Goal: Obtain resource: Download file/media

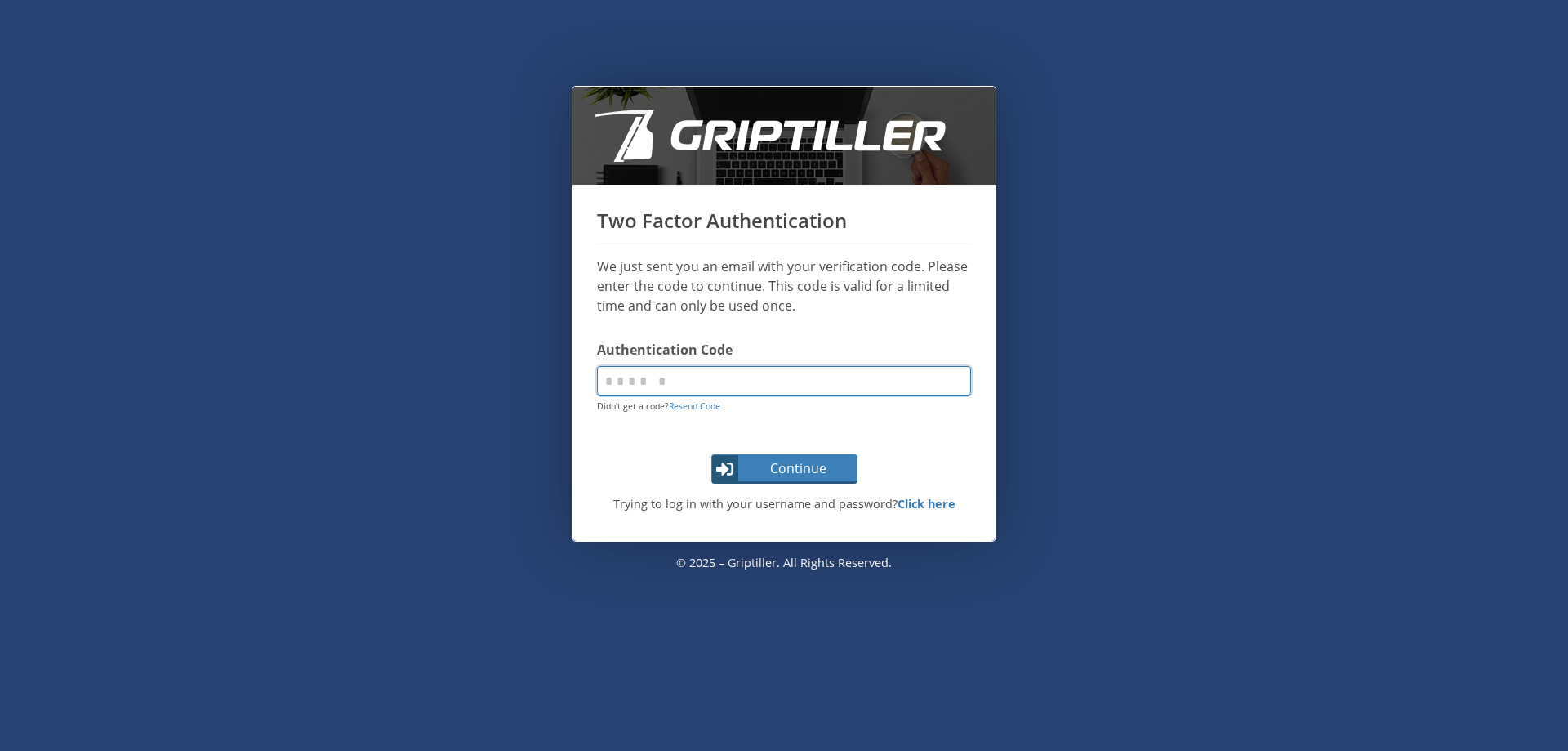
click at [670, 377] on input "code" at bounding box center [784, 381] width 374 height 30
paste input "******"
type input "******"
click at [711, 454] on button "Continue" at bounding box center [784, 469] width 146 height 30
click at [745, 393] on input "code" at bounding box center [784, 381] width 374 height 30
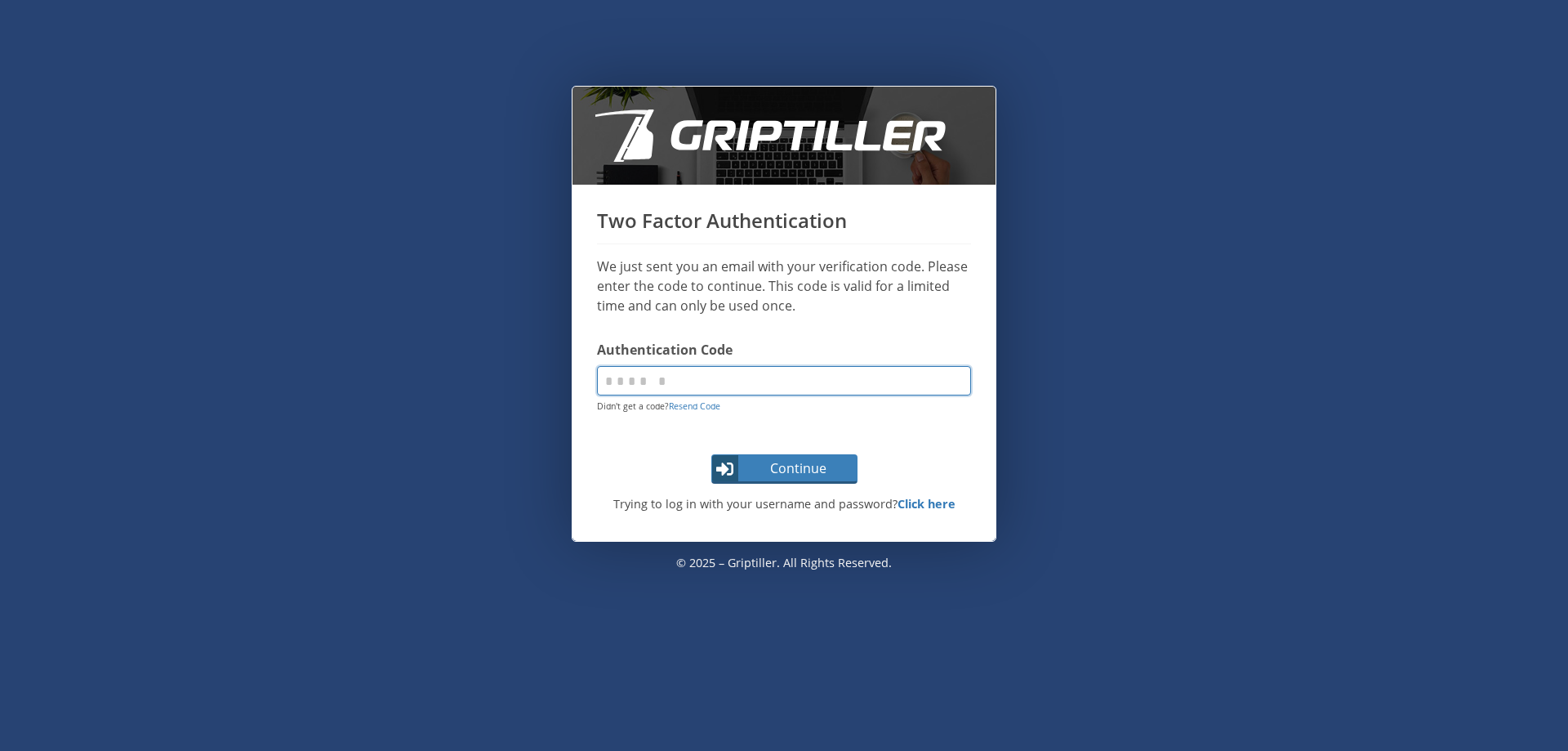
paste input "******"
type input "******"
click at [768, 468] on span "Continue" at bounding box center [798, 468] width 115 height 20
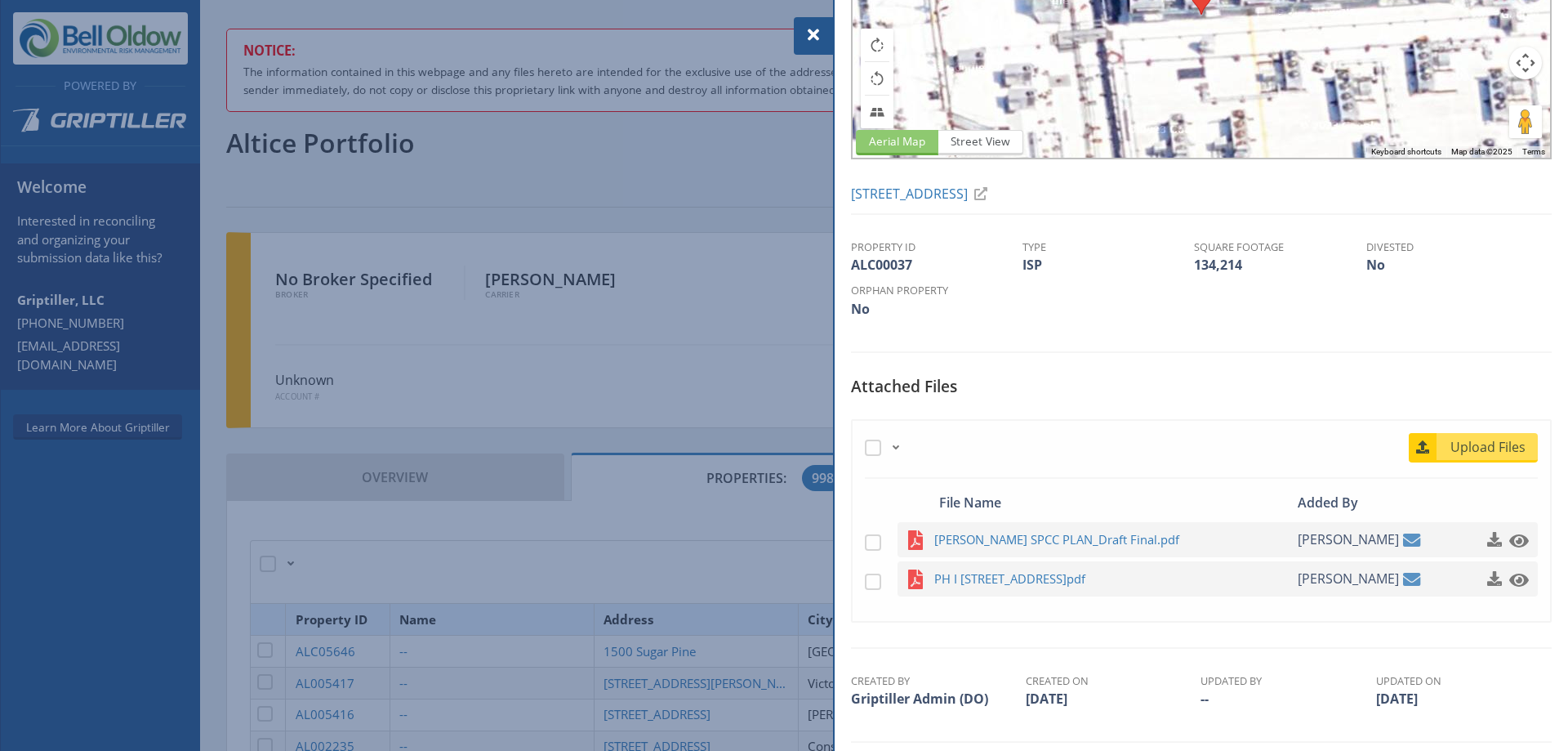
scroll to position [187, 0]
click at [1059, 576] on span "PH I [STREET_ADDRESS]pdf" at bounding box center [1094, 576] width 320 height 21
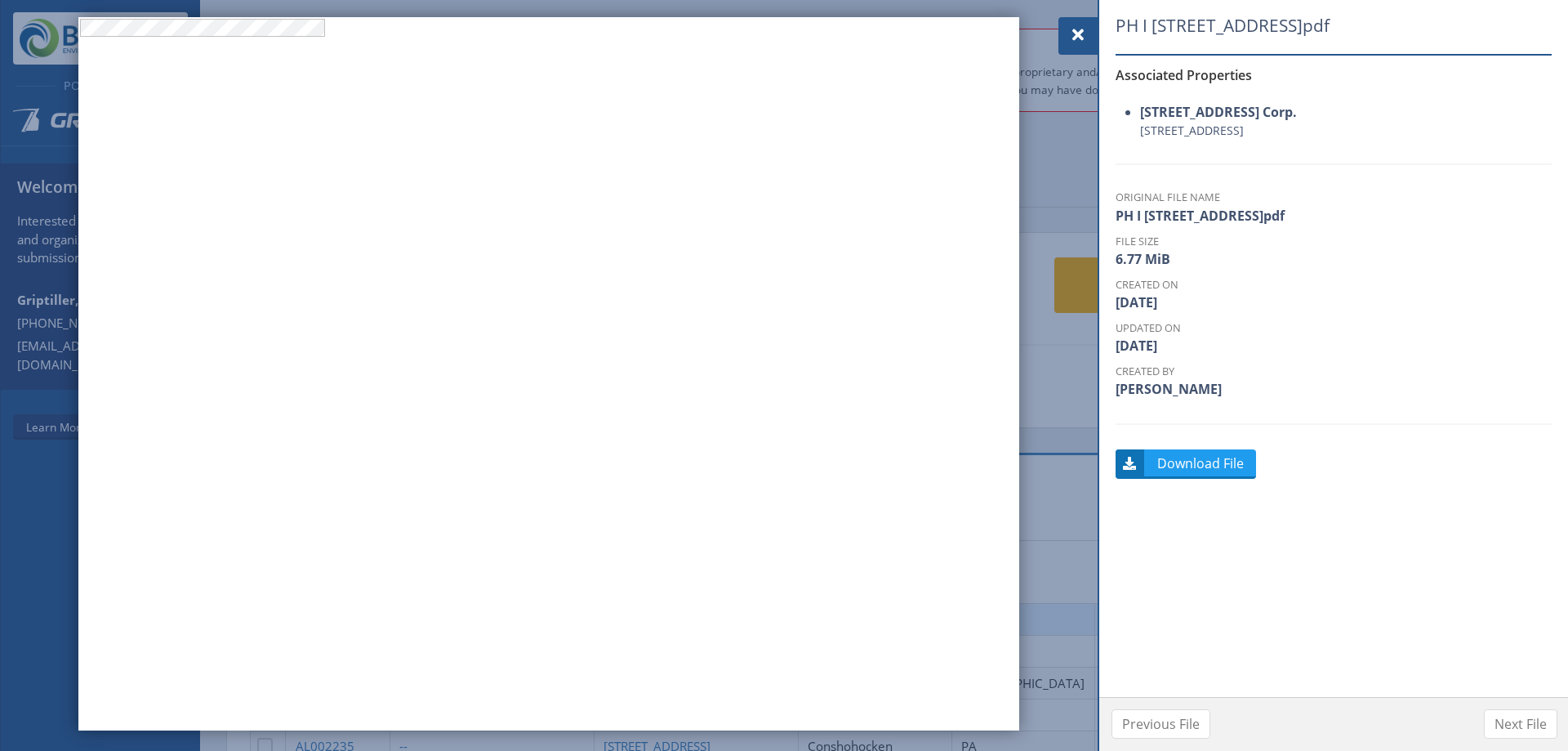
click at [1066, 36] on div at bounding box center [1079, 36] width 39 height 38
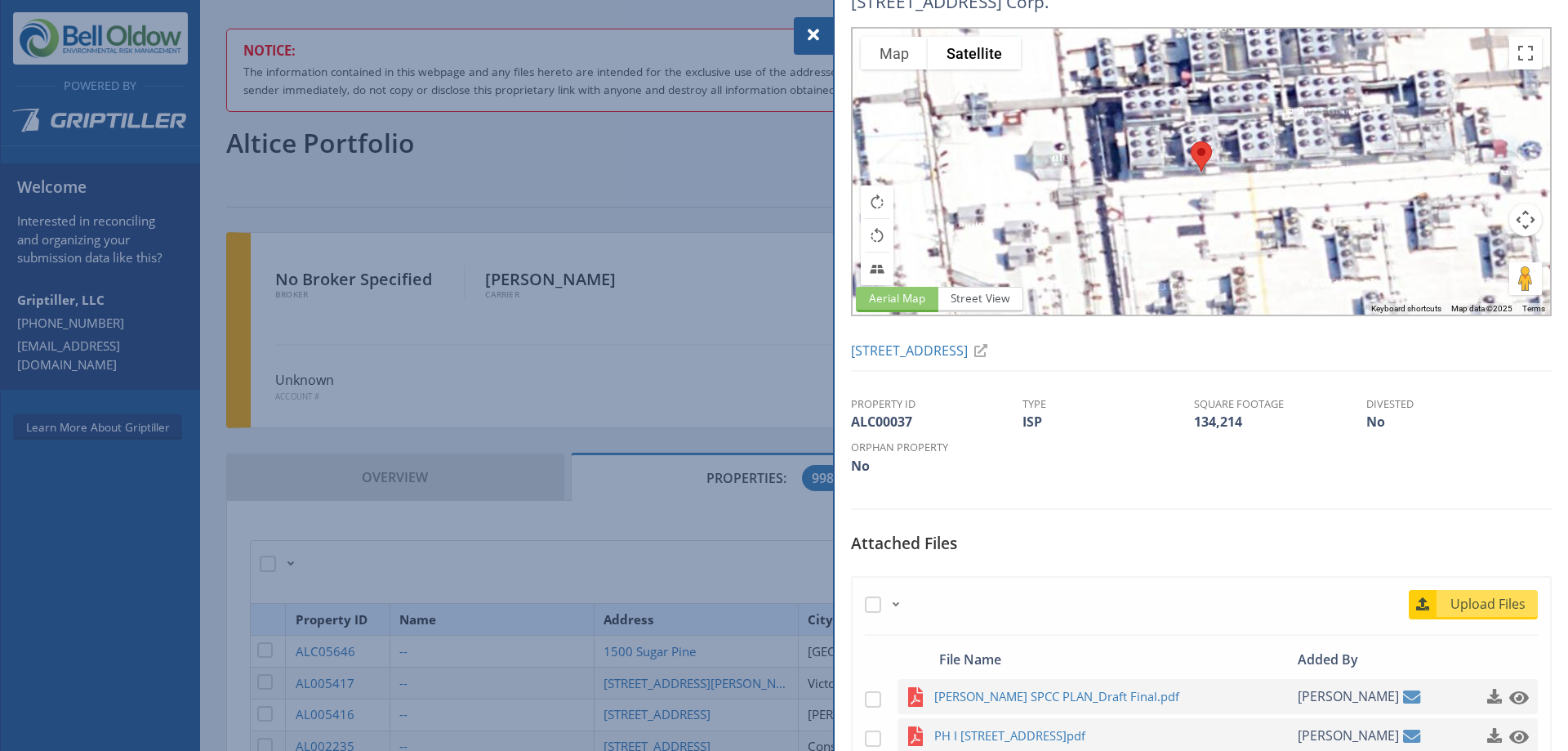
scroll to position [31, 0]
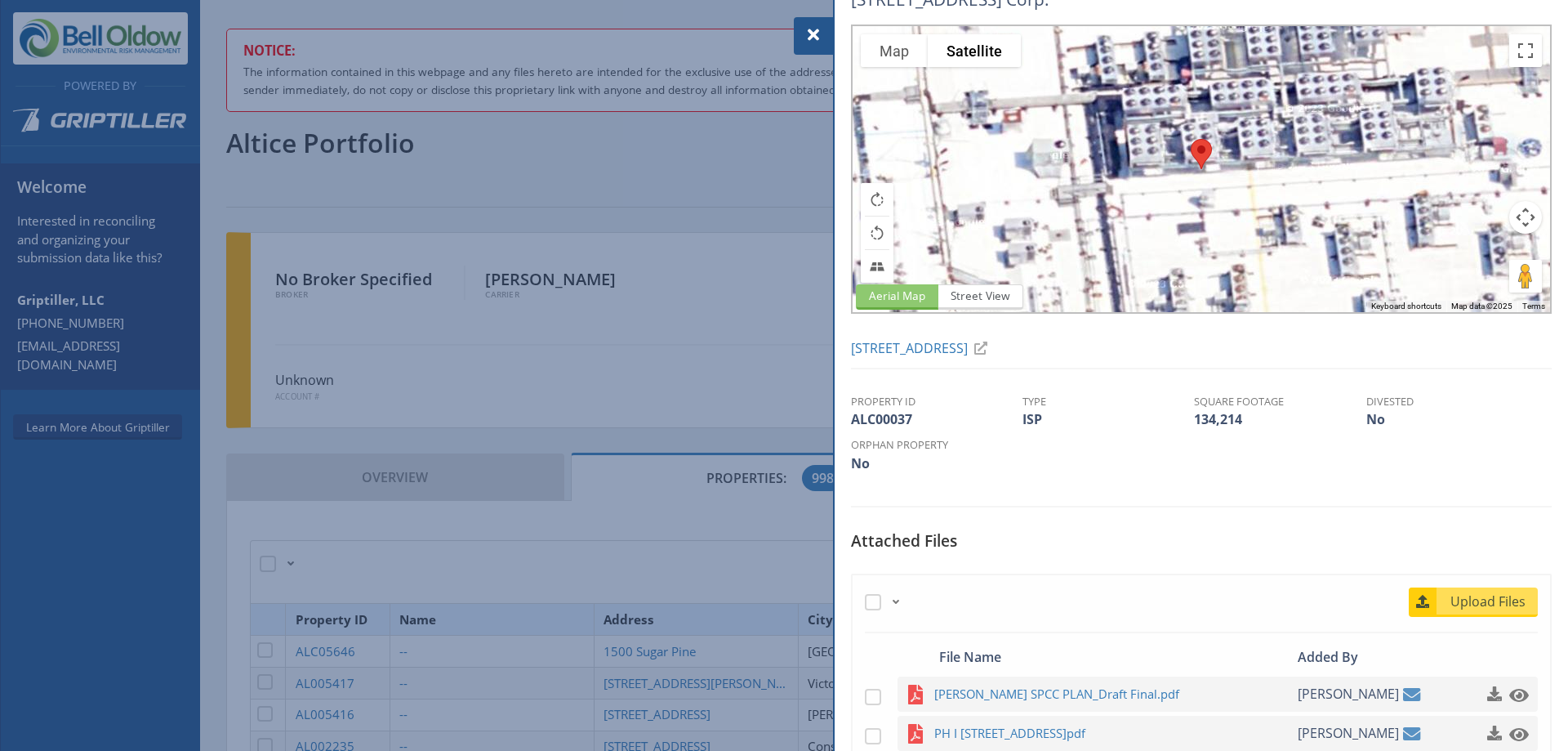
click at [725, 413] on div at bounding box center [784, 375] width 1568 height 751
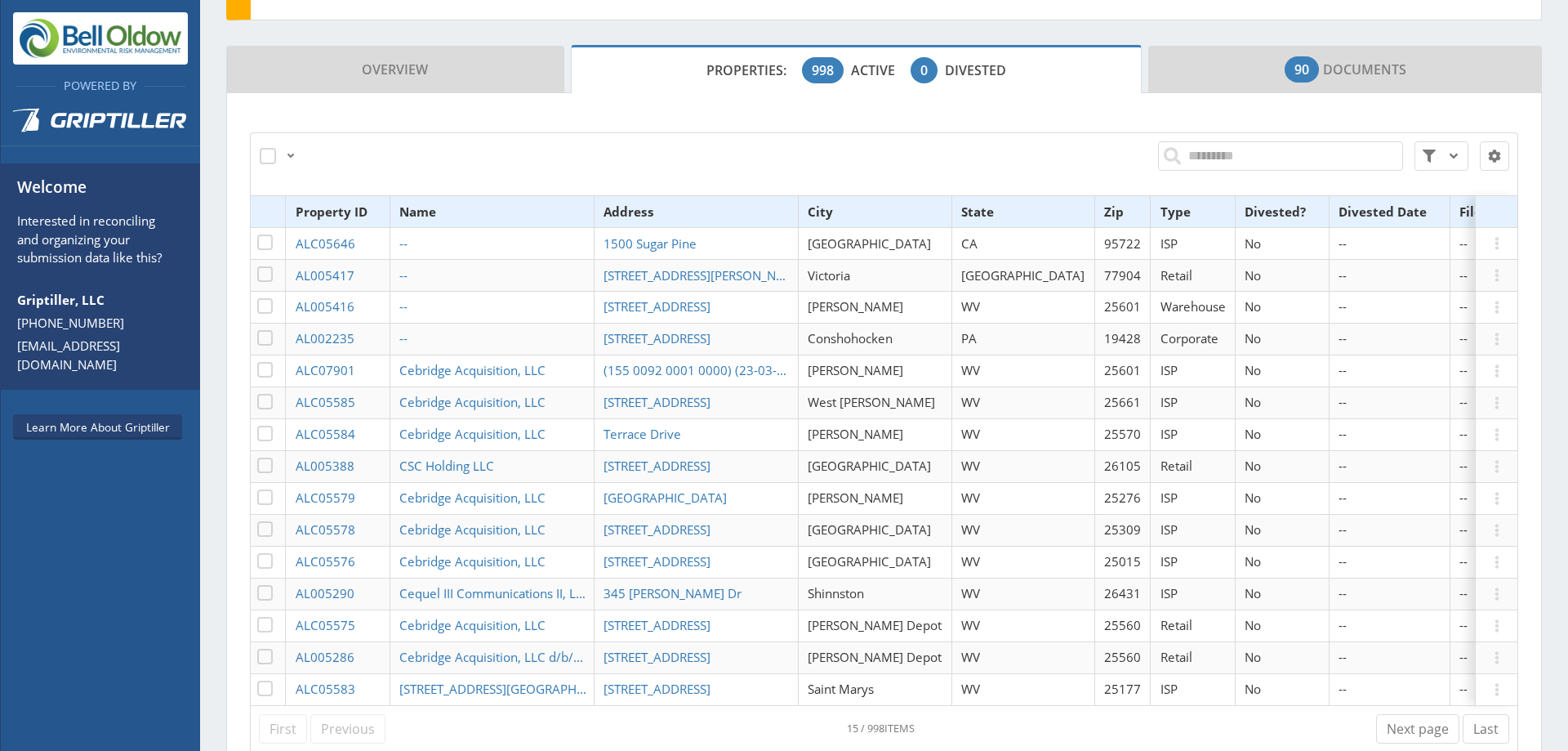
scroll to position [411, 0]
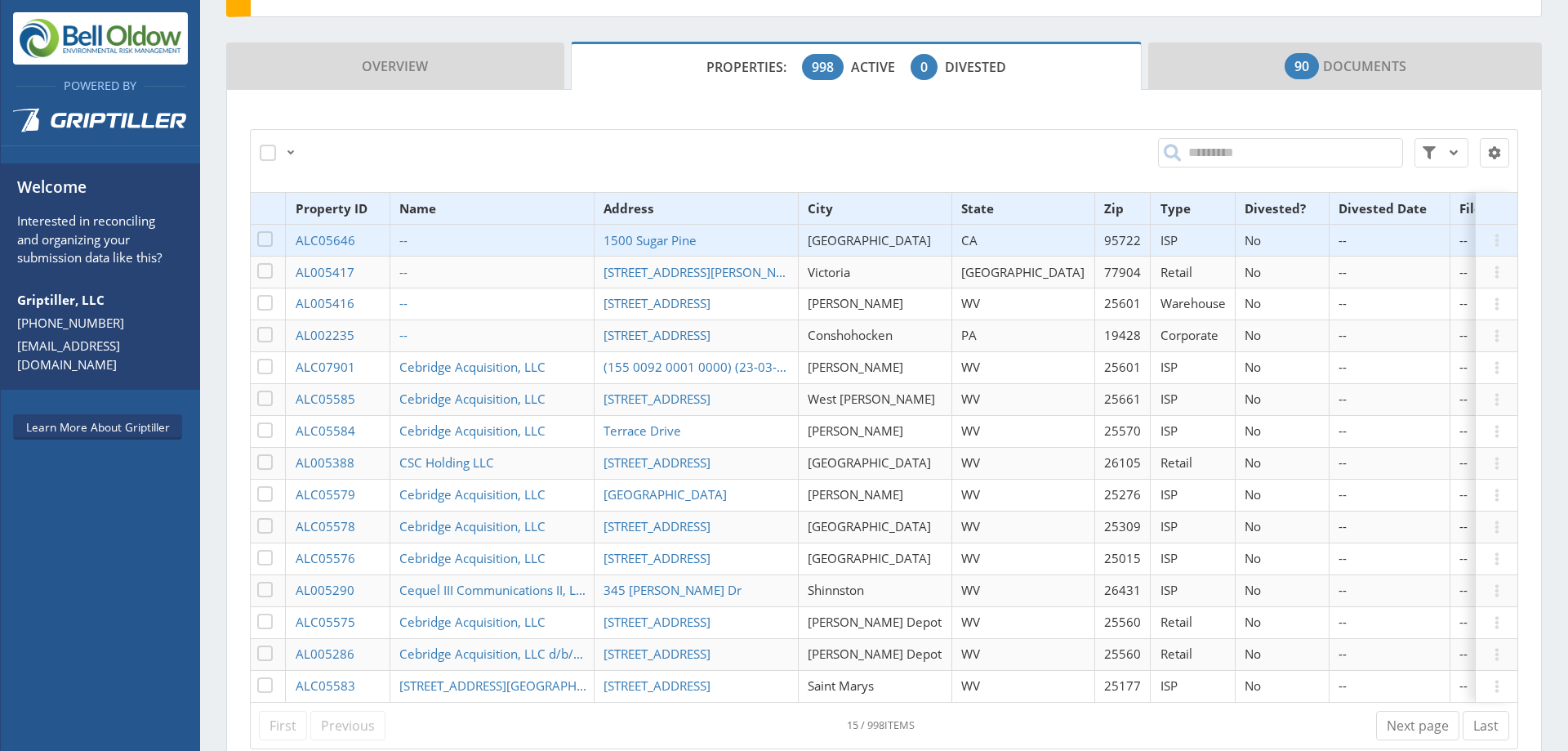
click at [959, 214] on th "State" at bounding box center [1022, 208] width 143 height 32
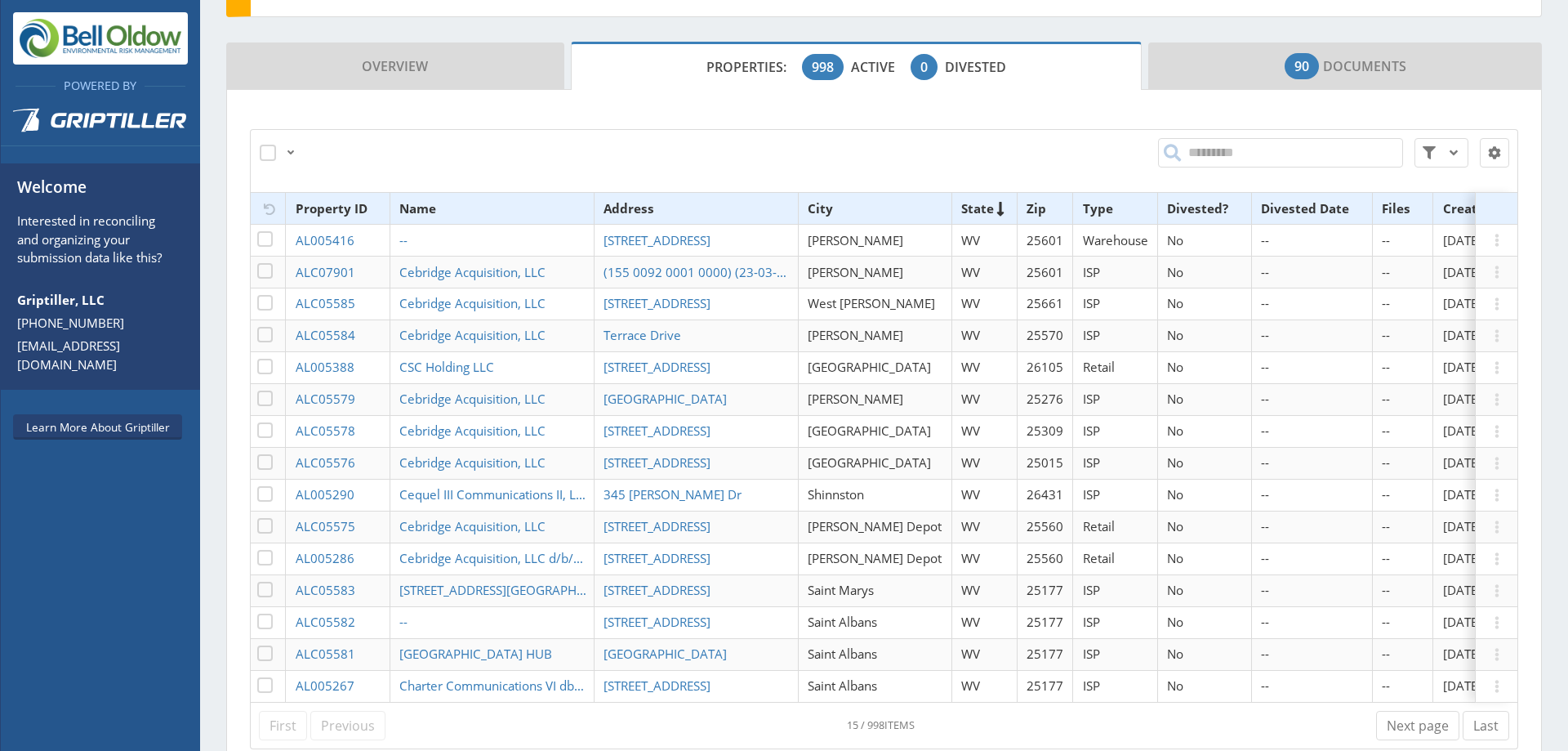
click at [959, 214] on th "State" at bounding box center [984, 208] width 65 height 32
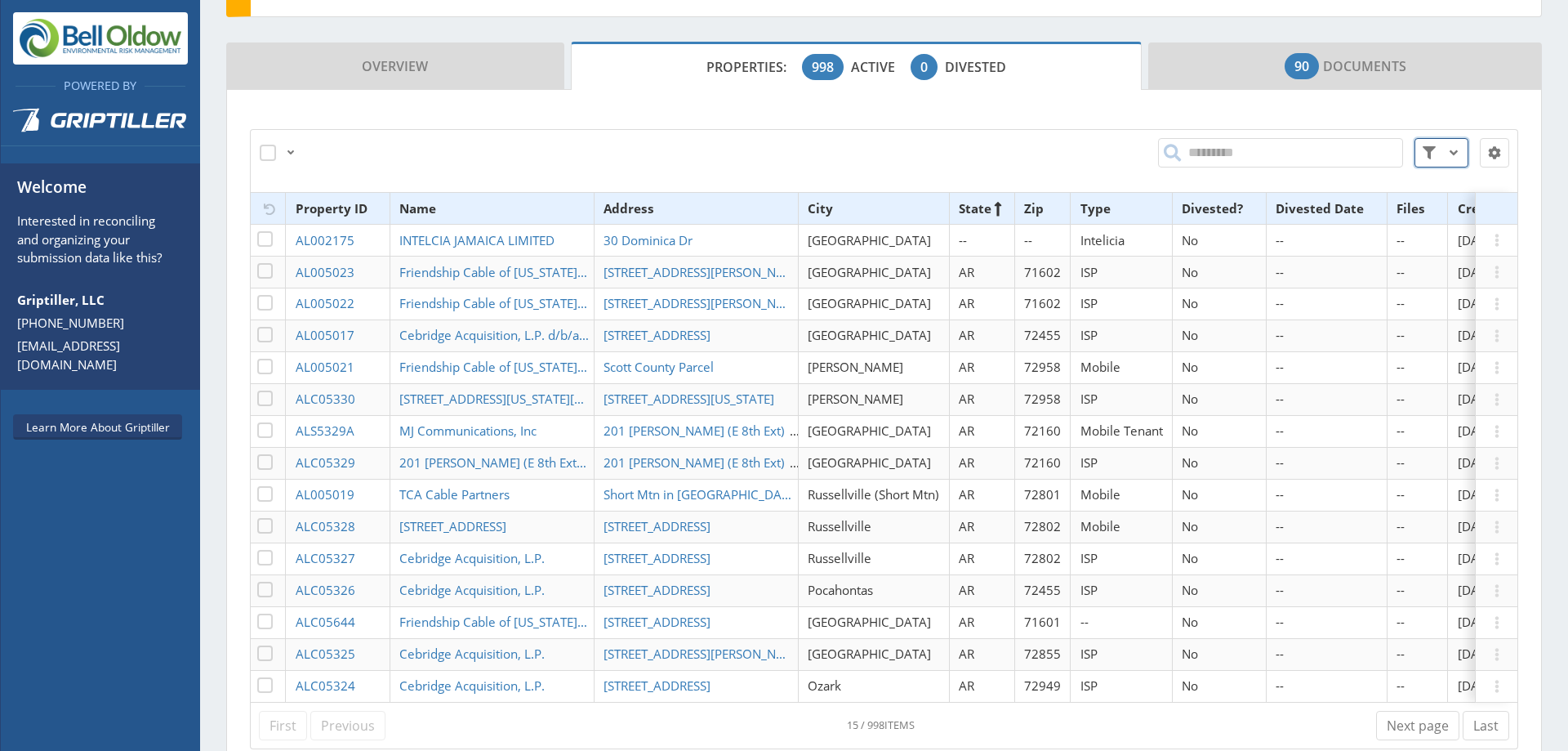
click at [1444, 157] on span at bounding box center [1454, 153] width 20 height 20
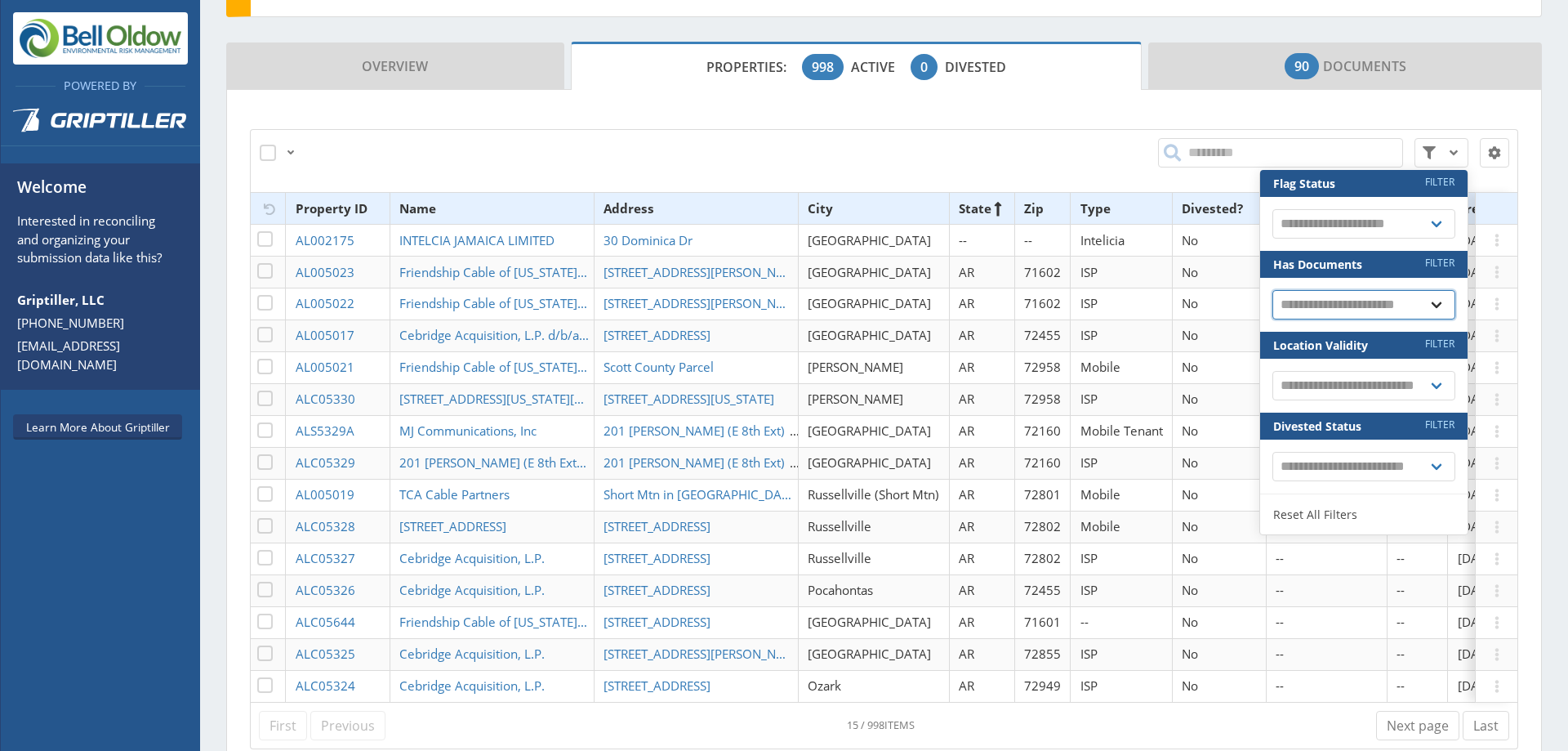
click at [1363, 300] on select "**********" at bounding box center [1364, 305] width 183 height 30
select select "*"
click at [1273, 290] on select "**********" at bounding box center [1364, 305] width 183 height 30
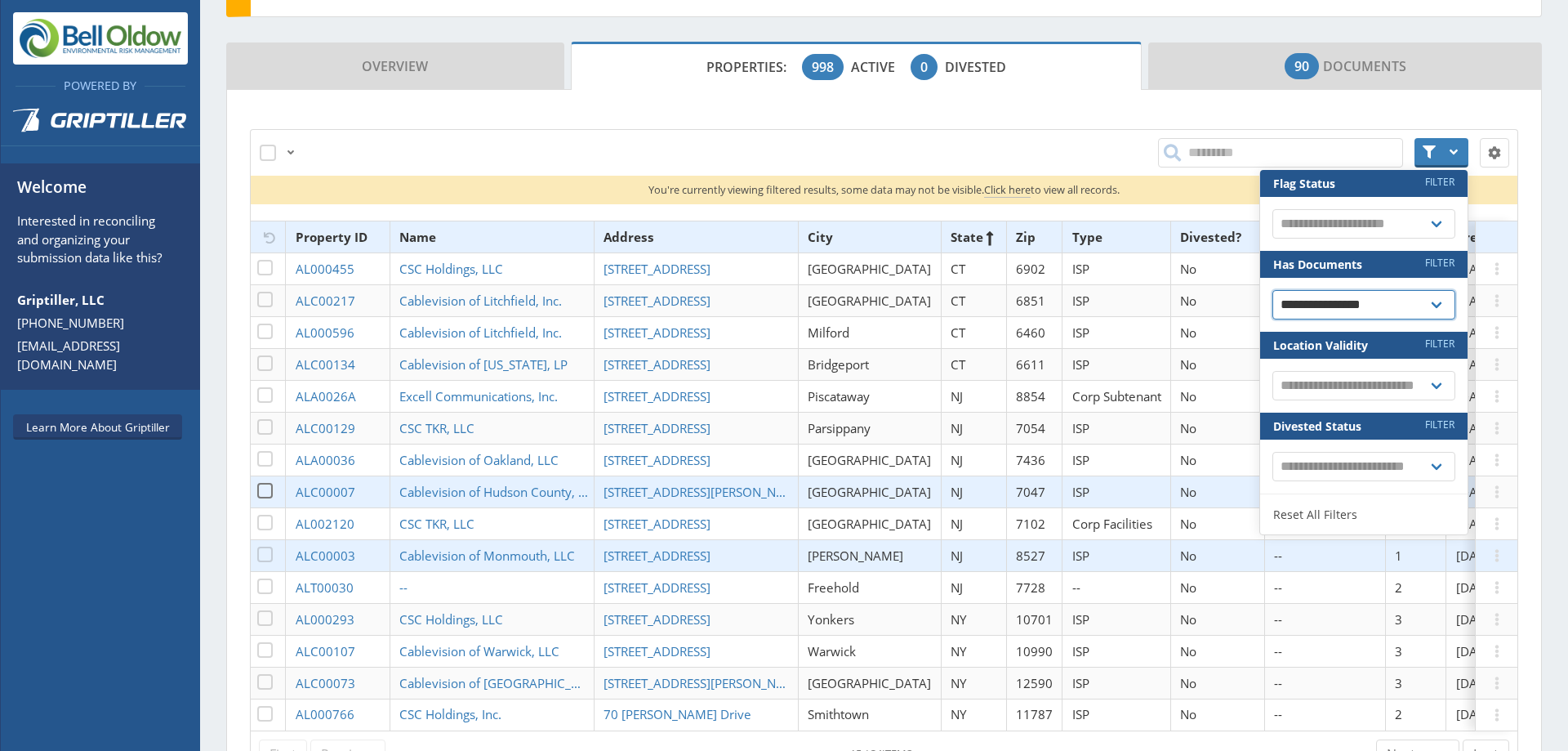
scroll to position [536, 0]
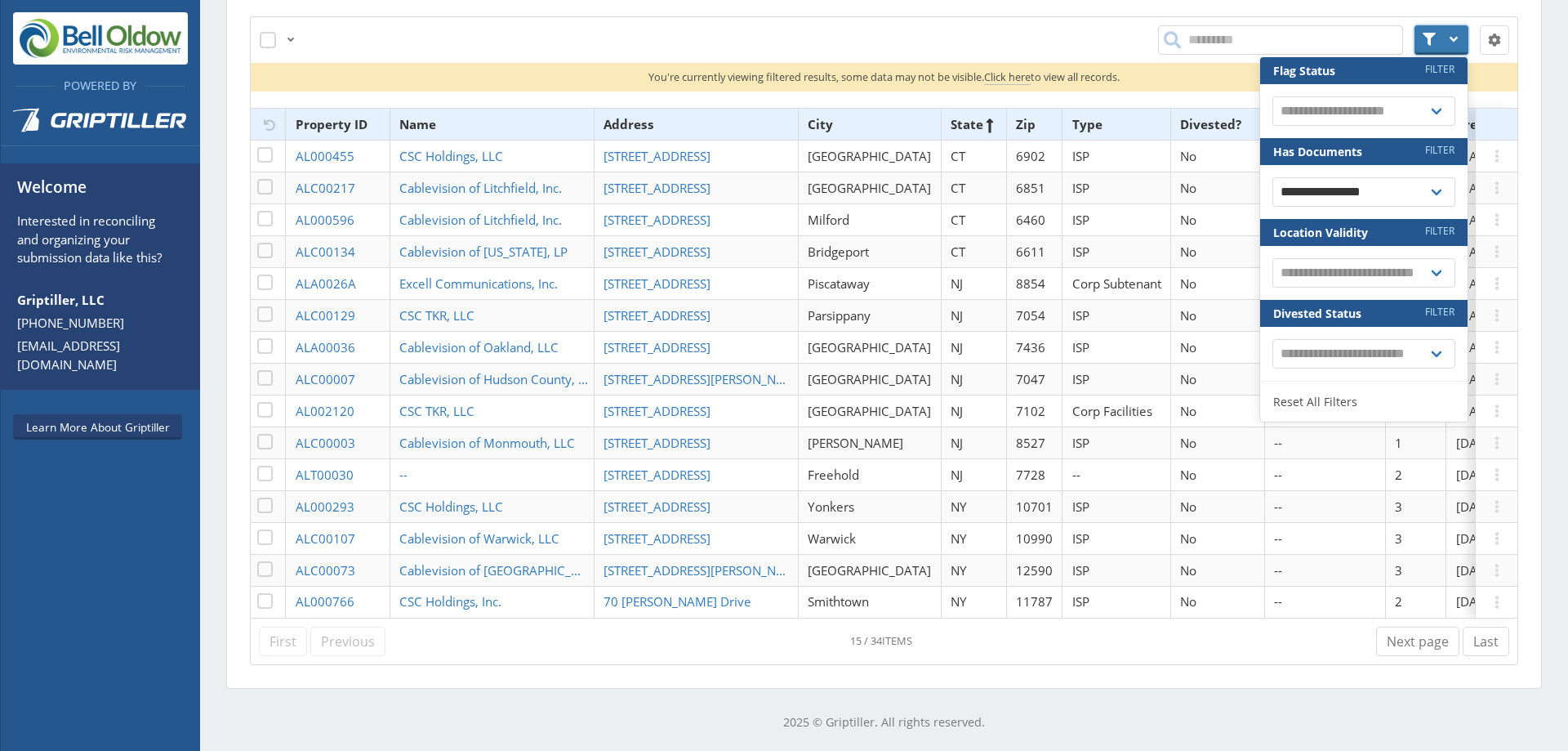
click at [1428, 26] on button at bounding box center [1442, 40] width 54 height 30
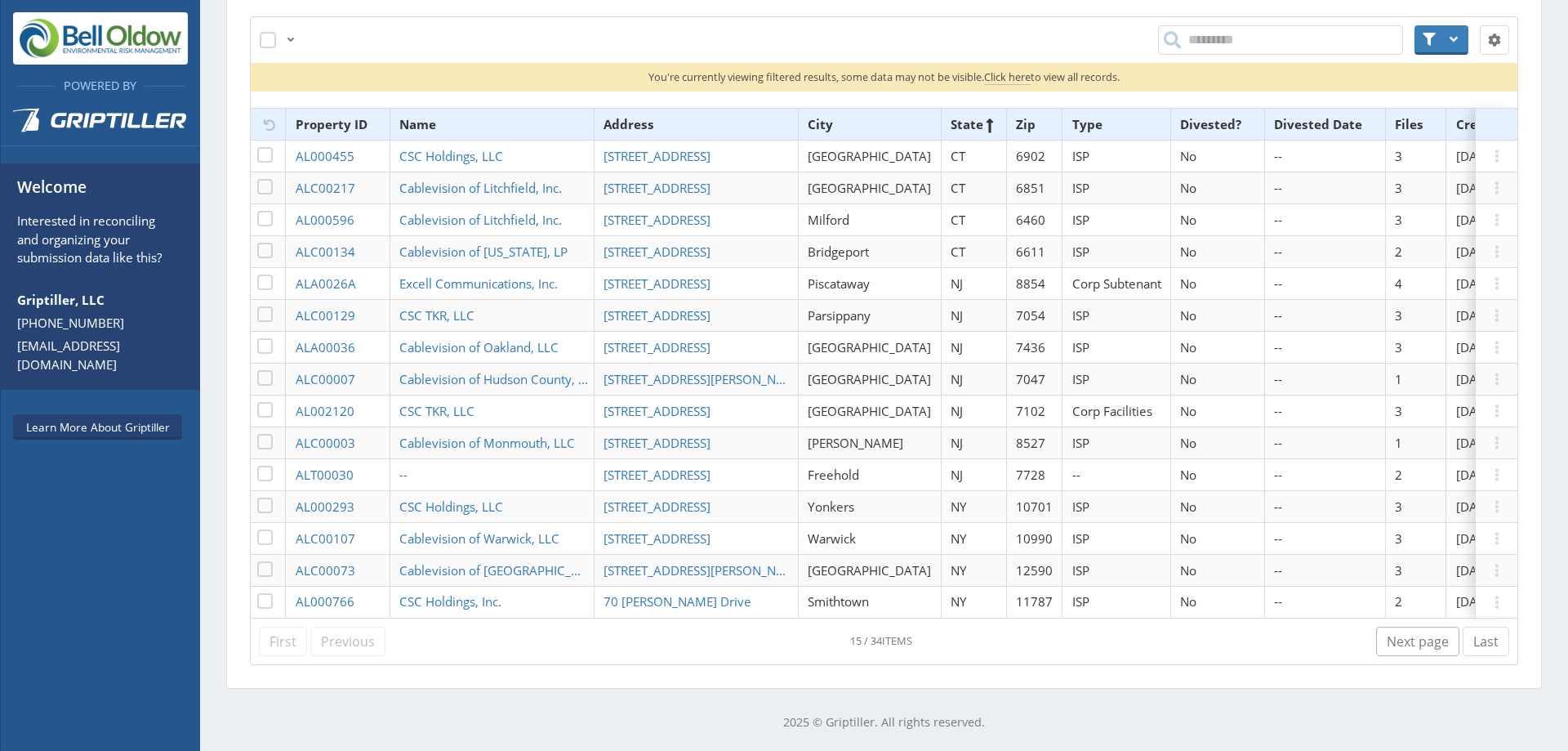
click at [1394, 641] on link "Next page" at bounding box center [1418, 641] width 83 height 30
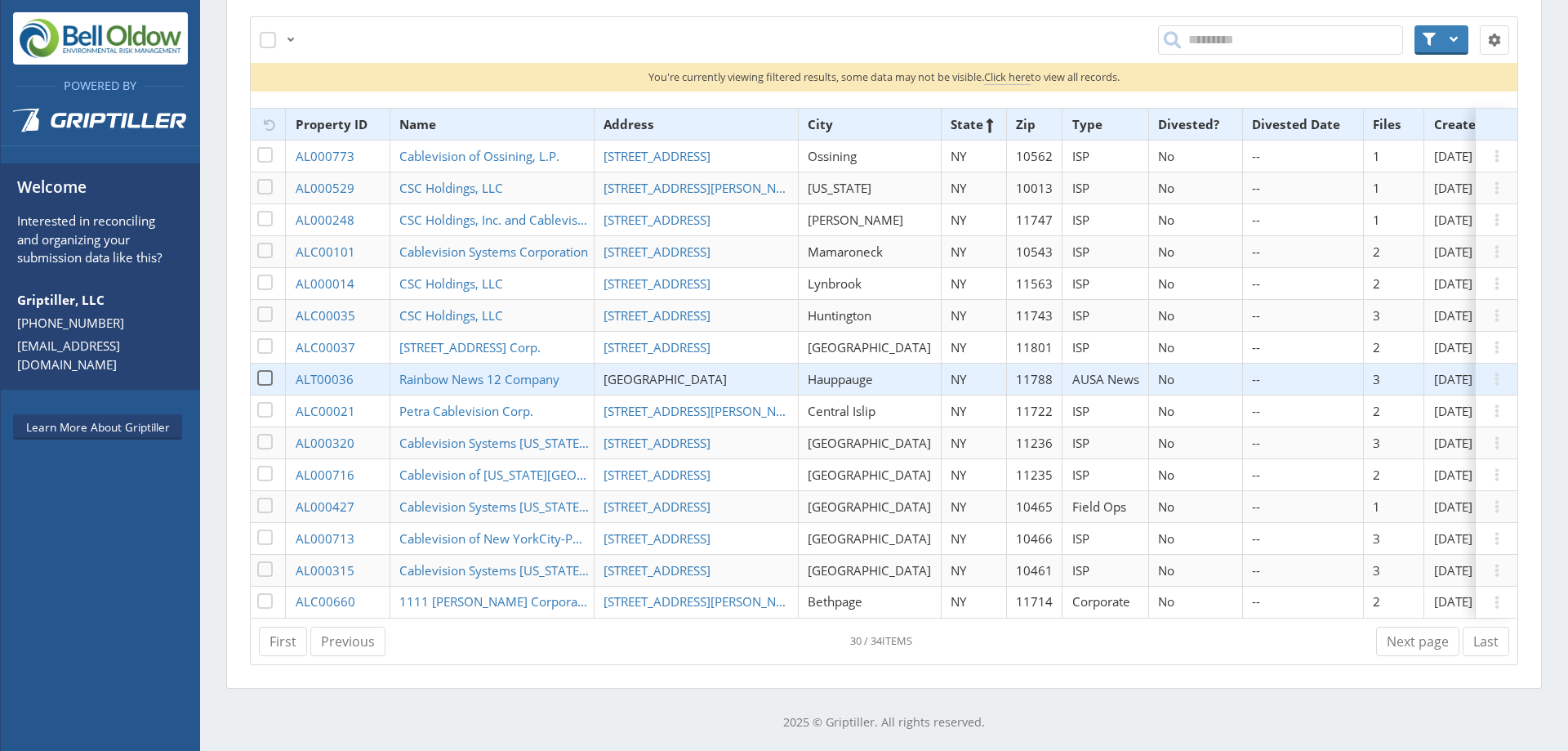
click at [678, 371] on span "[GEOGRAPHIC_DATA]" at bounding box center [665, 379] width 123 height 17
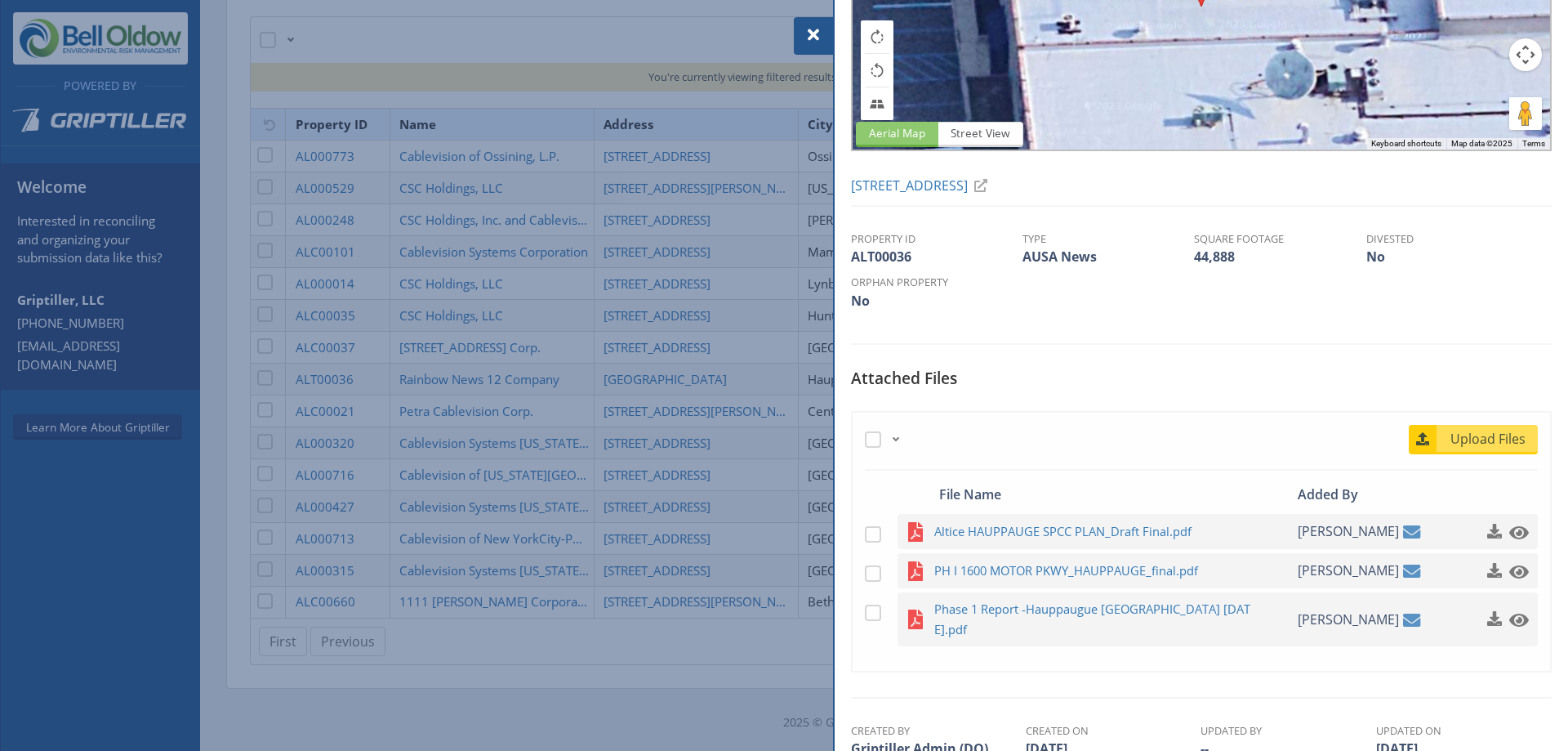
scroll to position [193, 0]
drag, startPoint x: 1120, startPoint y: 574, endPoint x: 1036, endPoint y: 569, distance: 84.1
click at [1036, 569] on span "PH I 1600 MOTOR PKWY_HAUPPAUGE_final.pdf" at bounding box center [1094, 569] width 320 height 21
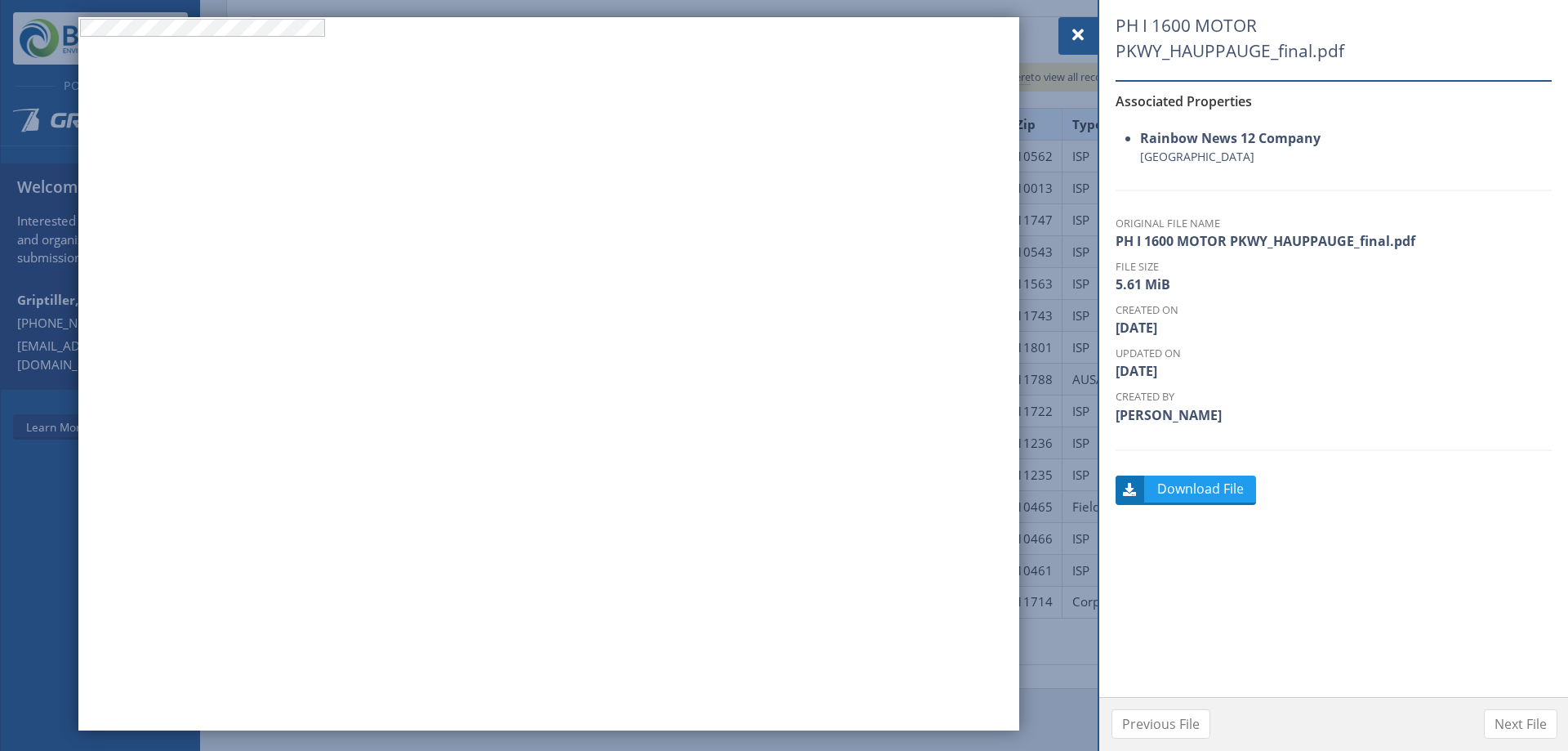
click at [1081, 26] on span at bounding box center [1079, 36] width 20 height 20
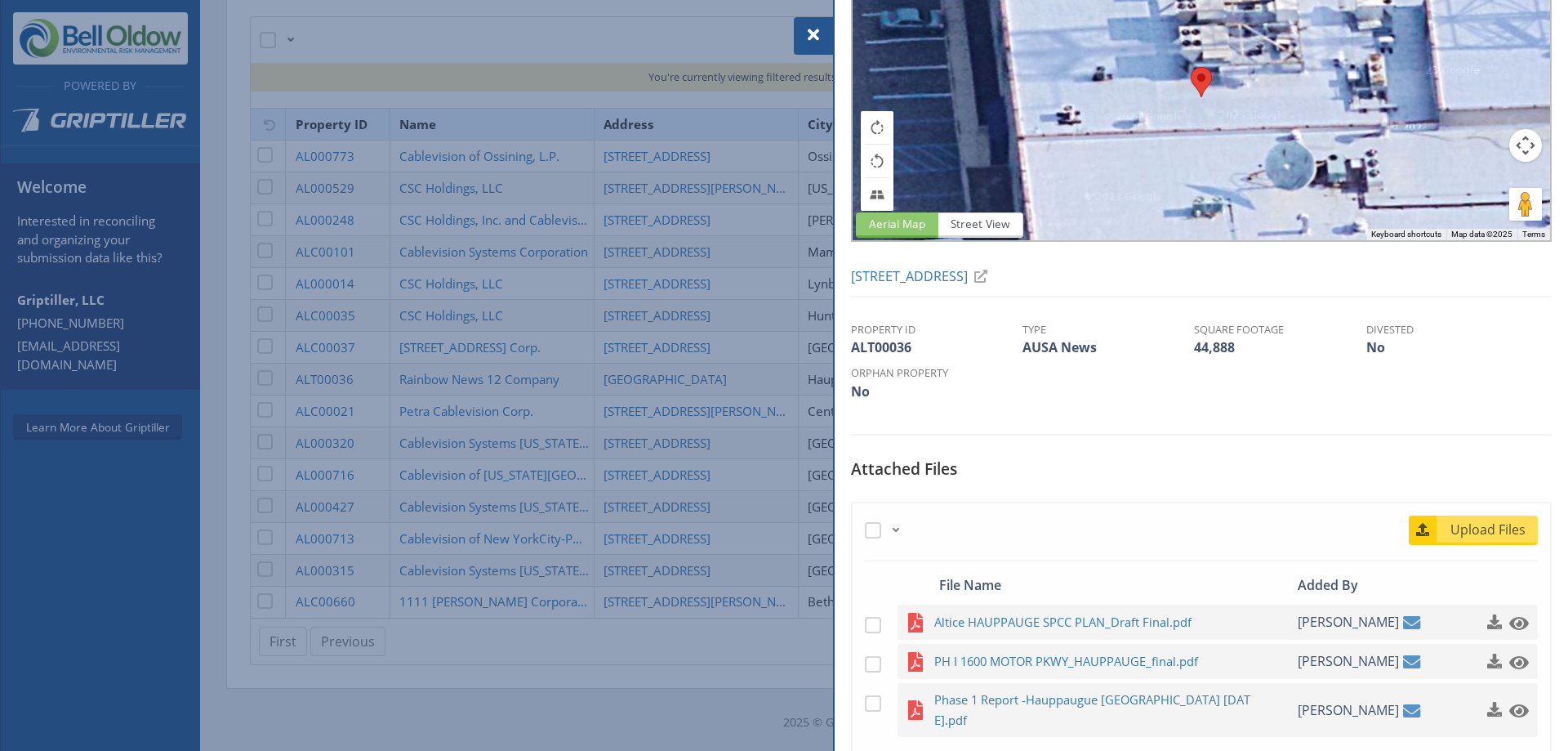
scroll to position [103, 0]
click at [1073, 702] on span "Phase 1 Report -Hauppaugue [GEOGRAPHIC_DATA] [DATE].pdf" at bounding box center [1094, 709] width 320 height 40
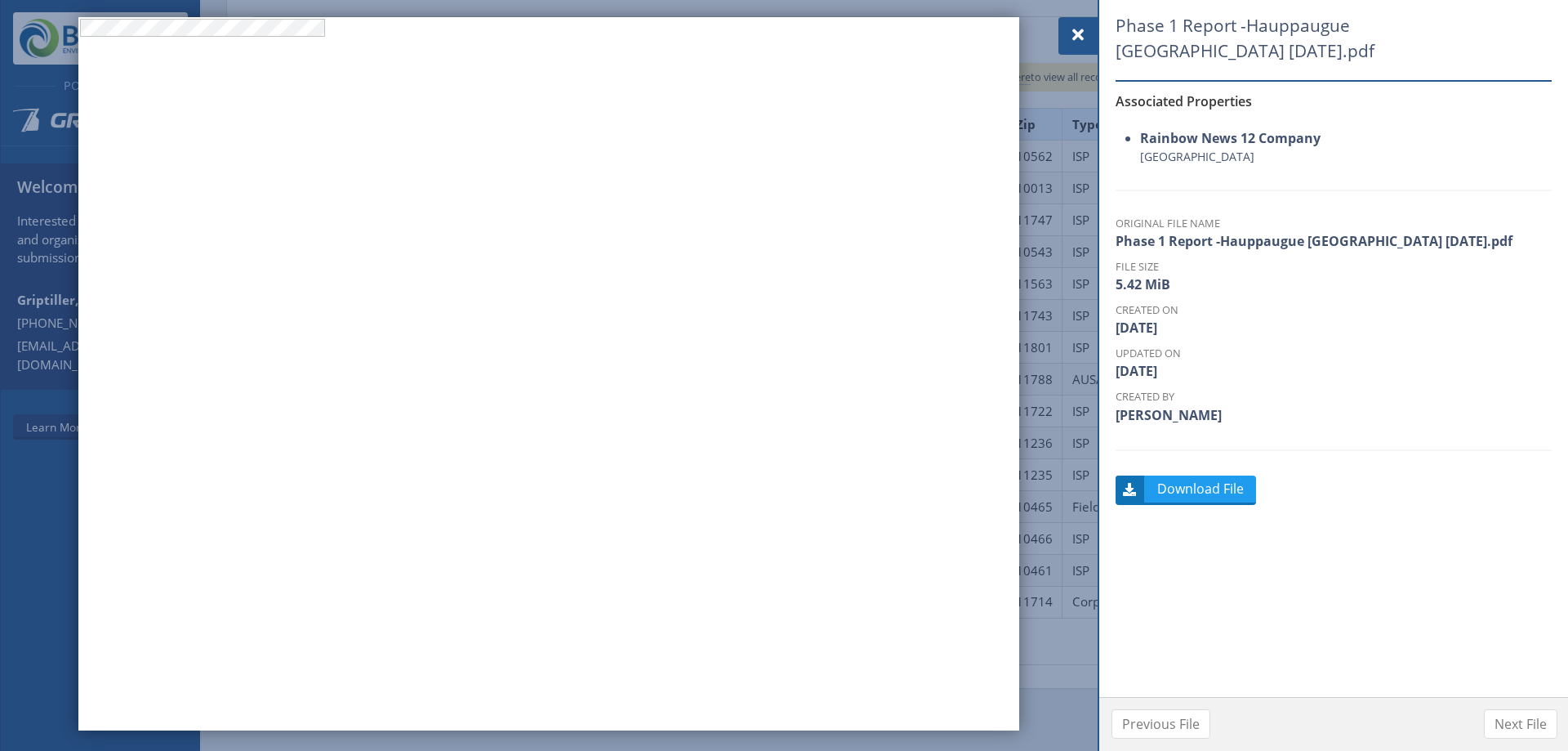
click at [1080, 25] on div at bounding box center [1079, 36] width 39 height 38
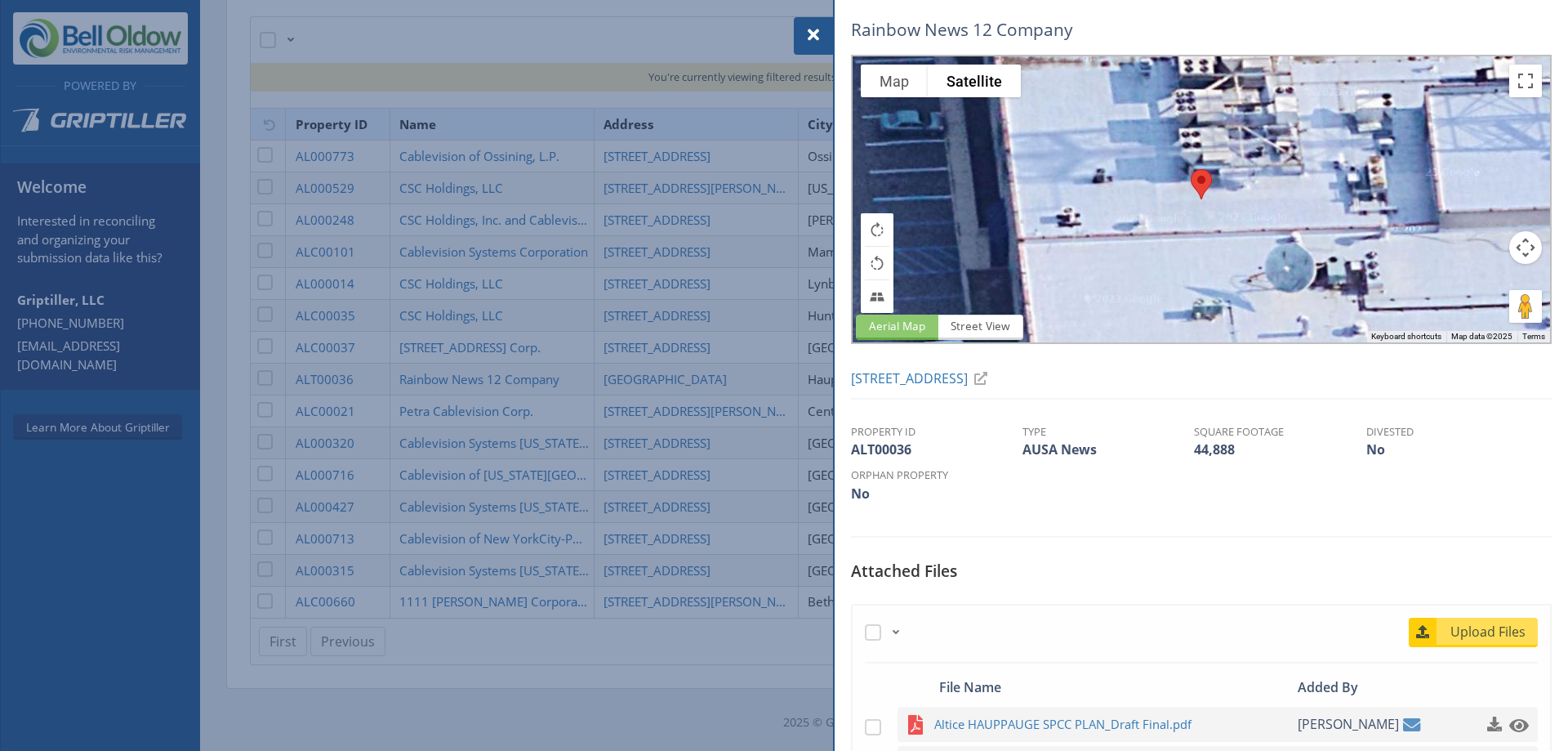
click at [811, 30] on span at bounding box center [813, 36] width 20 height 20
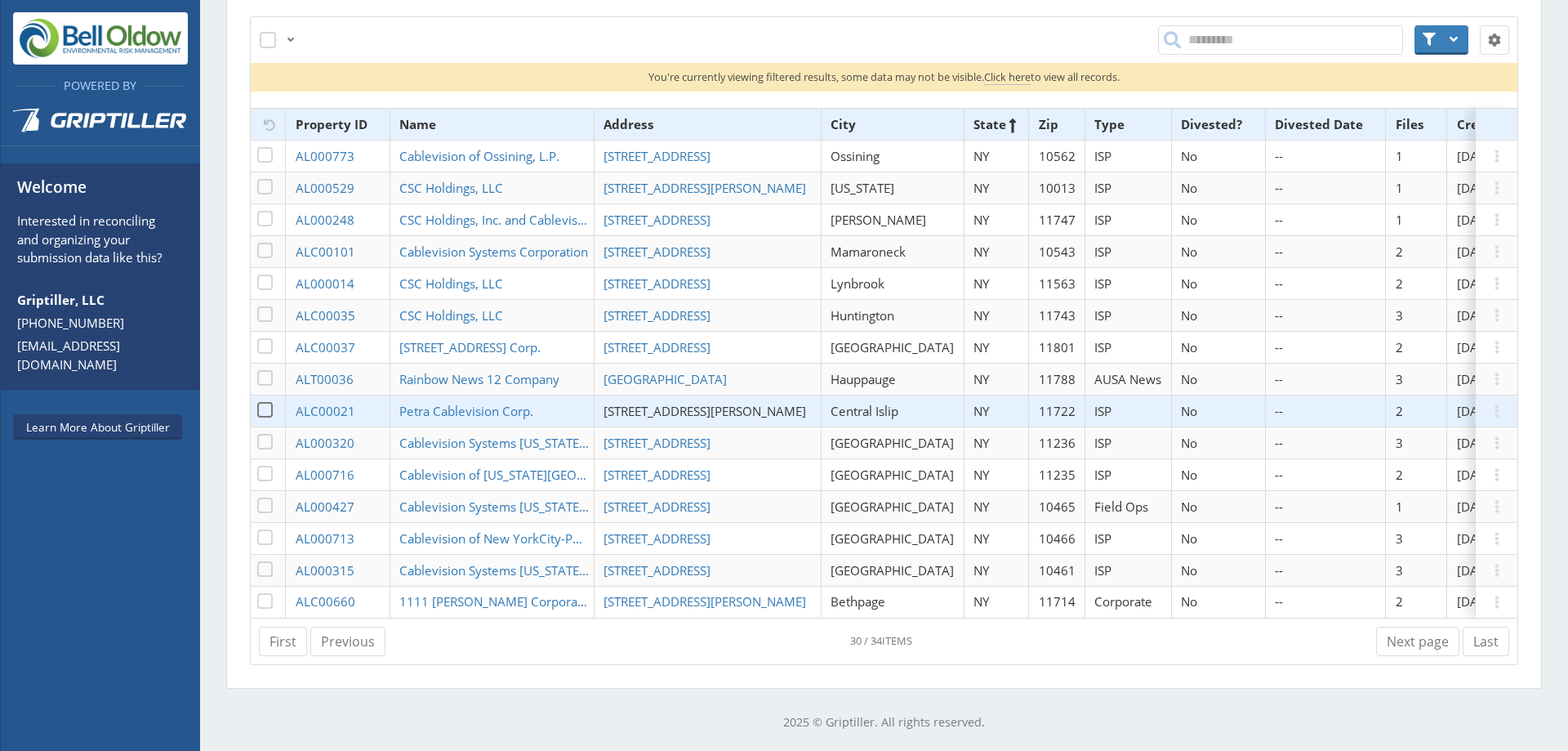
click at [702, 403] on span "[STREET_ADDRESS][PERSON_NAME]" at bounding box center [705, 411] width 202 height 17
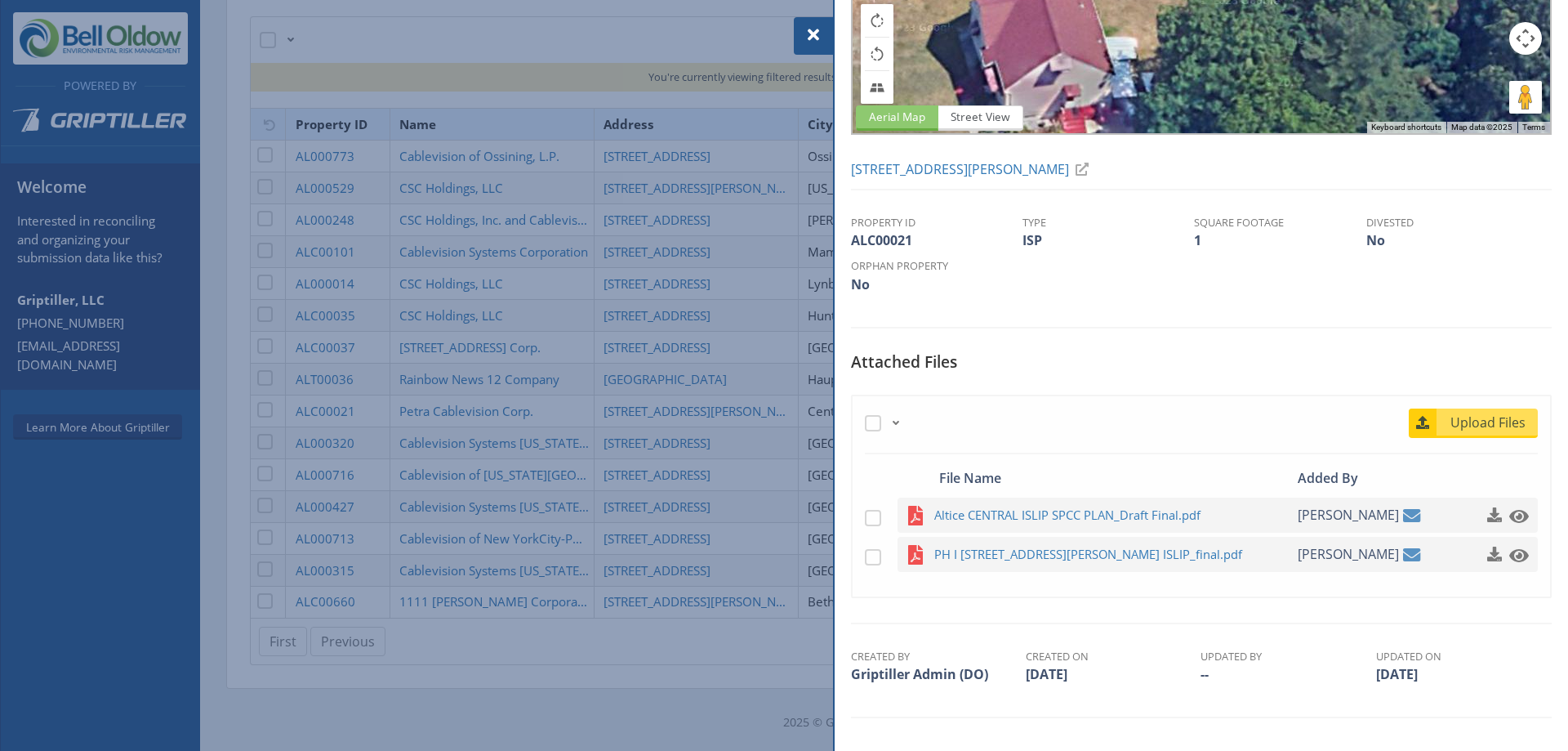
scroll to position [217, 0]
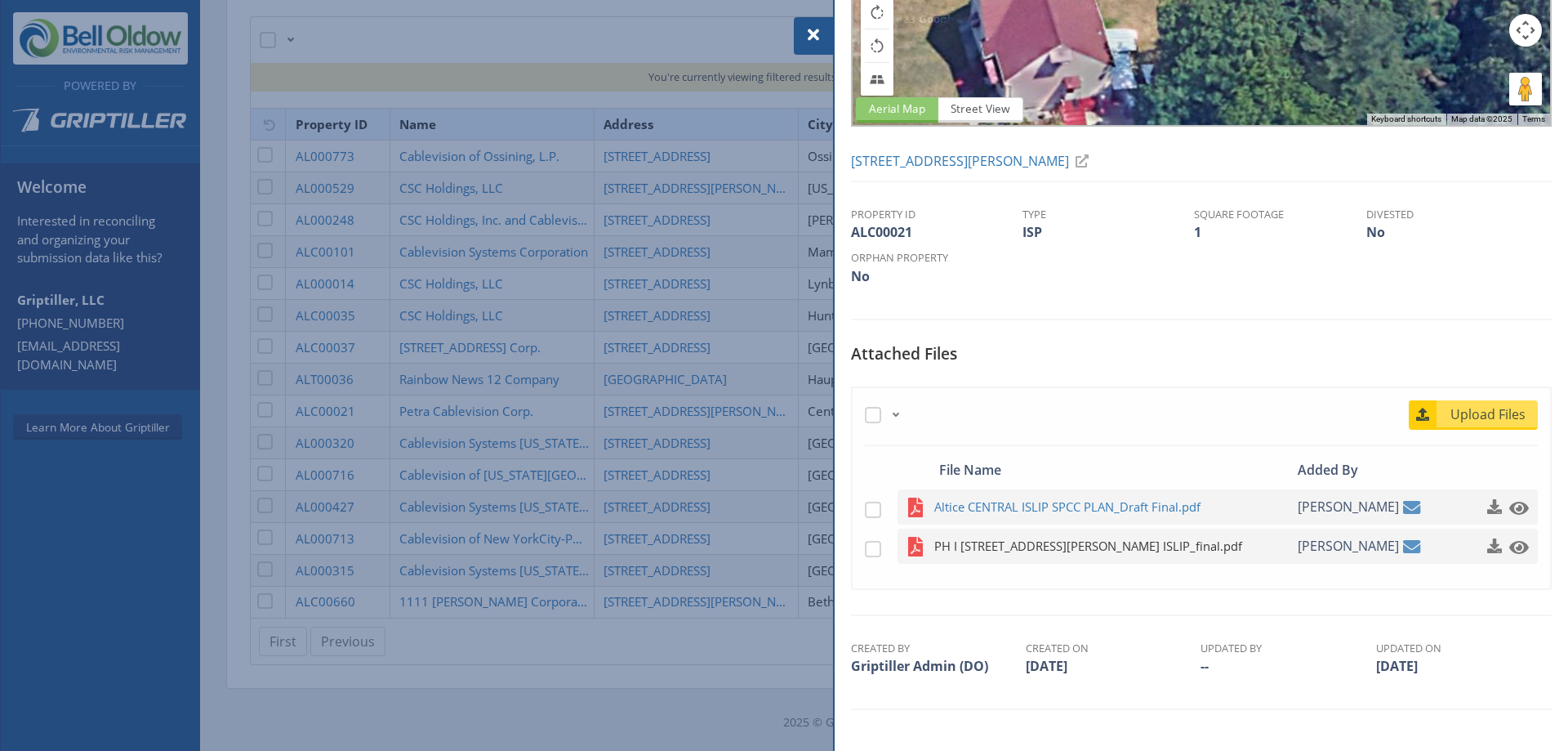
click at [1045, 546] on span "PH I [STREET_ADDRESS][PERSON_NAME] ISLIP_final.pdf" at bounding box center [1094, 546] width 320 height 21
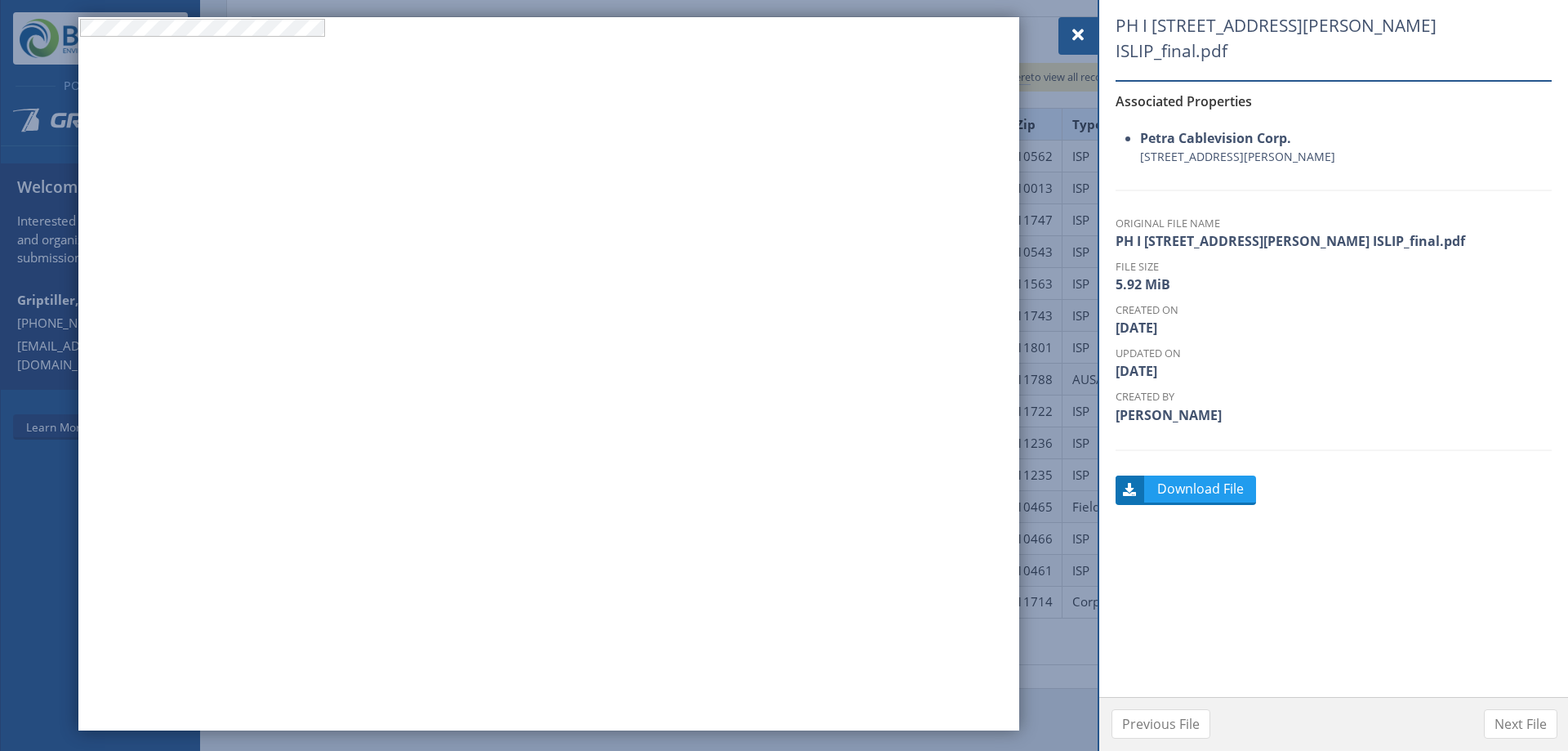
click at [1086, 37] on span at bounding box center [1079, 36] width 20 height 20
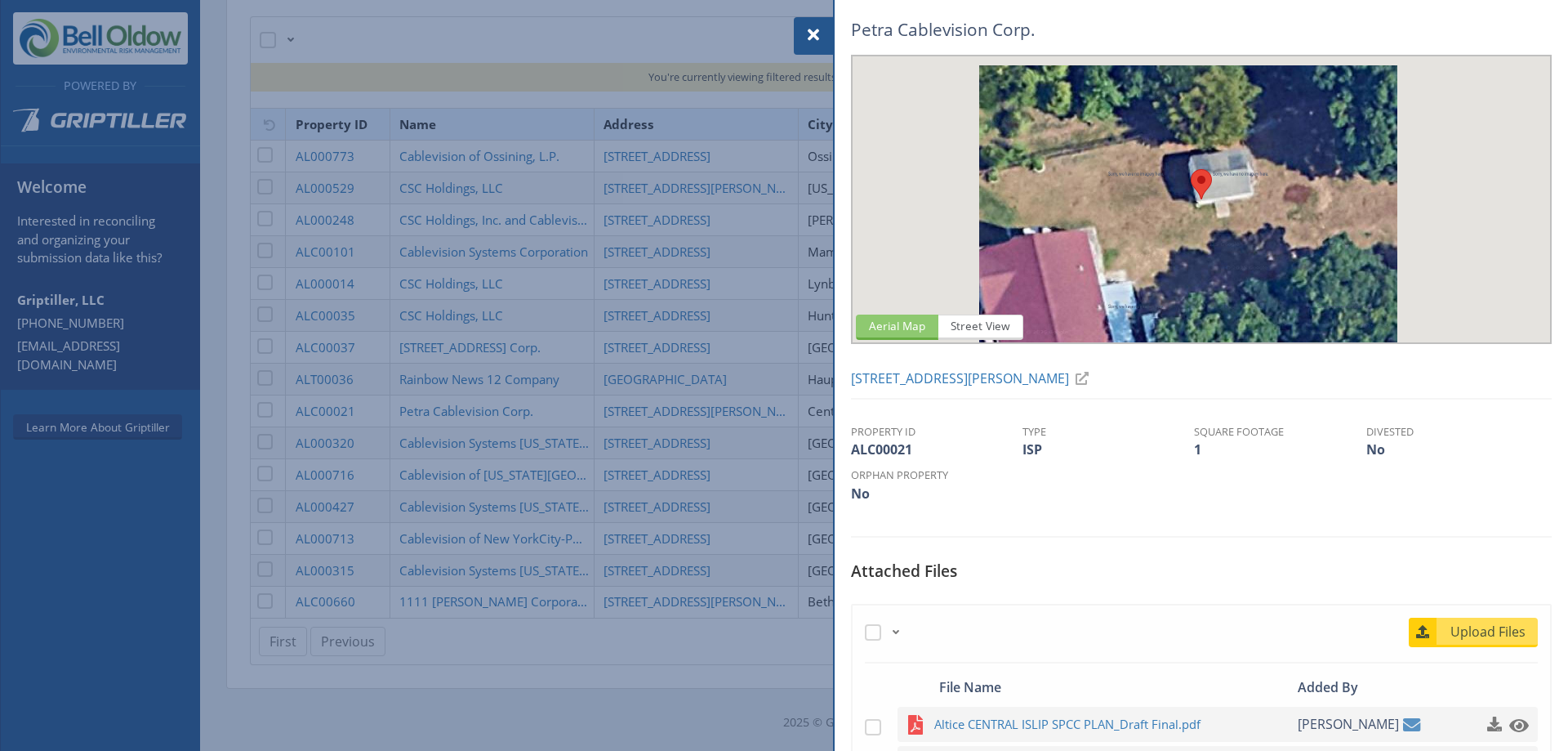
click at [670, 369] on div at bounding box center [784, 375] width 1568 height 751
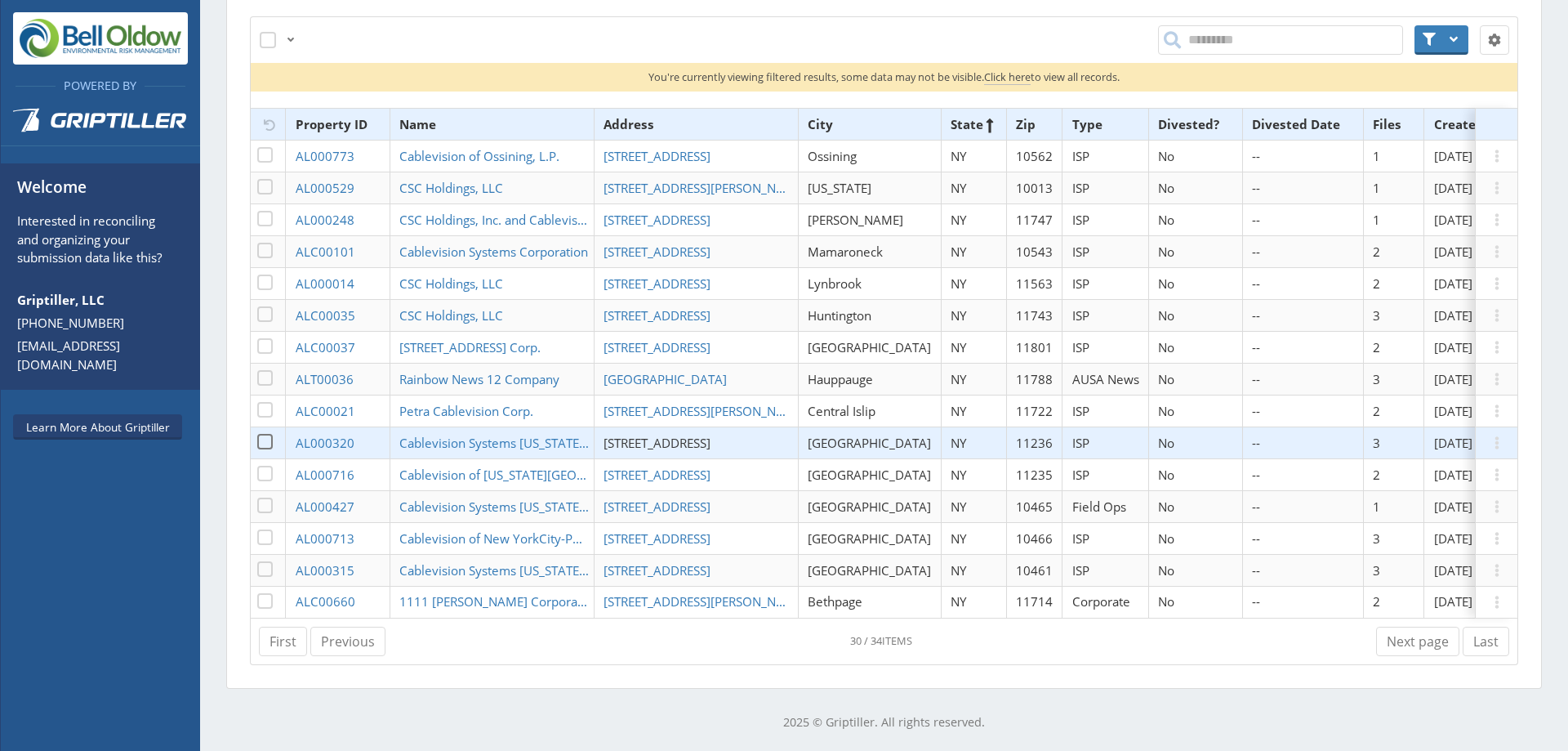
click at [647, 434] on span "[STREET_ADDRESS]" at bounding box center [657, 442] width 107 height 17
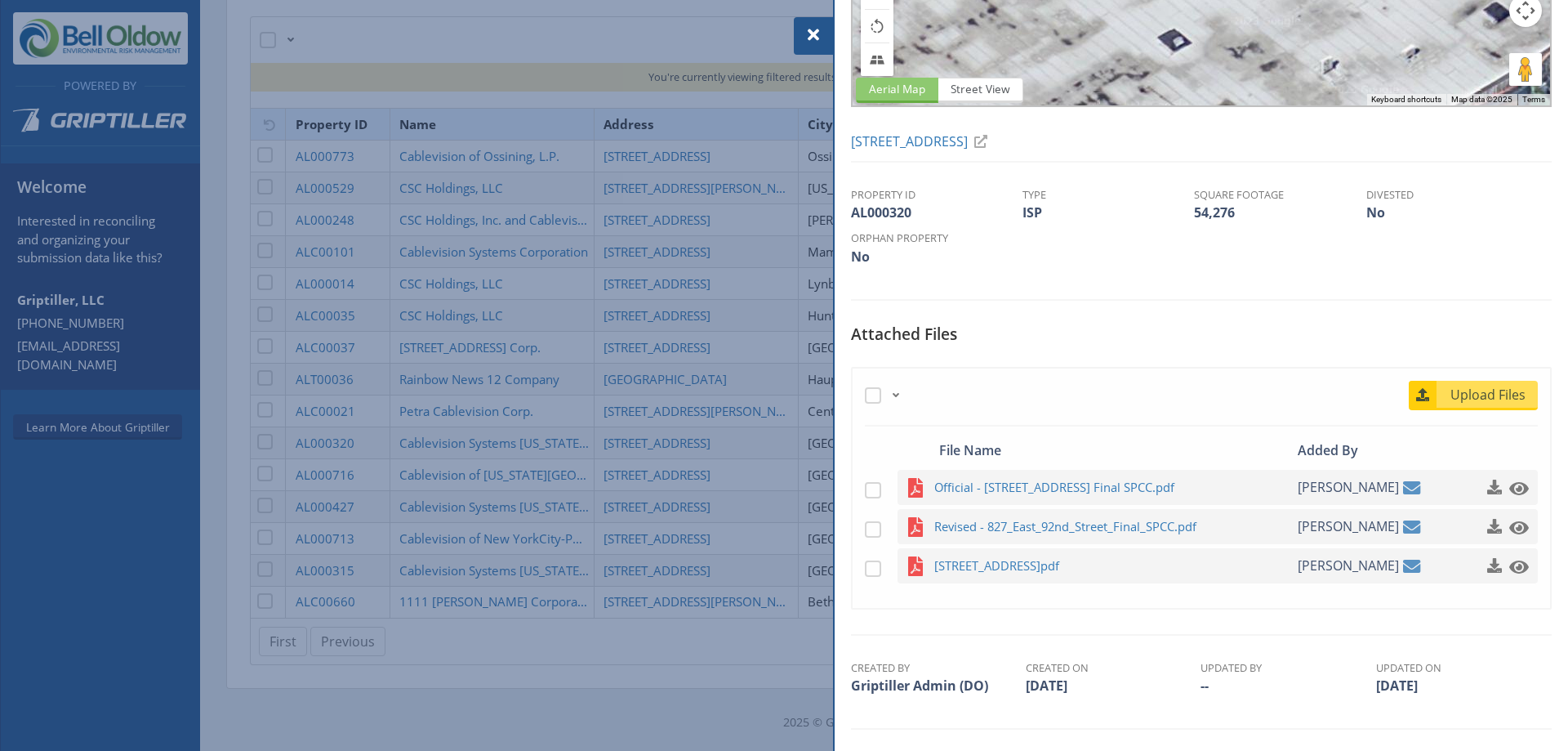
scroll to position [257, 0]
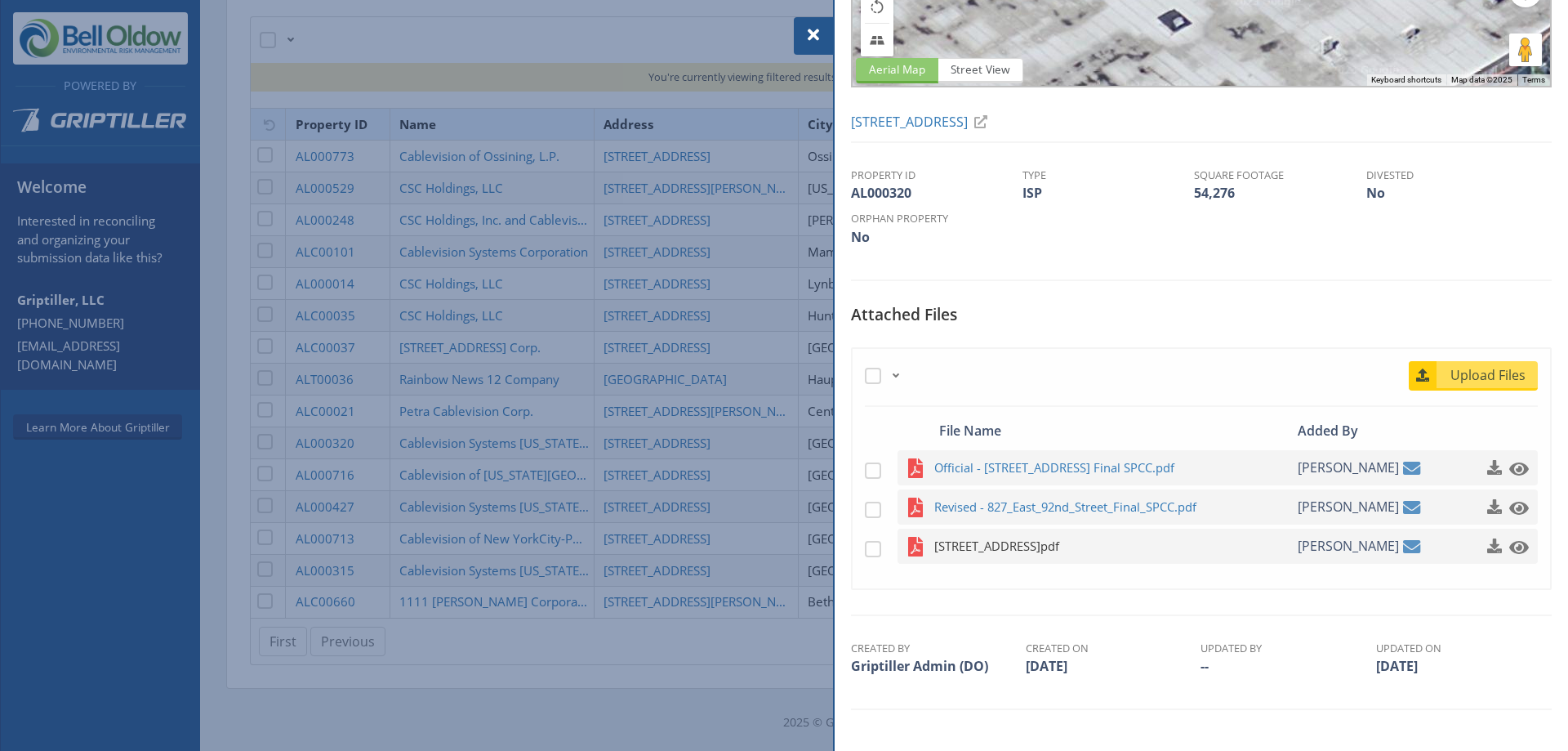
click at [994, 547] on span "[STREET_ADDRESS]pdf" at bounding box center [1094, 546] width 320 height 21
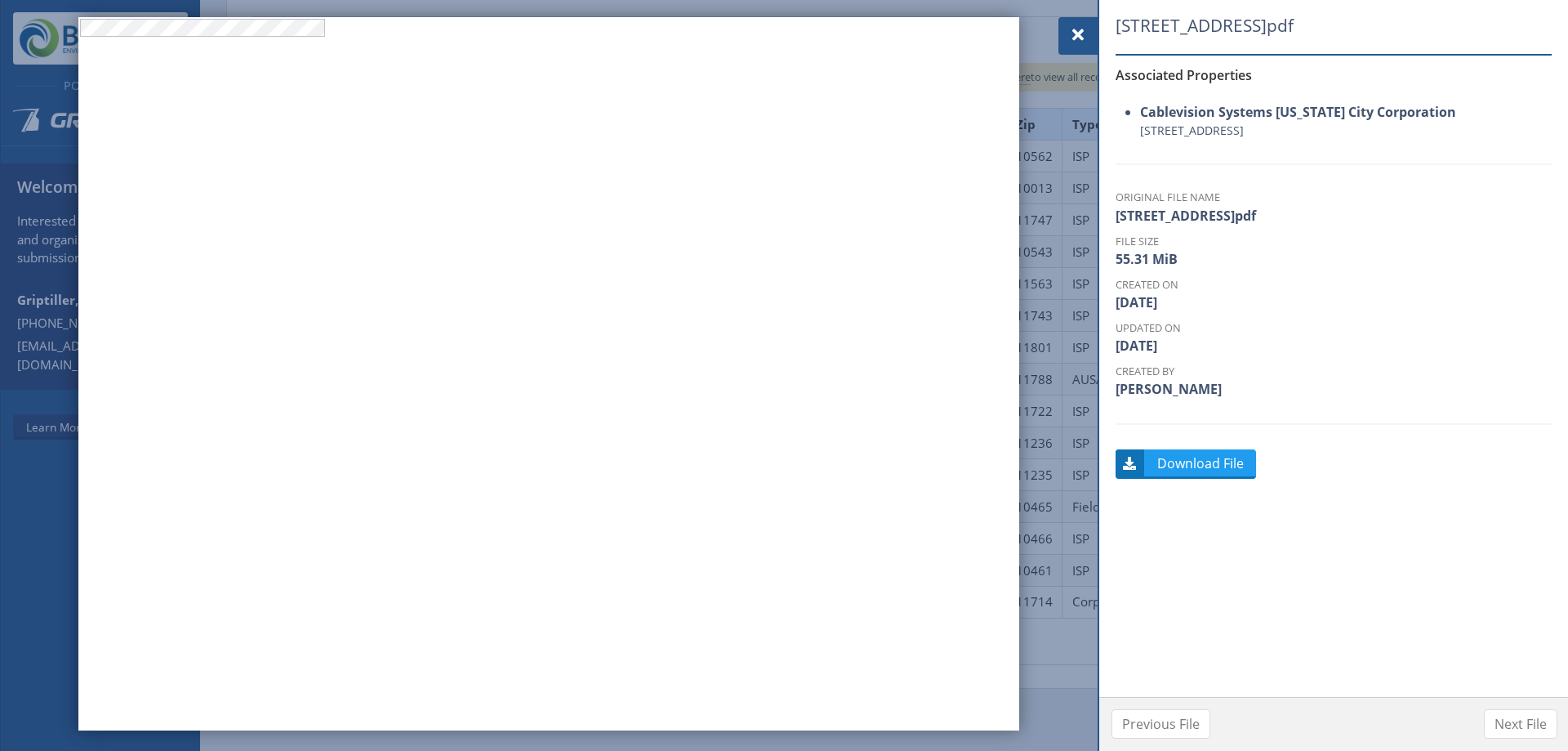
click at [1075, 27] on span at bounding box center [1079, 36] width 20 height 20
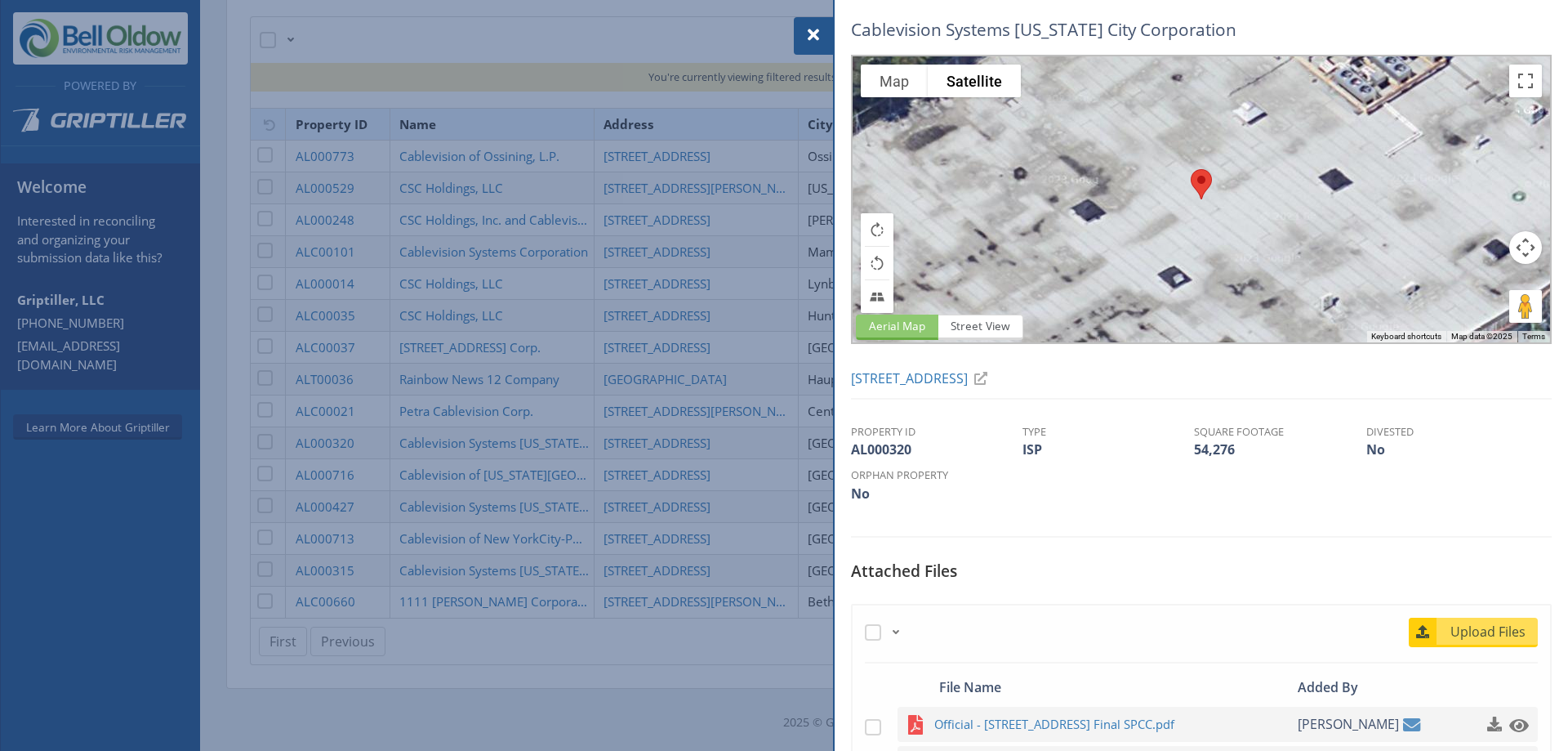
click at [811, 24] on div at bounding box center [813, 36] width 39 height 38
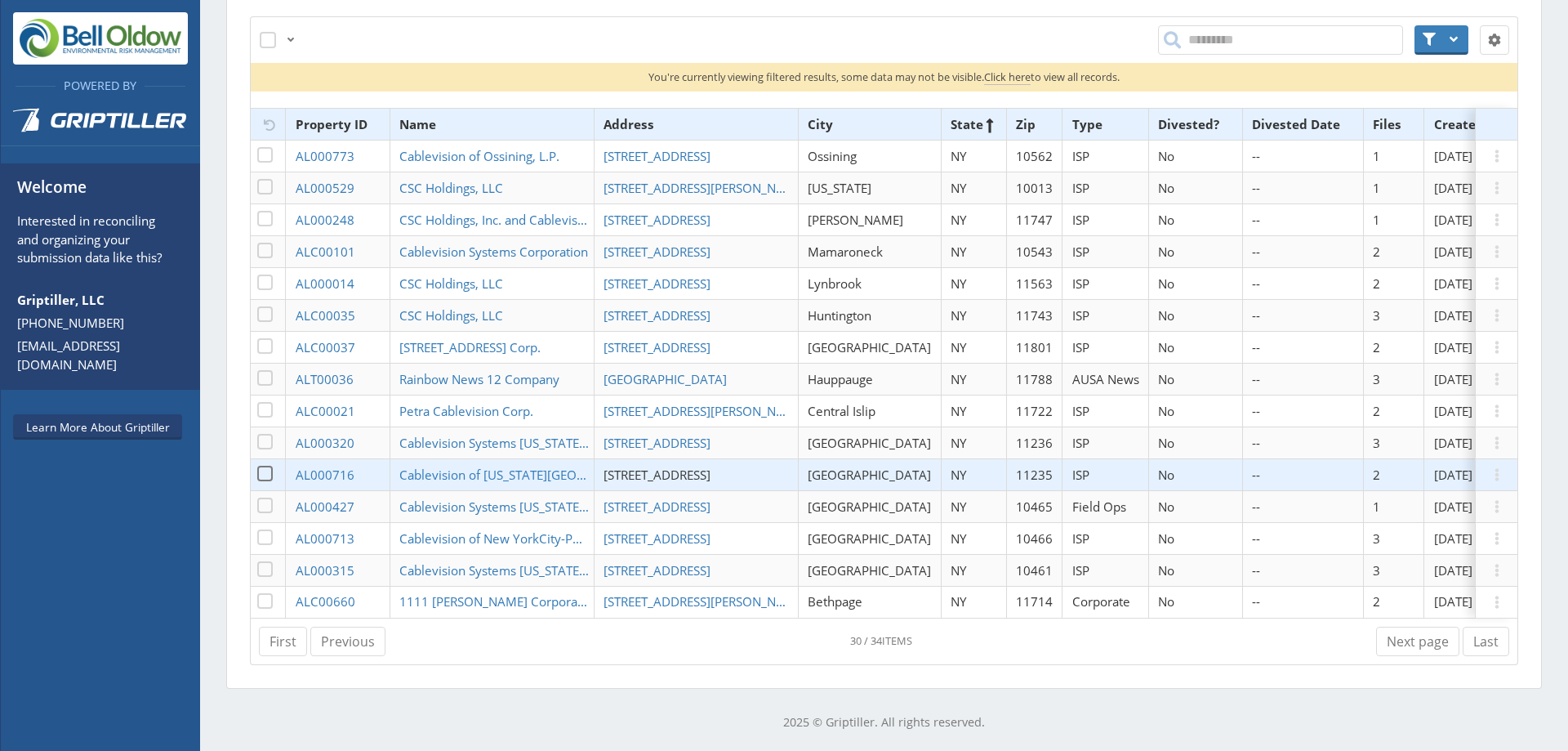
click at [710, 467] on span "[STREET_ADDRESS]" at bounding box center [657, 475] width 107 height 17
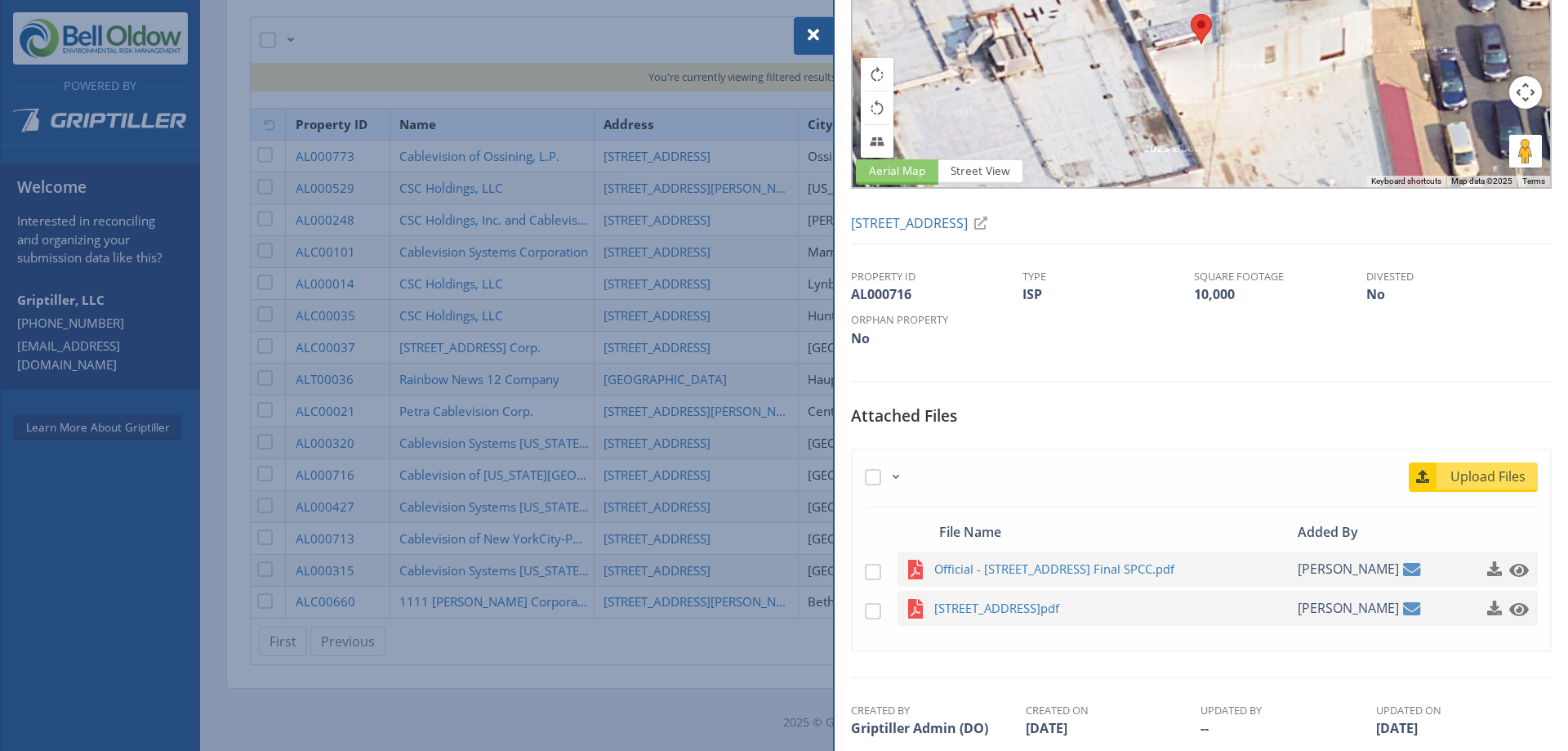
scroll to position [157, 0]
click at [1075, 603] on span "[STREET_ADDRESS]pdf" at bounding box center [1094, 606] width 320 height 21
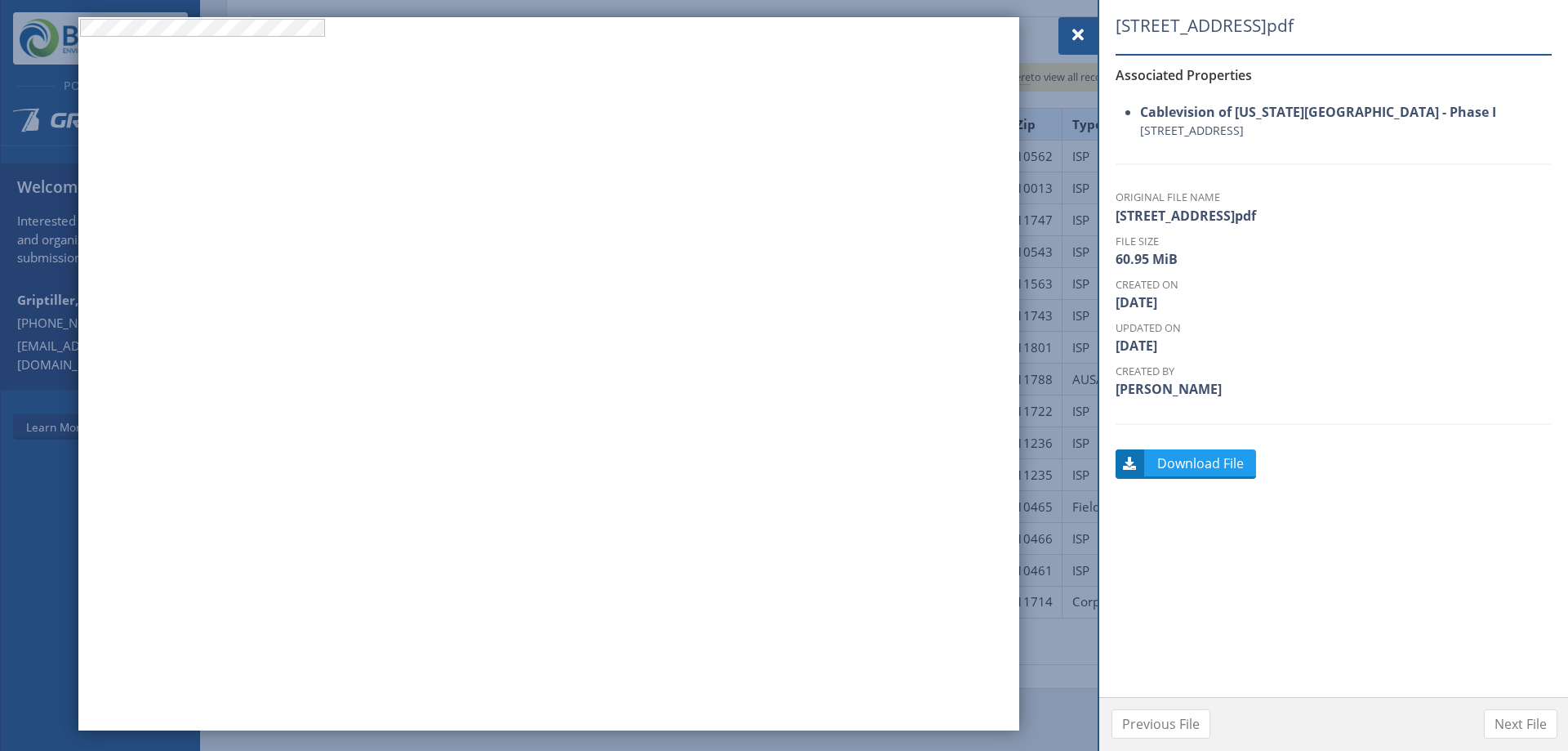
click at [1083, 34] on span at bounding box center [1079, 36] width 20 height 20
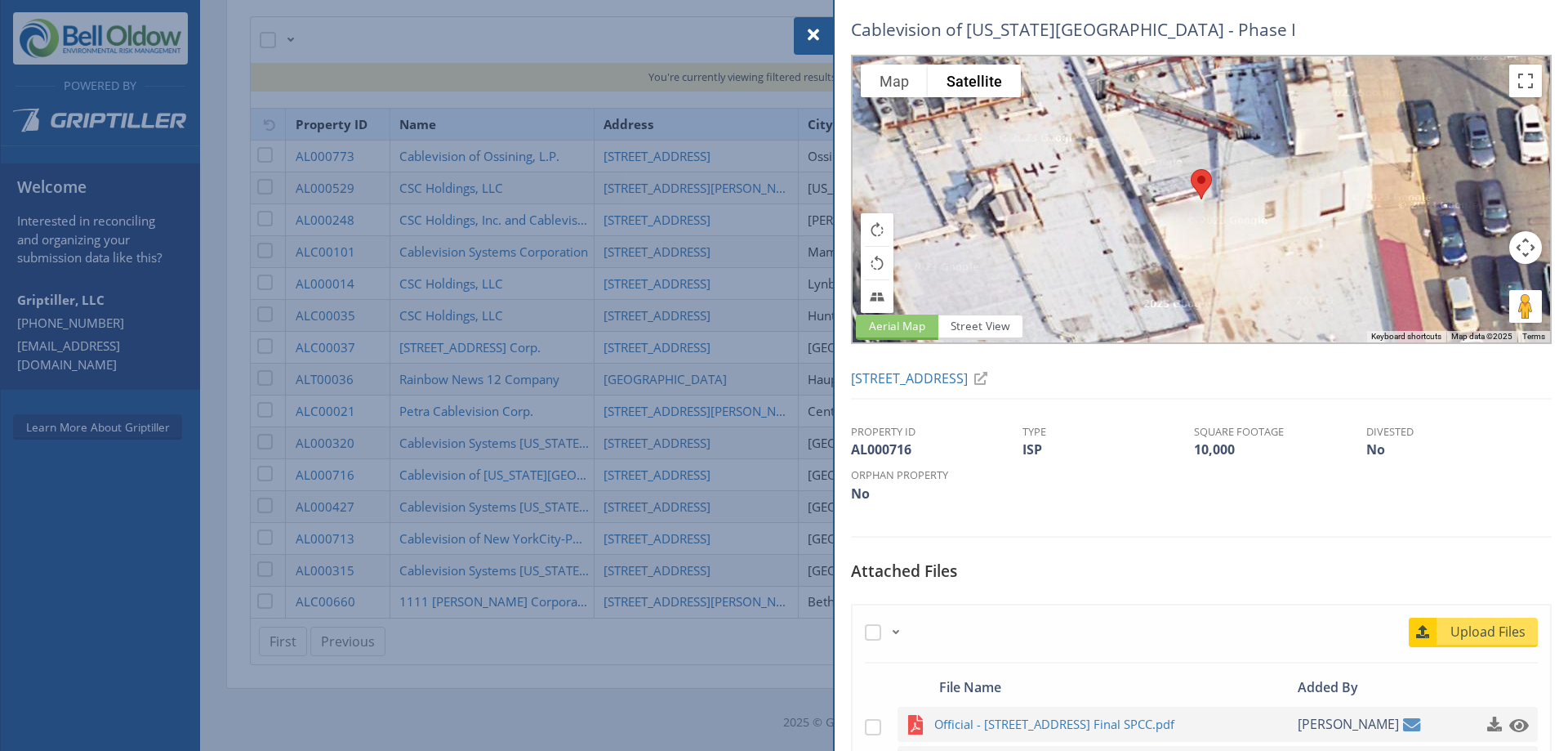
click at [703, 362] on div at bounding box center [784, 375] width 1568 height 751
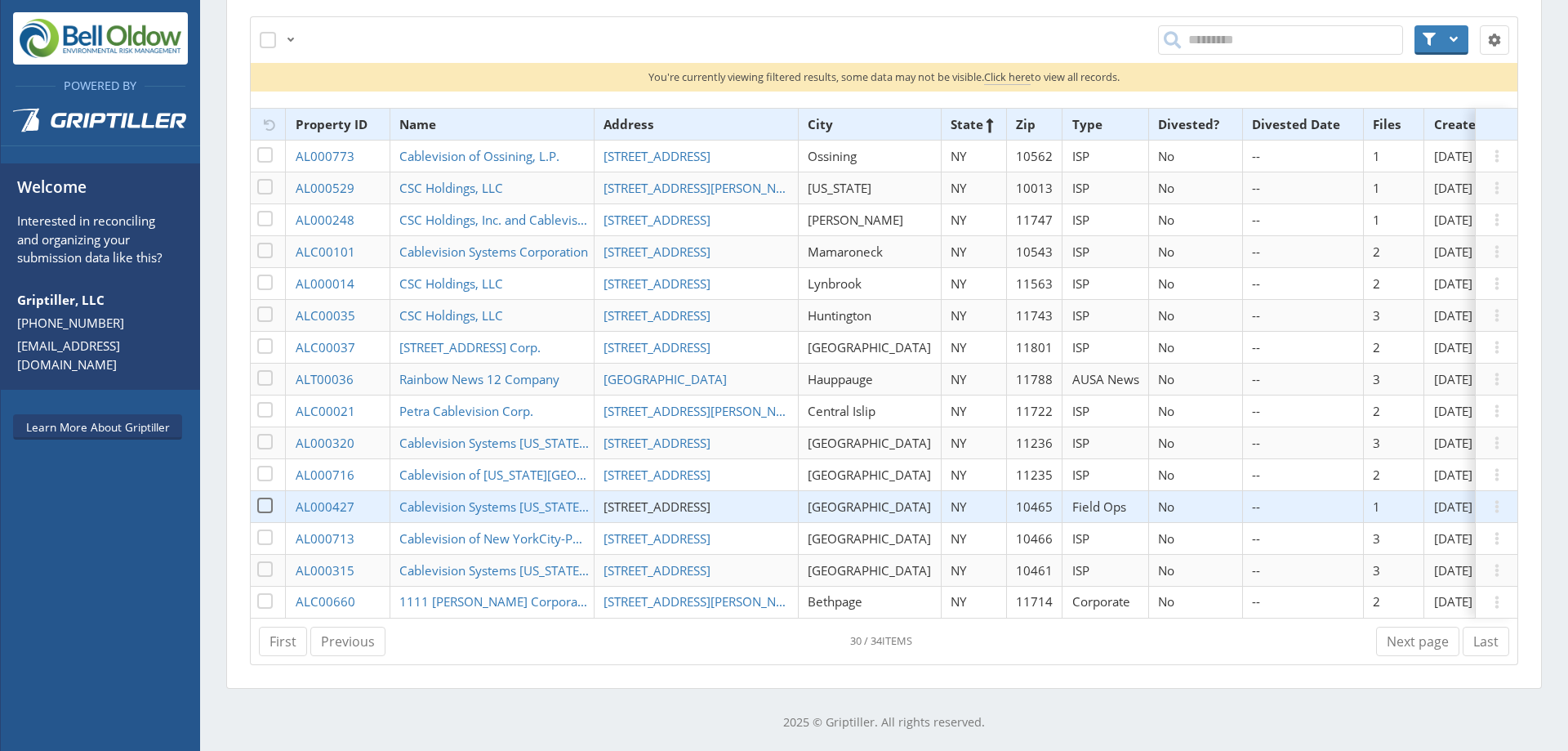
click at [680, 498] on span "[STREET_ADDRESS]" at bounding box center [657, 506] width 107 height 17
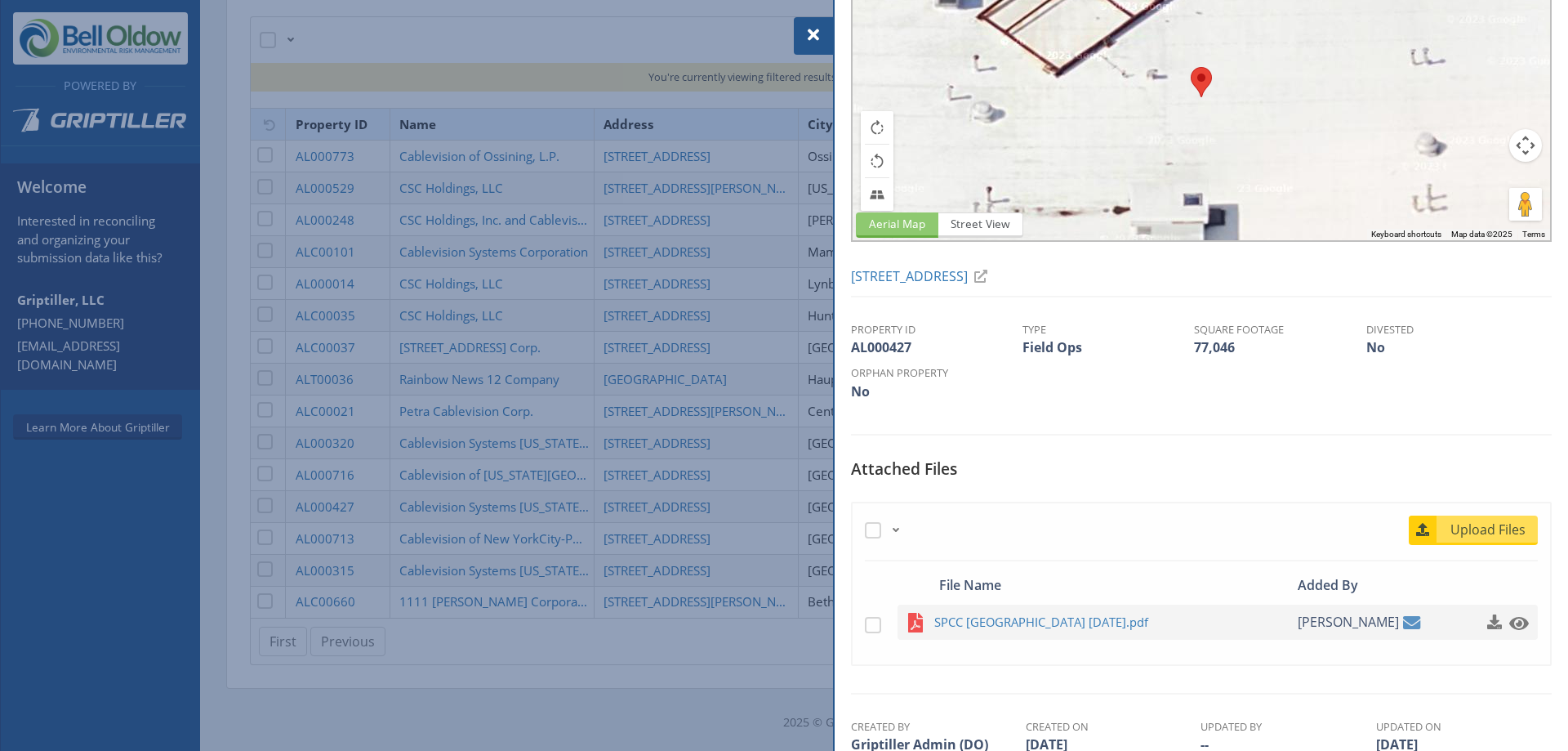
scroll to position [103, 0]
click at [621, 507] on div at bounding box center [784, 375] width 1568 height 751
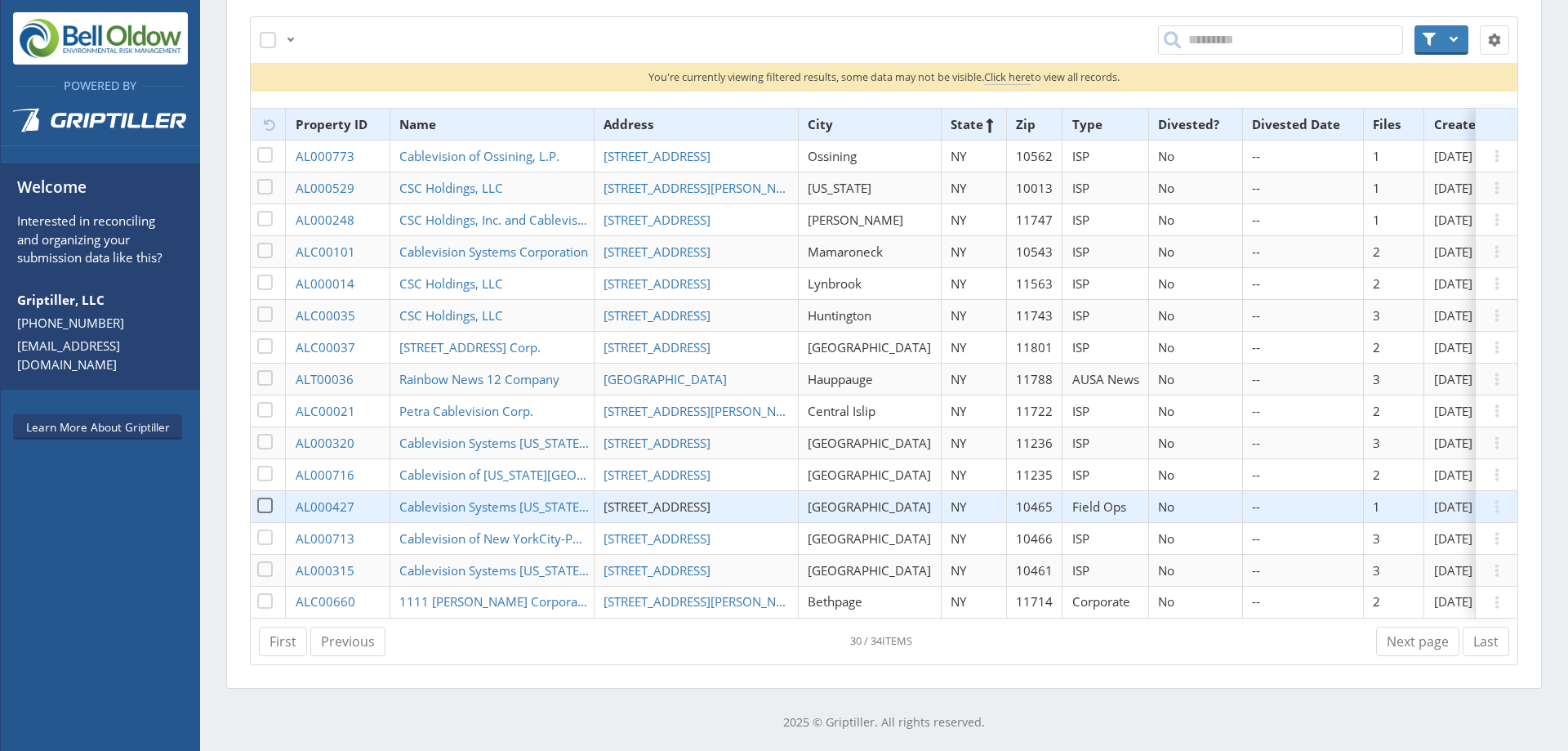
click at [706, 498] on span "[STREET_ADDRESS]" at bounding box center [657, 506] width 107 height 17
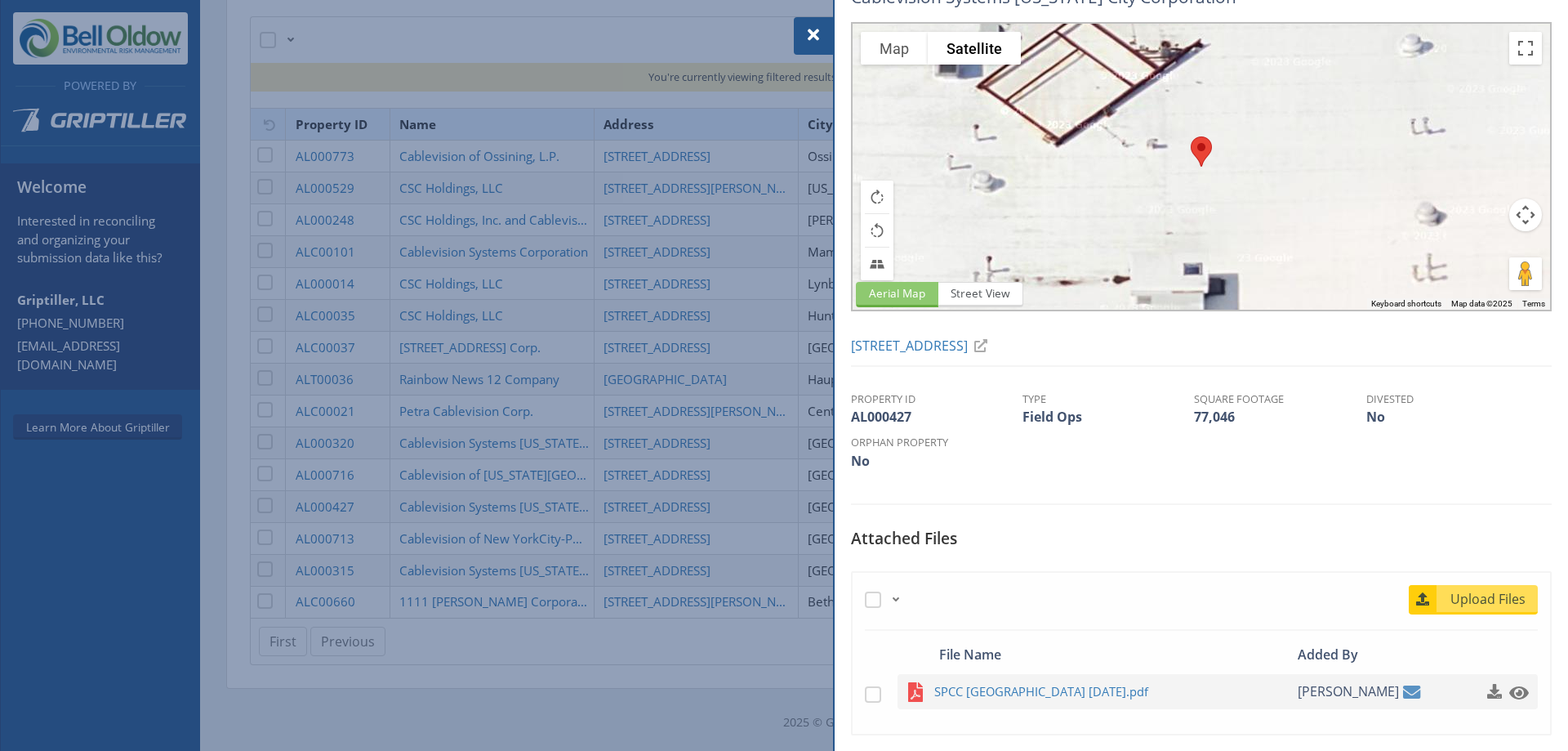
scroll to position [34, 0]
click at [1073, 682] on span "SPCC [GEOGRAPHIC_DATA] [DATE].pdf" at bounding box center [1094, 690] width 320 height 21
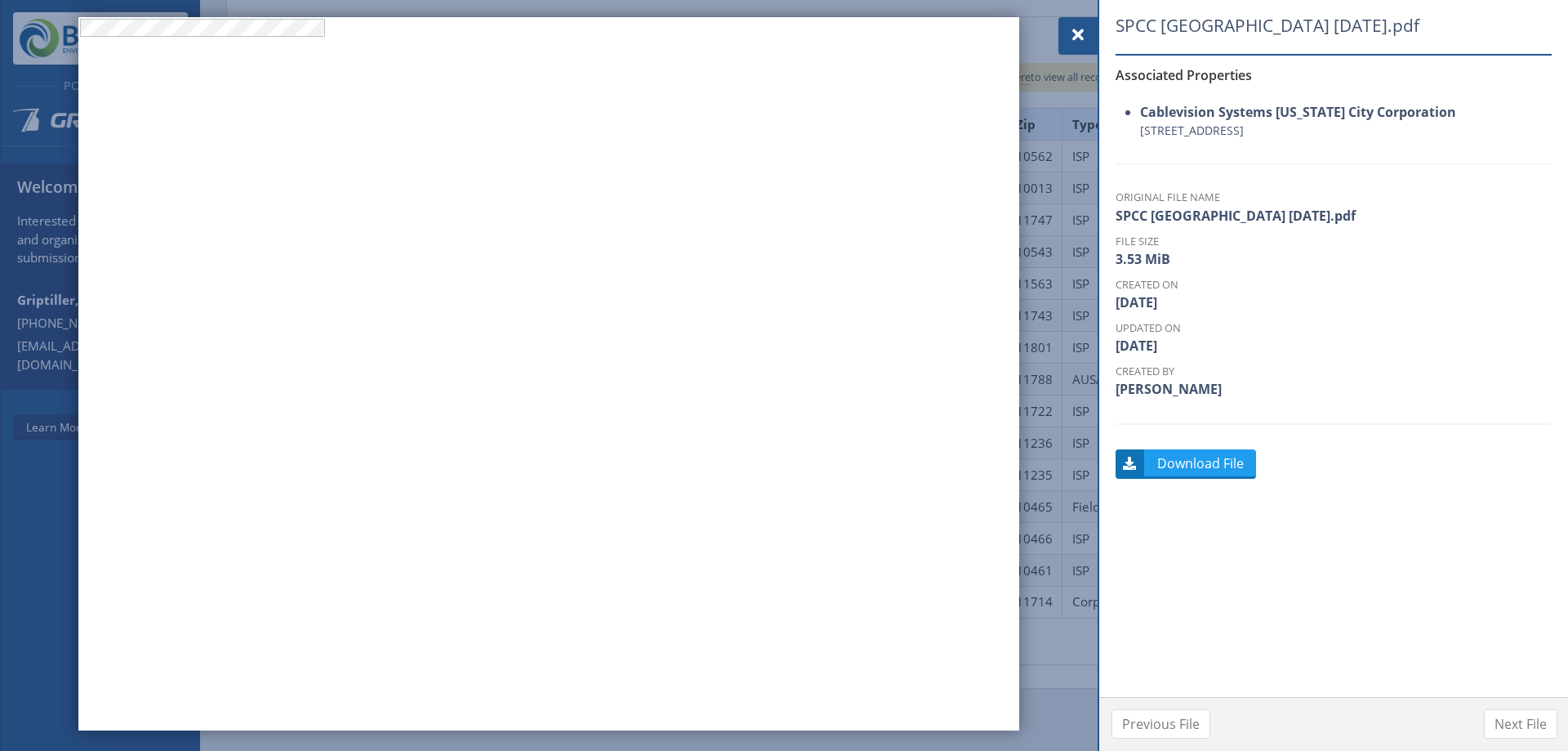
click at [1077, 34] on span at bounding box center [1079, 36] width 20 height 20
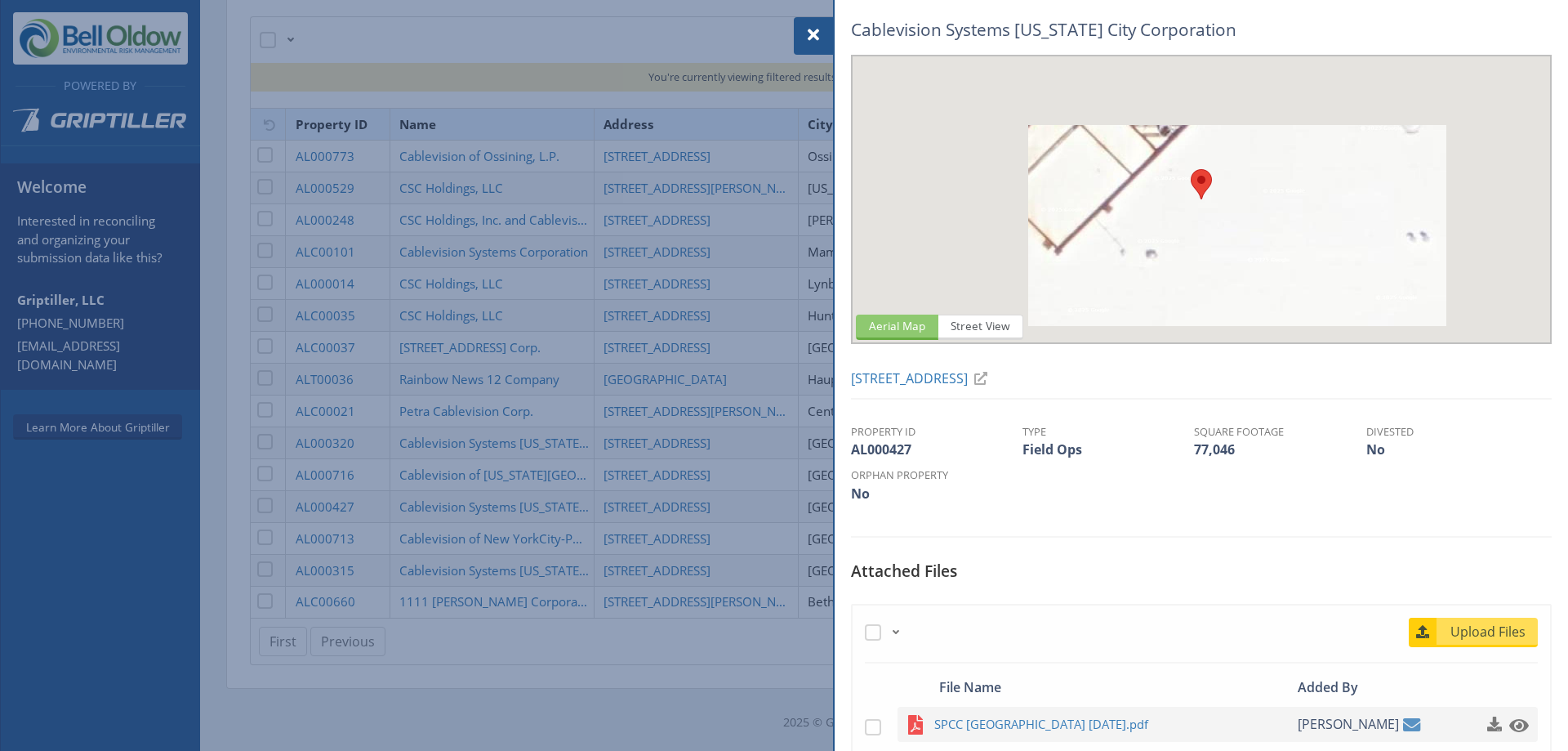
click at [728, 502] on div at bounding box center [784, 375] width 1568 height 751
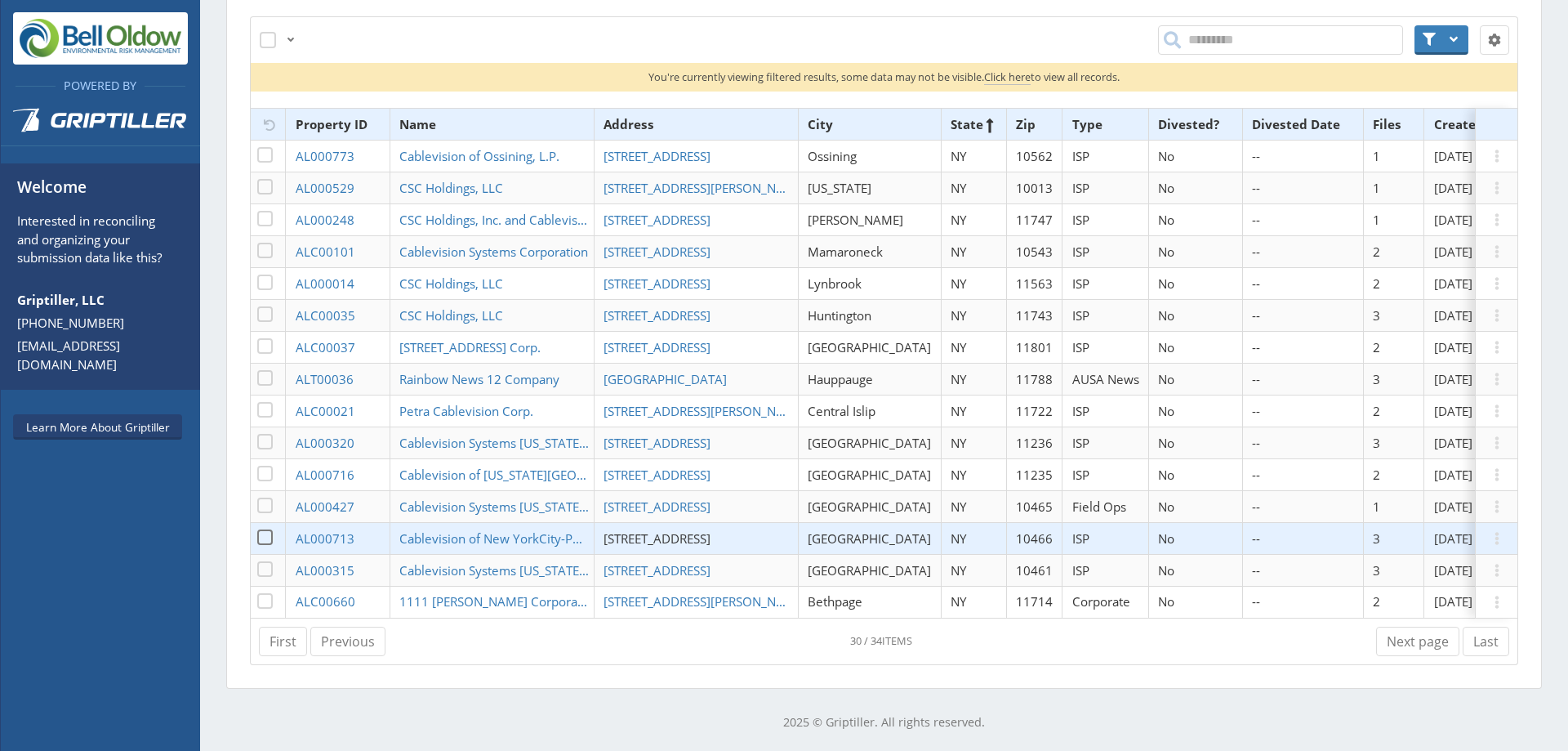
click at [664, 530] on span "[STREET_ADDRESS]" at bounding box center [657, 538] width 107 height 17
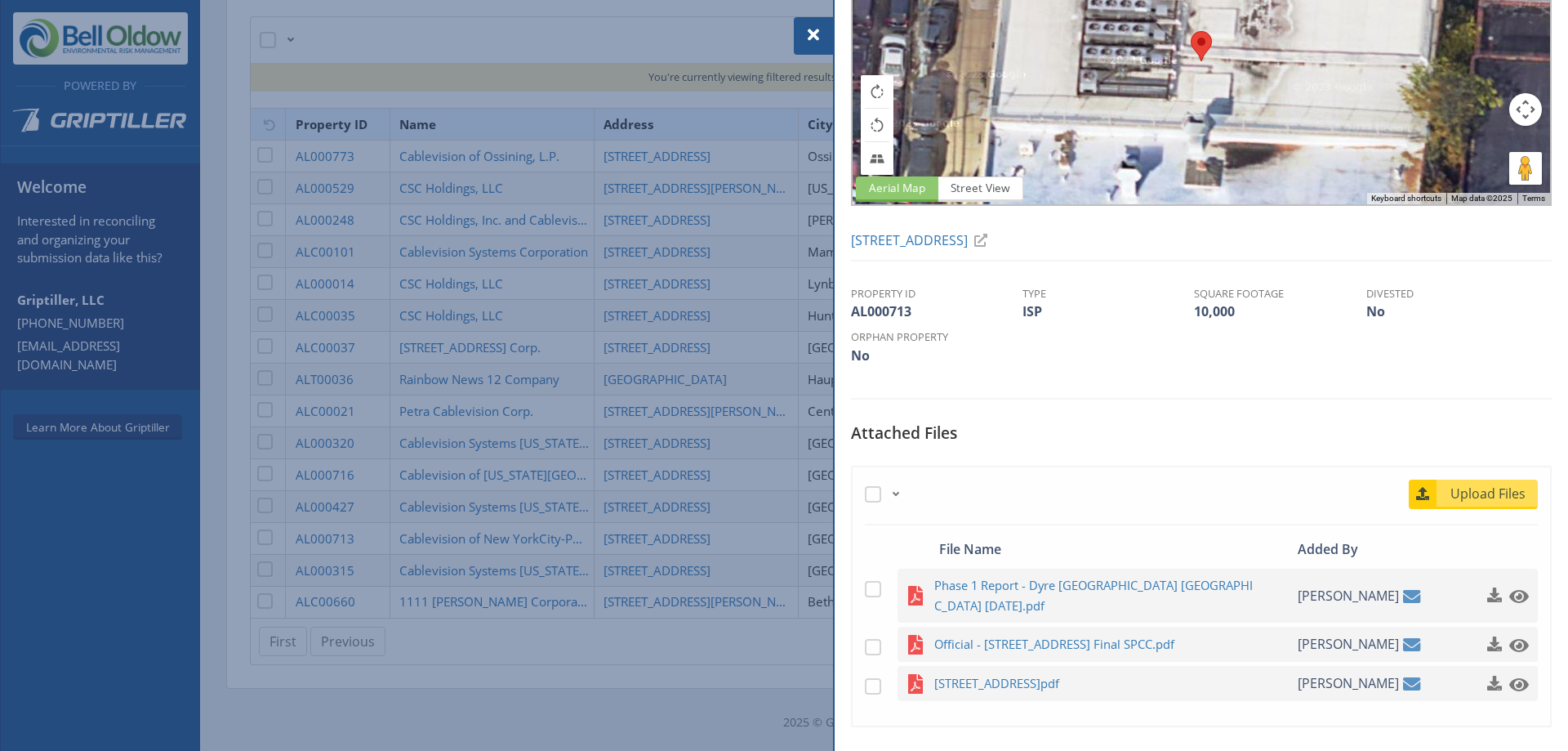
scroll to position [140, 0]
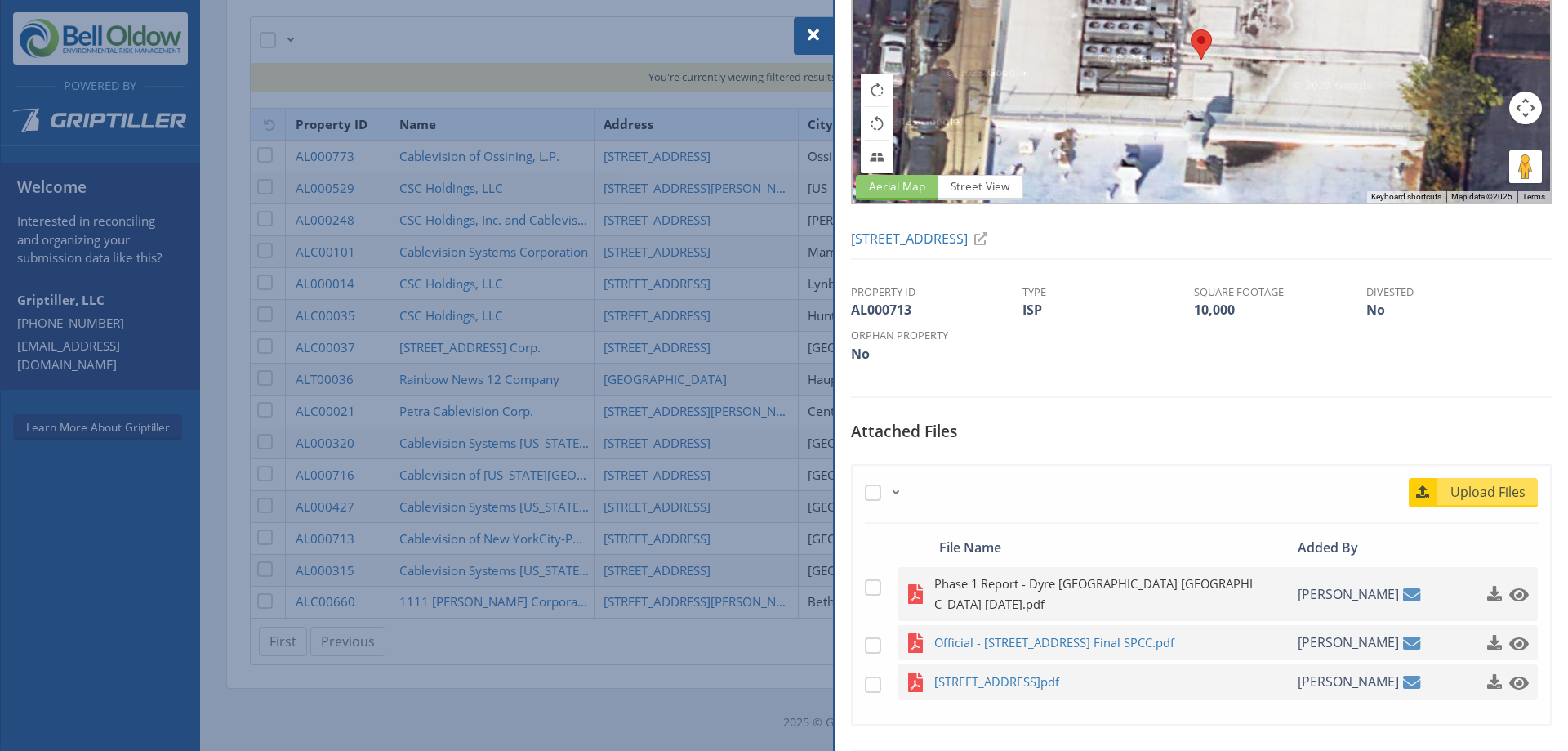
click at [1095, 592] on span "Phase 1 Report - Dyre [GEOGRAPHIC_DATA] [GEOGRAPHIC_DATA] [DATE].pdf" at bounding box center [1094, 593] width 320 height 40
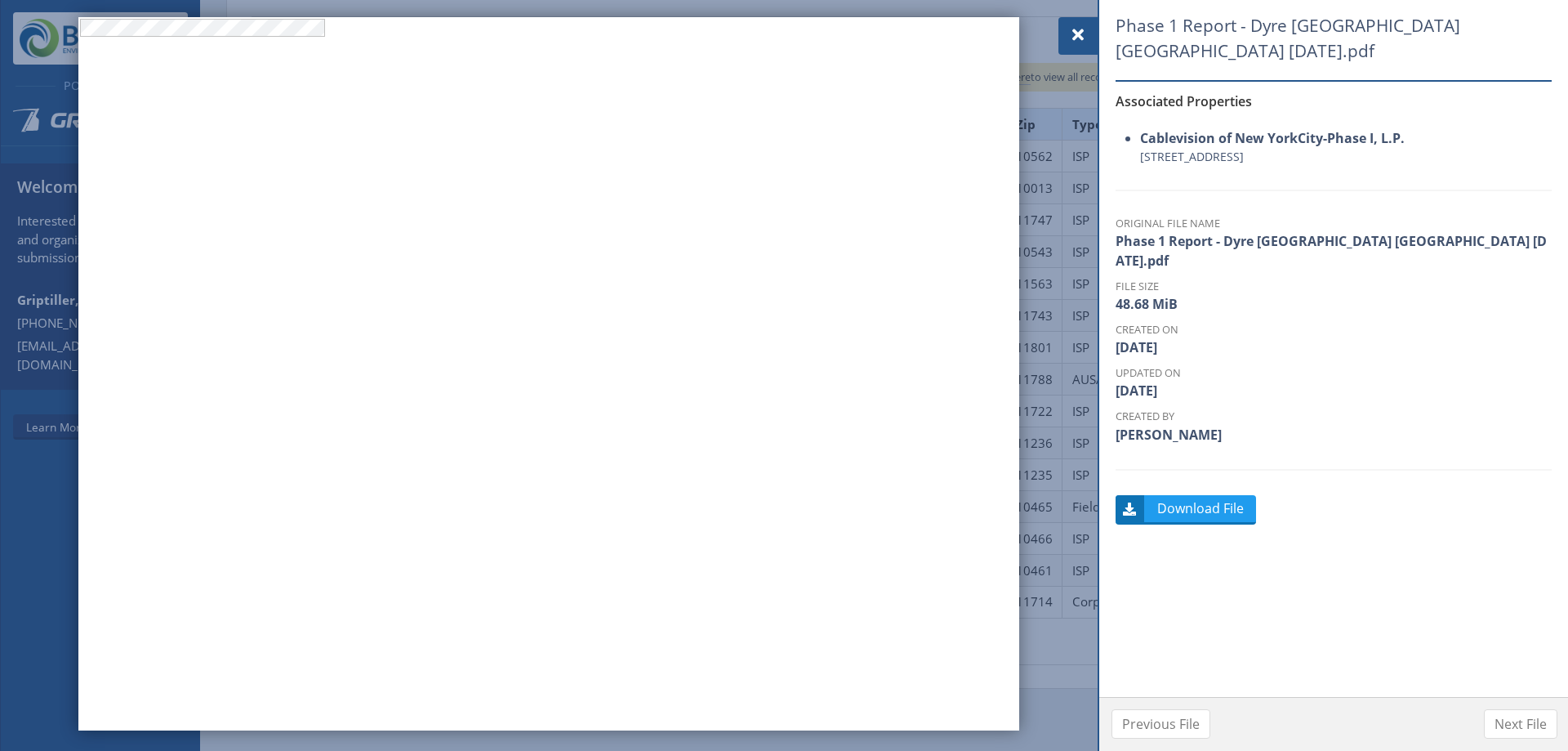
click at [1075, 25] on div at bounding box center [1079, 36] width 39 height 38
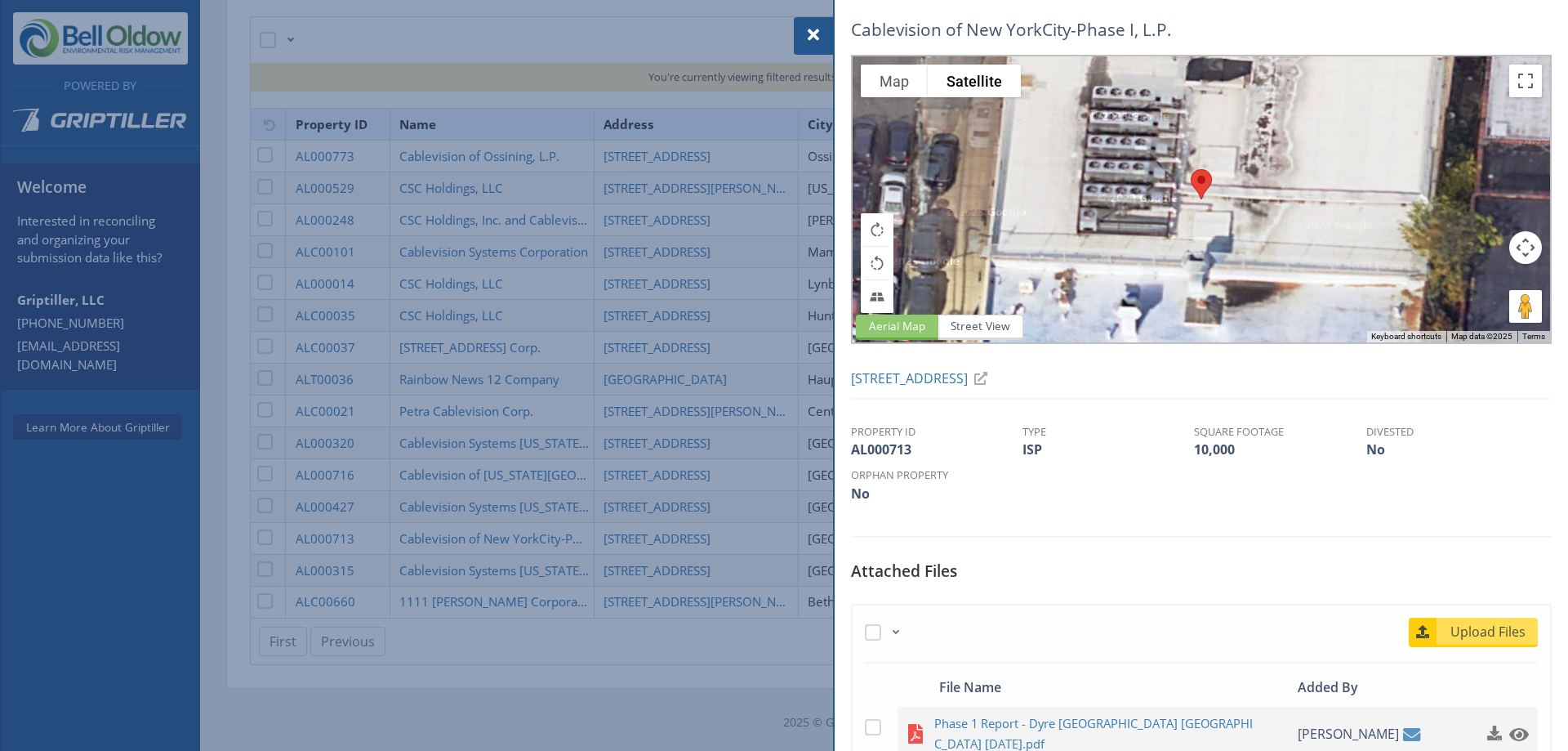
click at [731, 553] on div at bounding box center [784, 375] width 1568 height 751
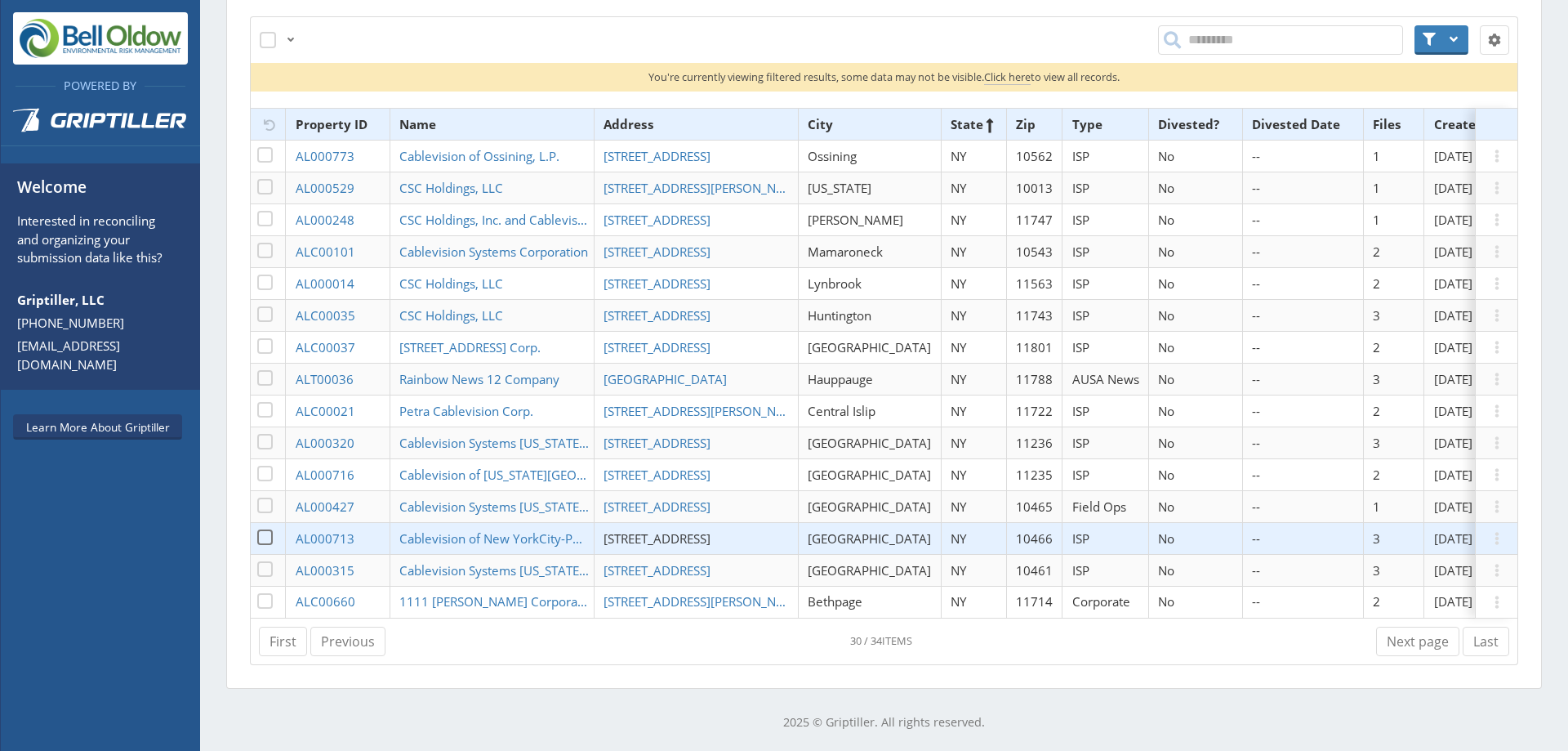
click at [651, 530] on span "[STREET_ADDRESS]" at bounding box center [657, 538] width 107 height 17
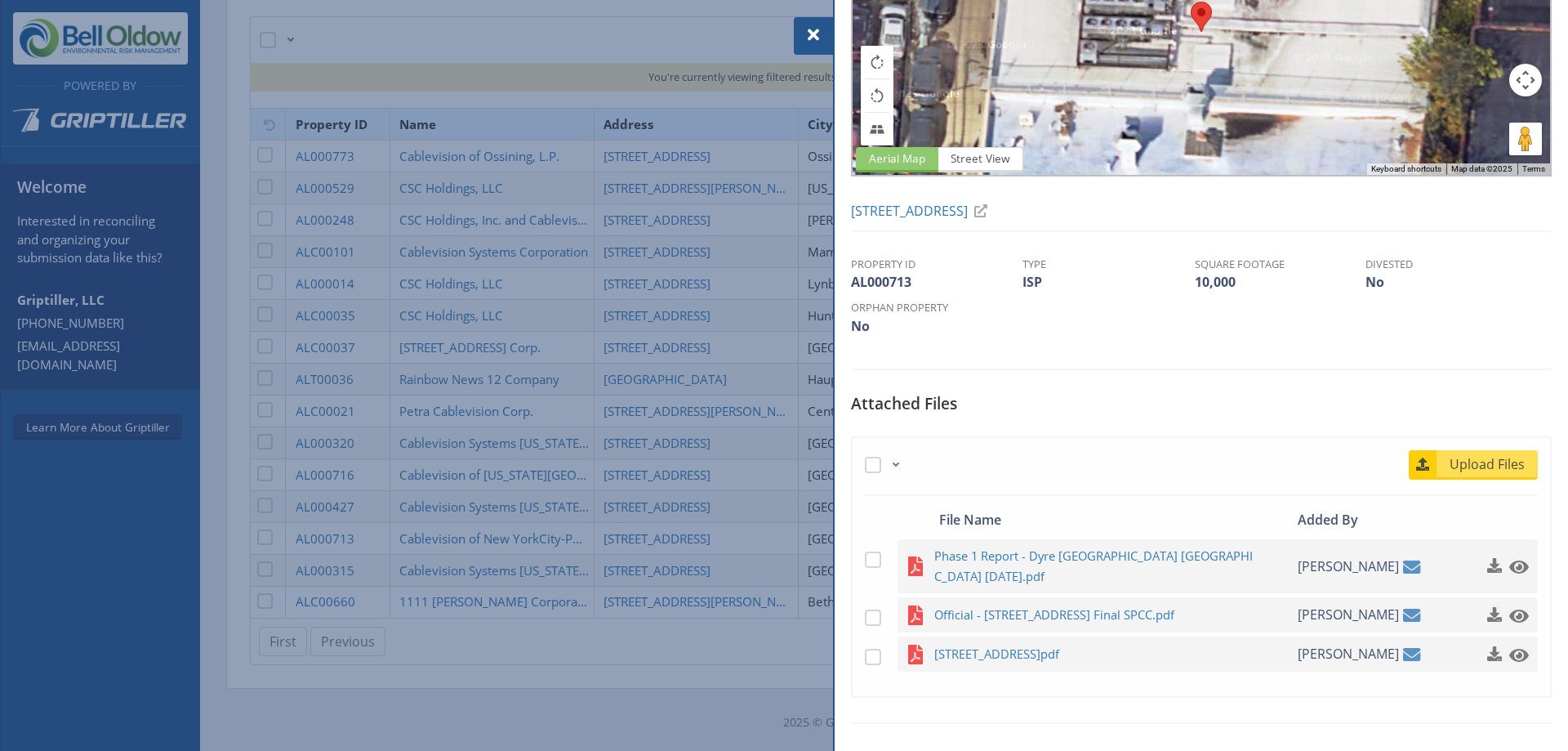
scroll to position [169, 0]
click at [1035, 642] on span "[STREET_ADDRESS]pdf" at bounding box center [1094, 652] width 320 height 21
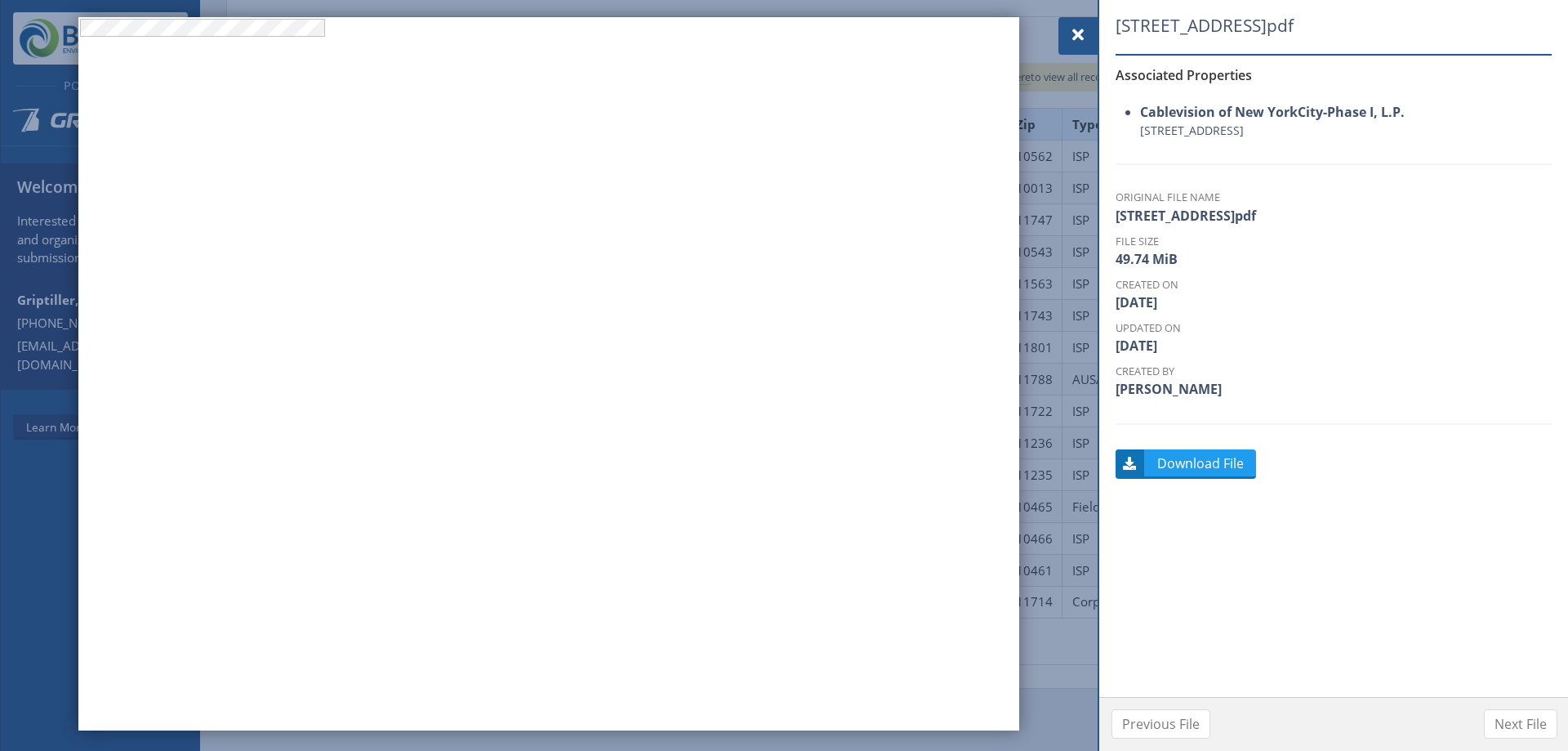
click at [1076, 37] on span at bounding box center [1079, 36] width 20 height 20
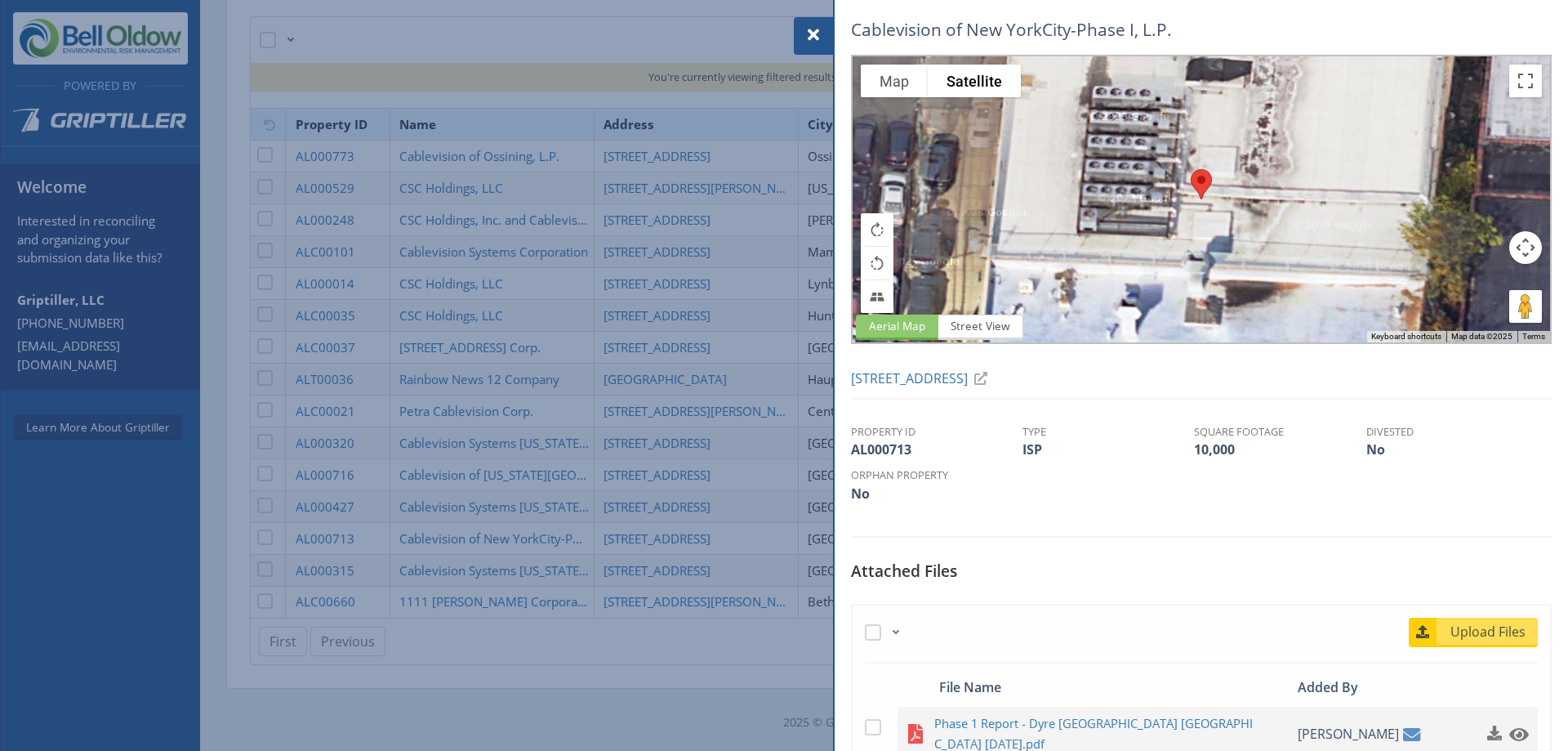
click at [1074, 522] on div "Cablevision of New YorkCity-Phase I, L.P. Aerial Map Street View To navigate th…" at bounding box center [1201, 496] width 701 height 979
click at [818, 45] on div at bounding box center [813, 36] width 39 height 38
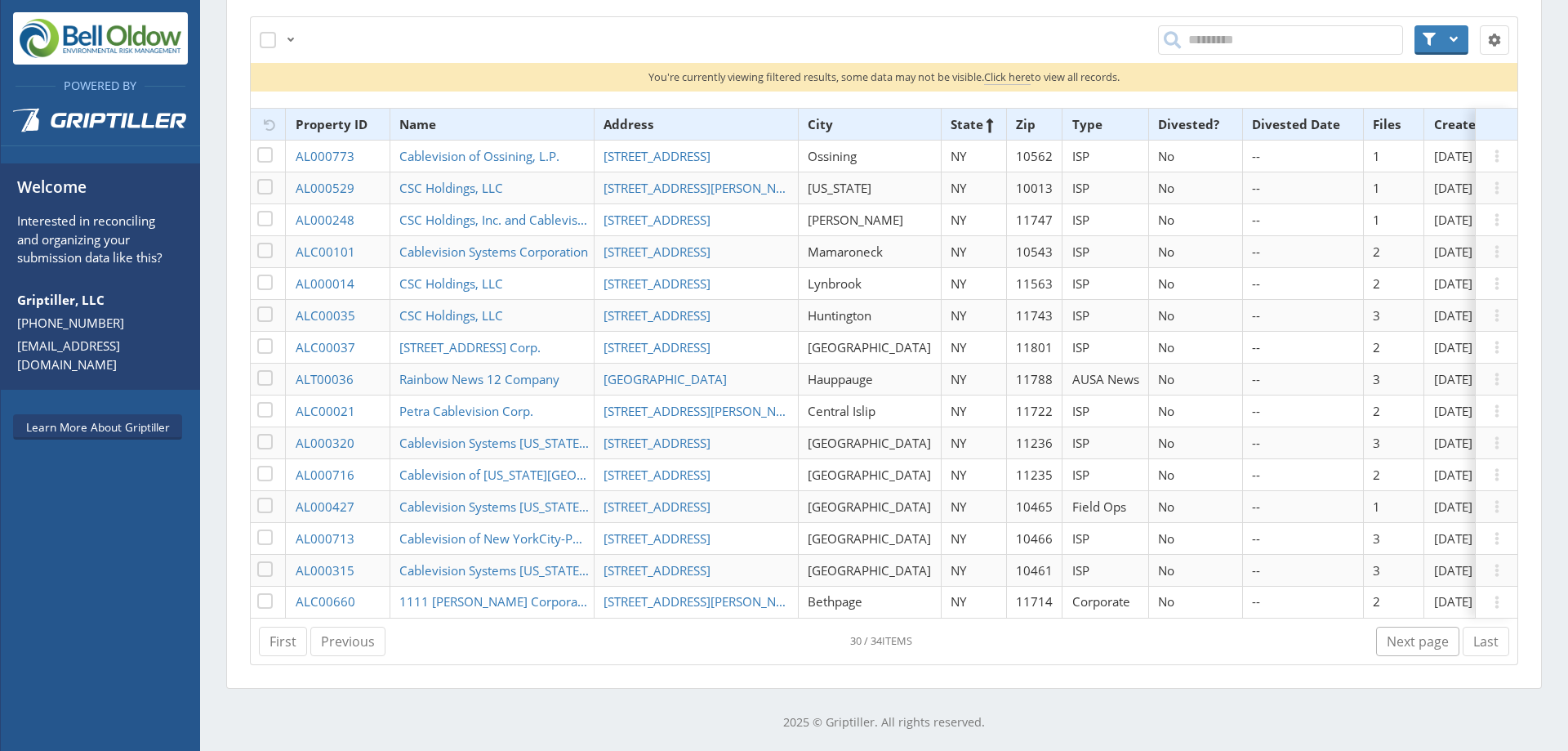
click at [1430, 639] on link "Next page" at bounding box center [1418, 641] width 83 height 30
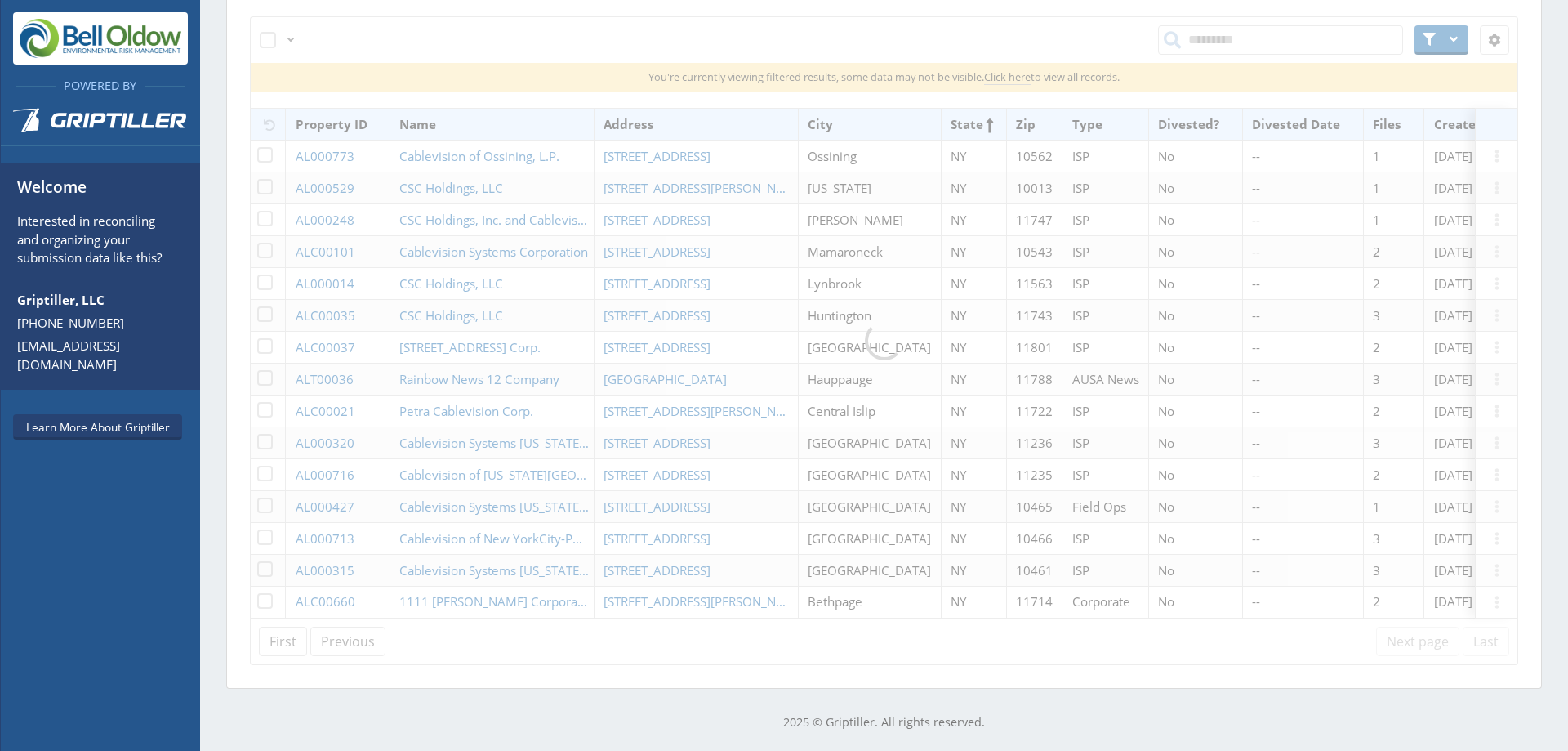
scroll to position [174, 0]
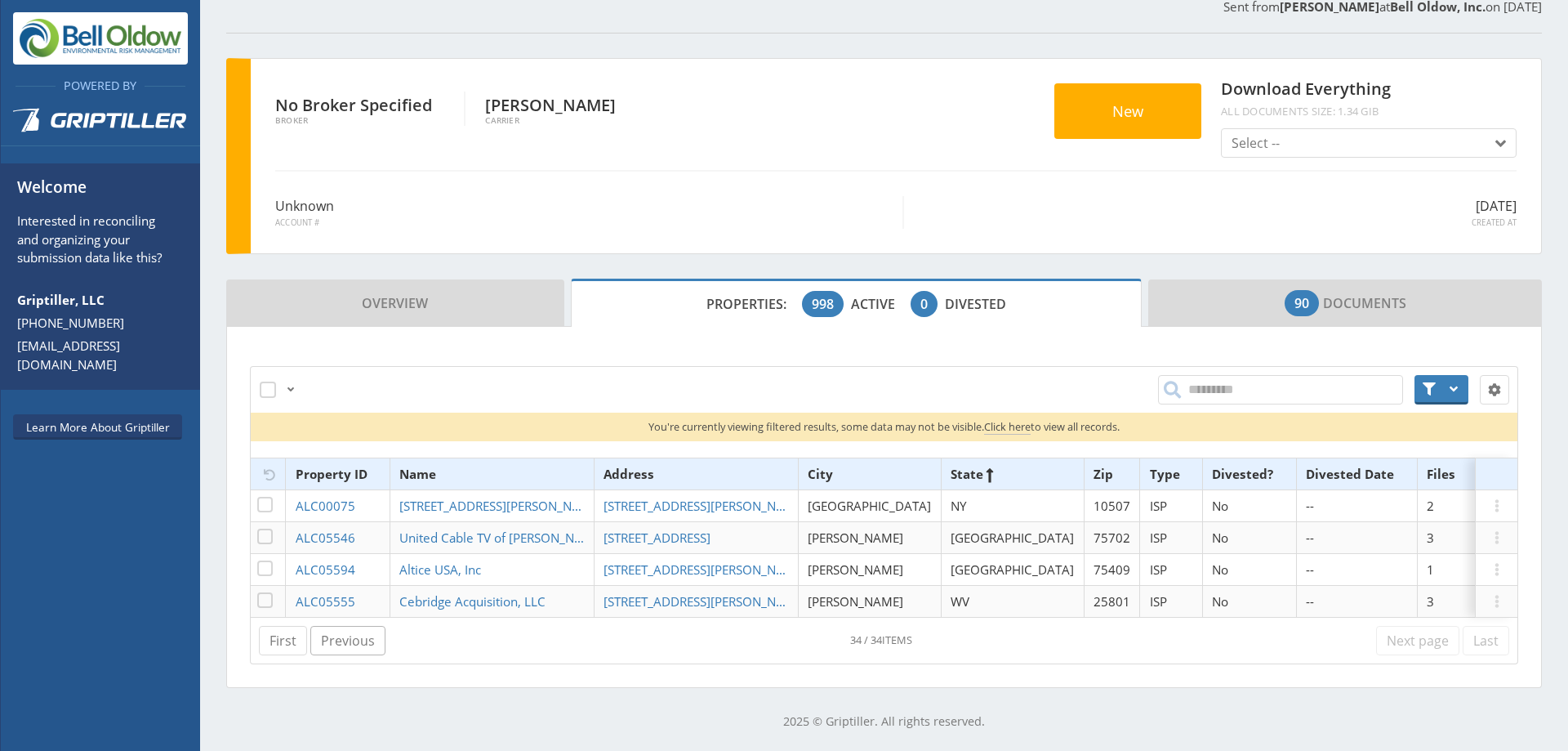
click at [369, 647] on link "Previous" at bounding box center [348, 640] width 75 height 30
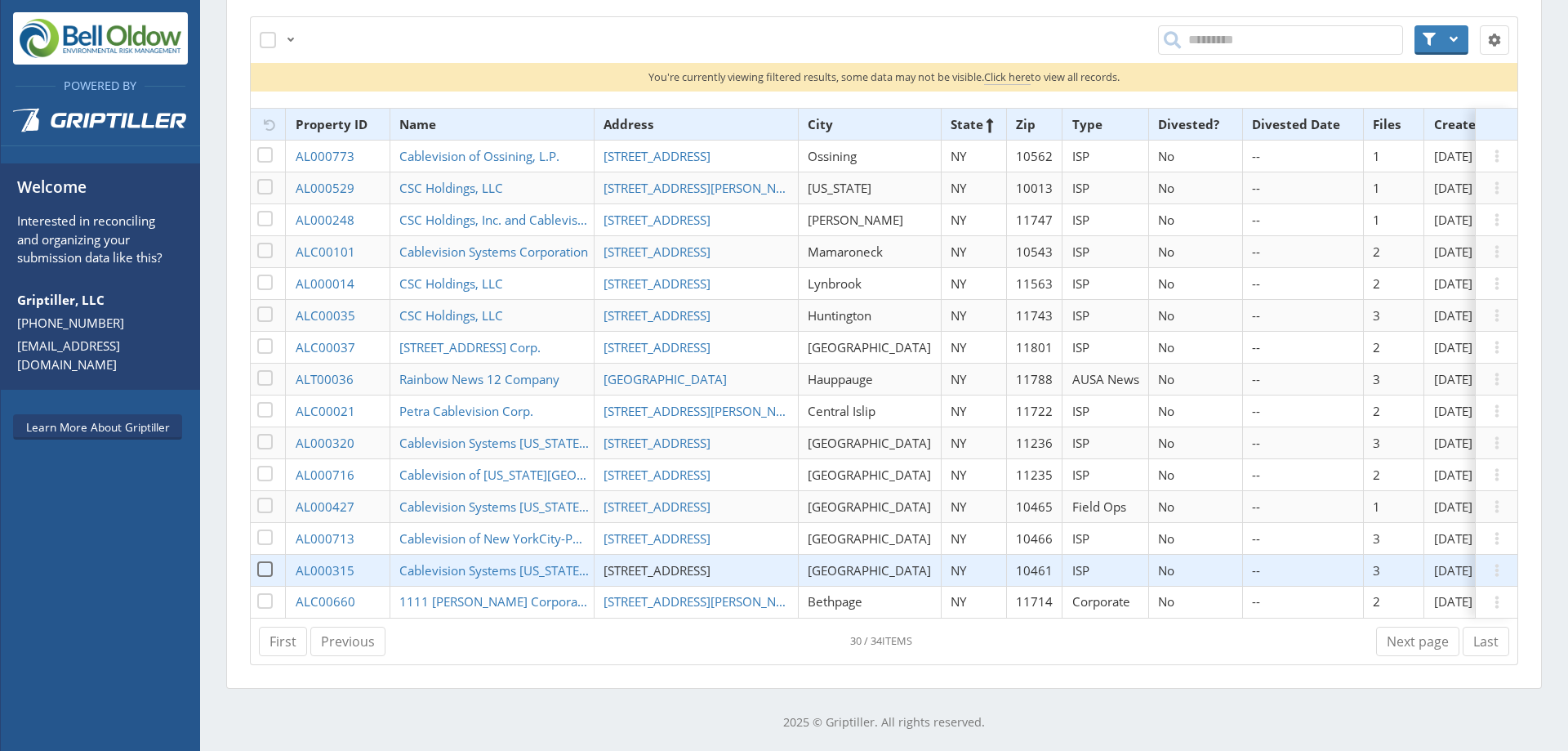
click at [710, 562] on span "[STREET_ADDRESS]" at bounding box center [657, 569] width 107 height 17
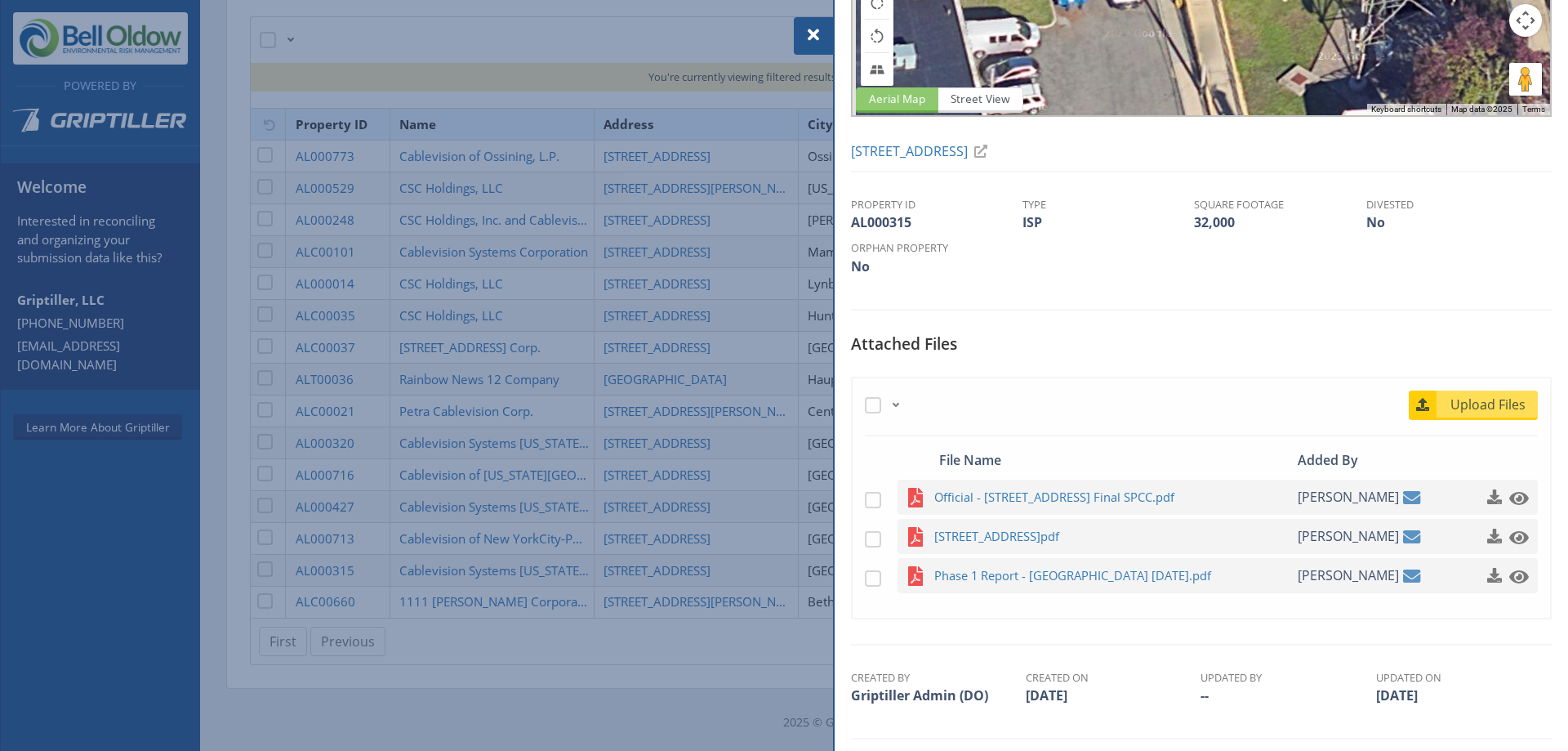
scroll to position [257, 0]
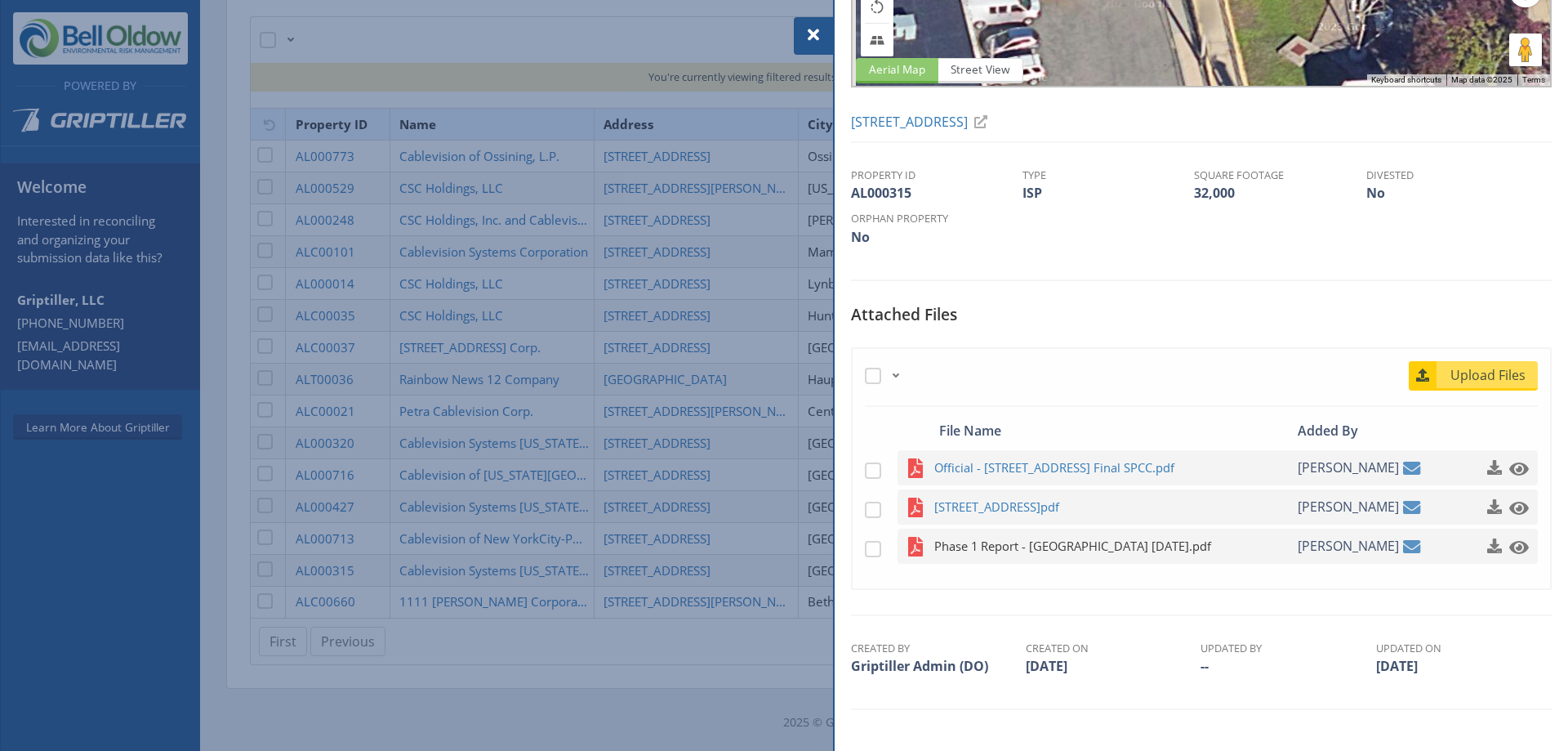
click at [1110, 548] on span "Phase 1 Report - [GEOGRAPHIC_DATA] [DATE].pdf" at bounding box center [1094, 546] width 320 height 21
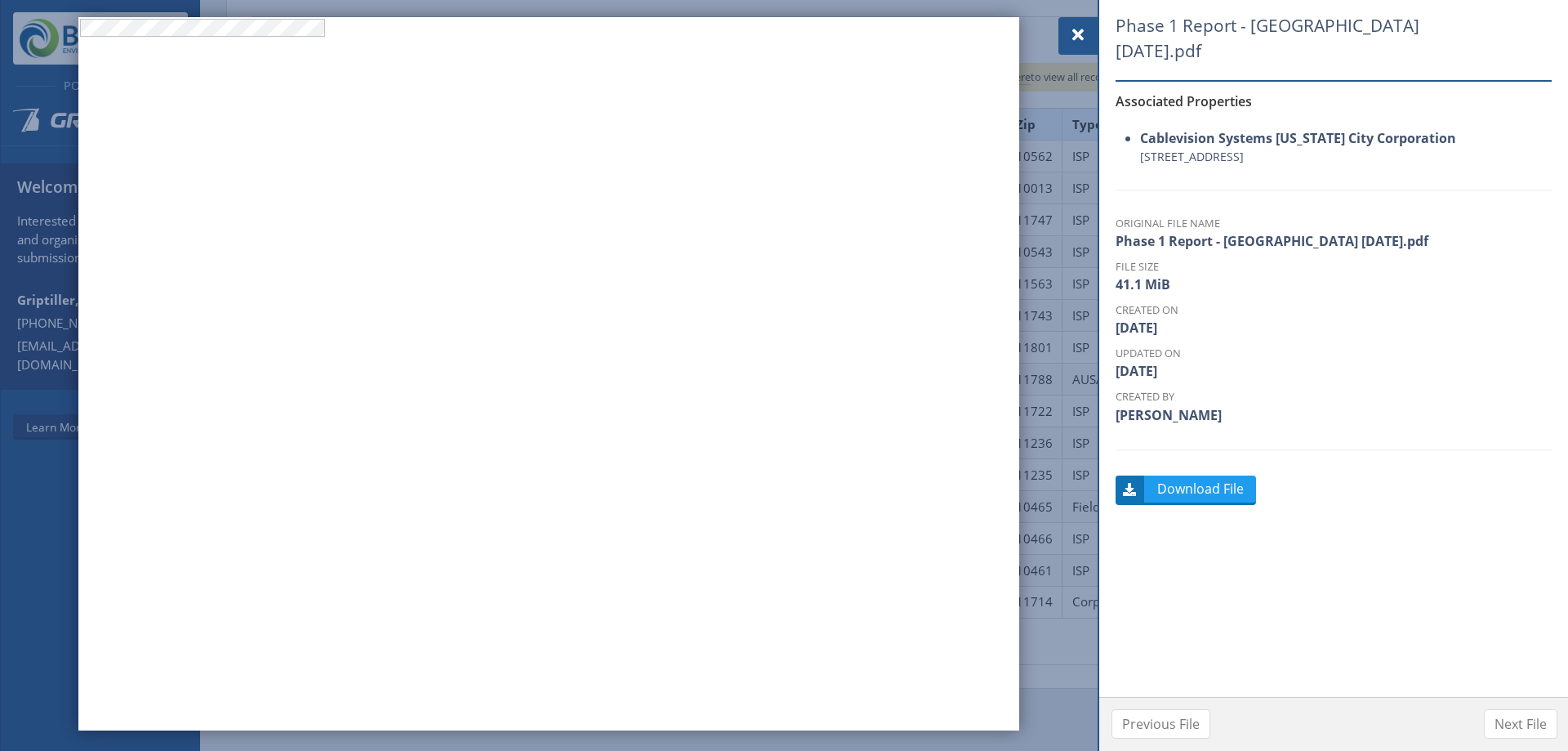
click at [1076, 29] on span at bounding box center [1079, 36] width 20 height 20
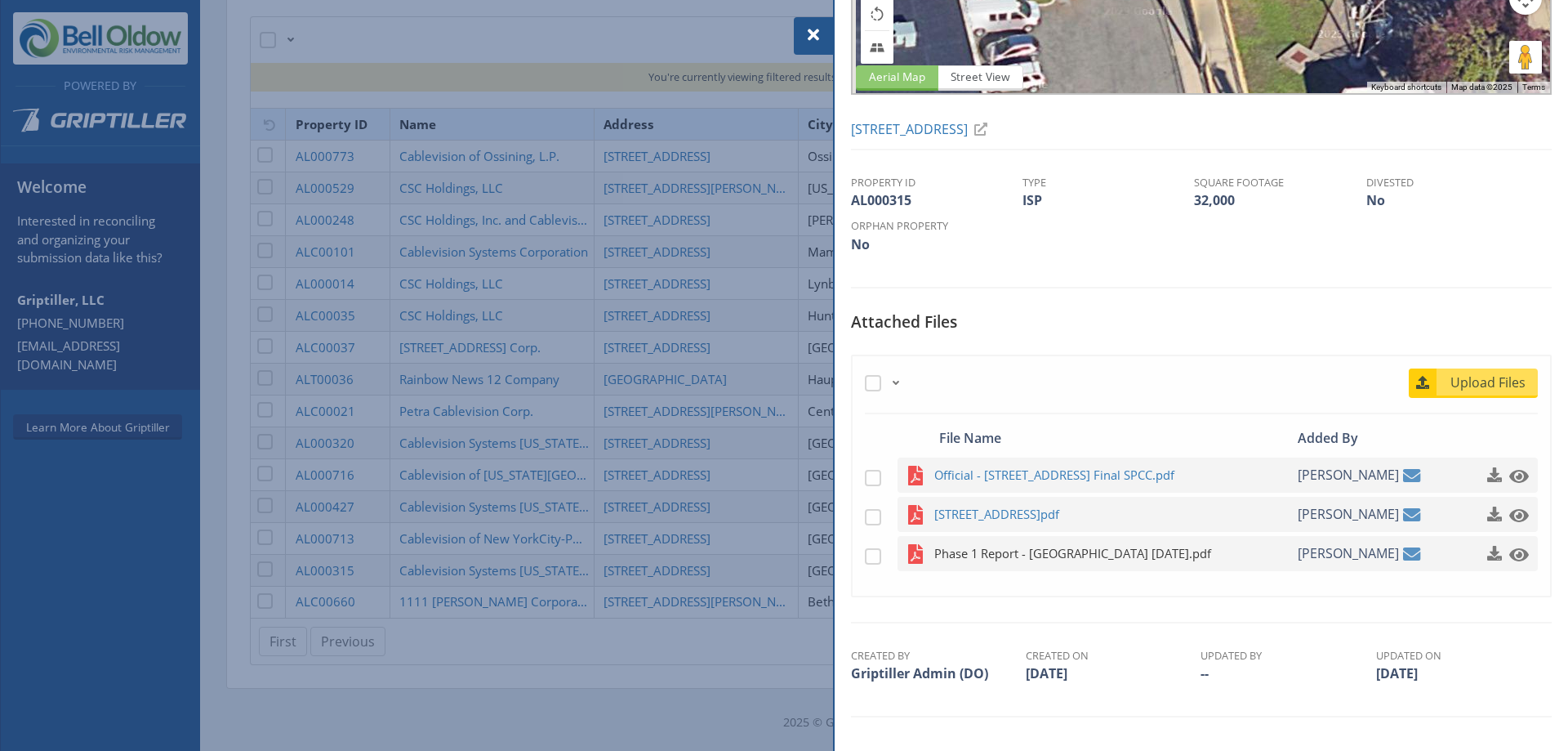
scroll to position [257, 0]
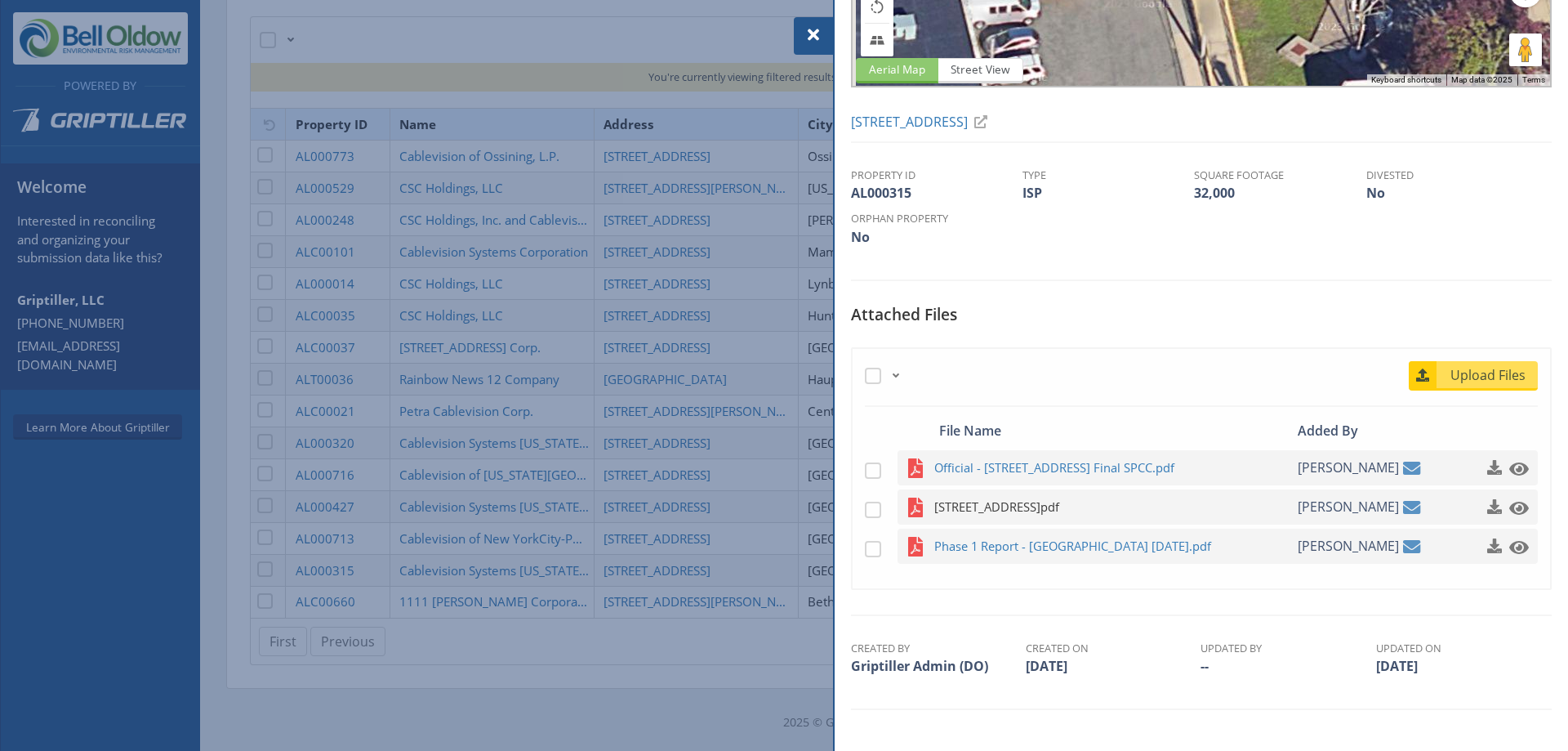
click at [1045, 503] on span "[STREET_ADDRESS]pdf" at bounding box center [1094, 506] width 320 height 21
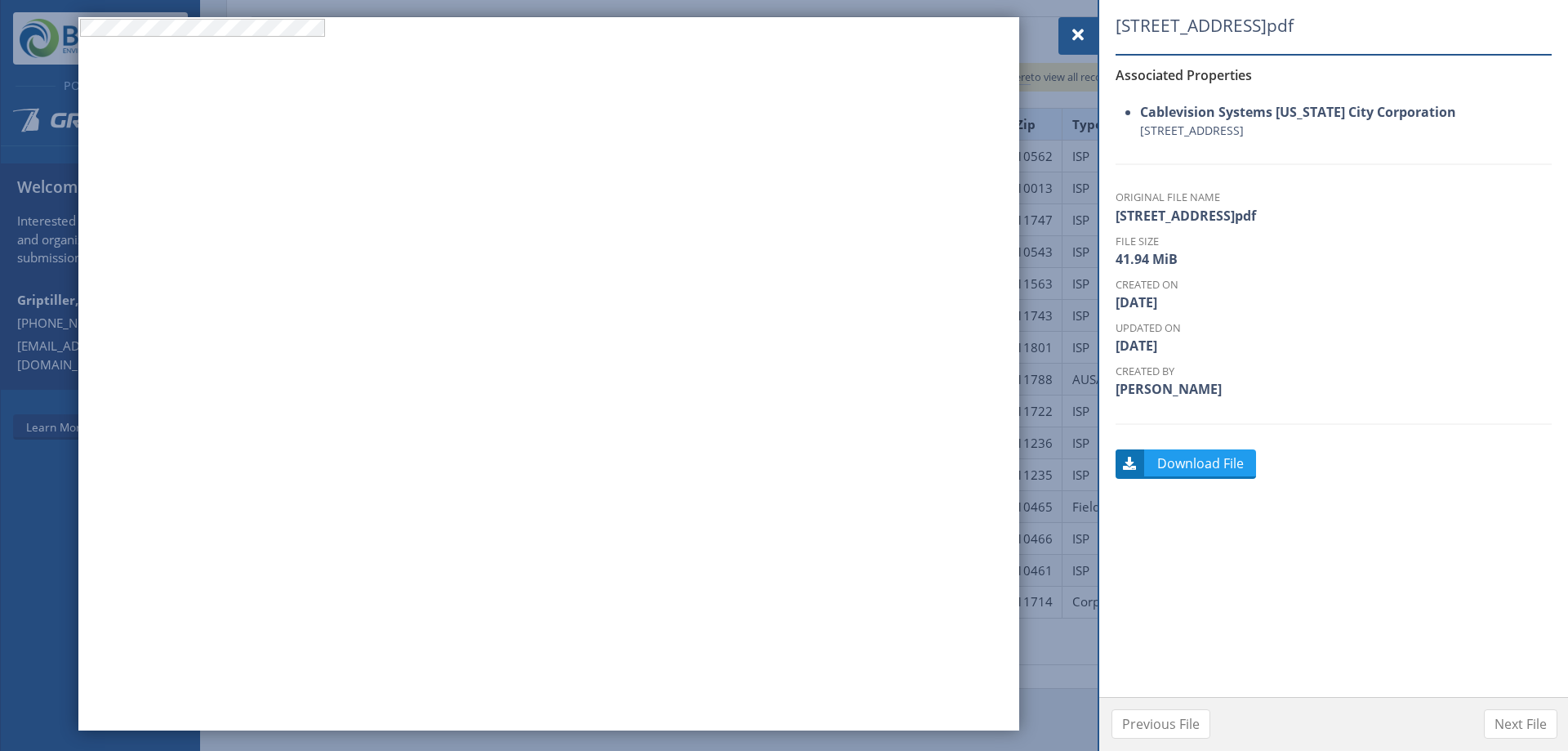
click at [1083, 31] on span at bounding box center [1079, 36] width 20 height 20
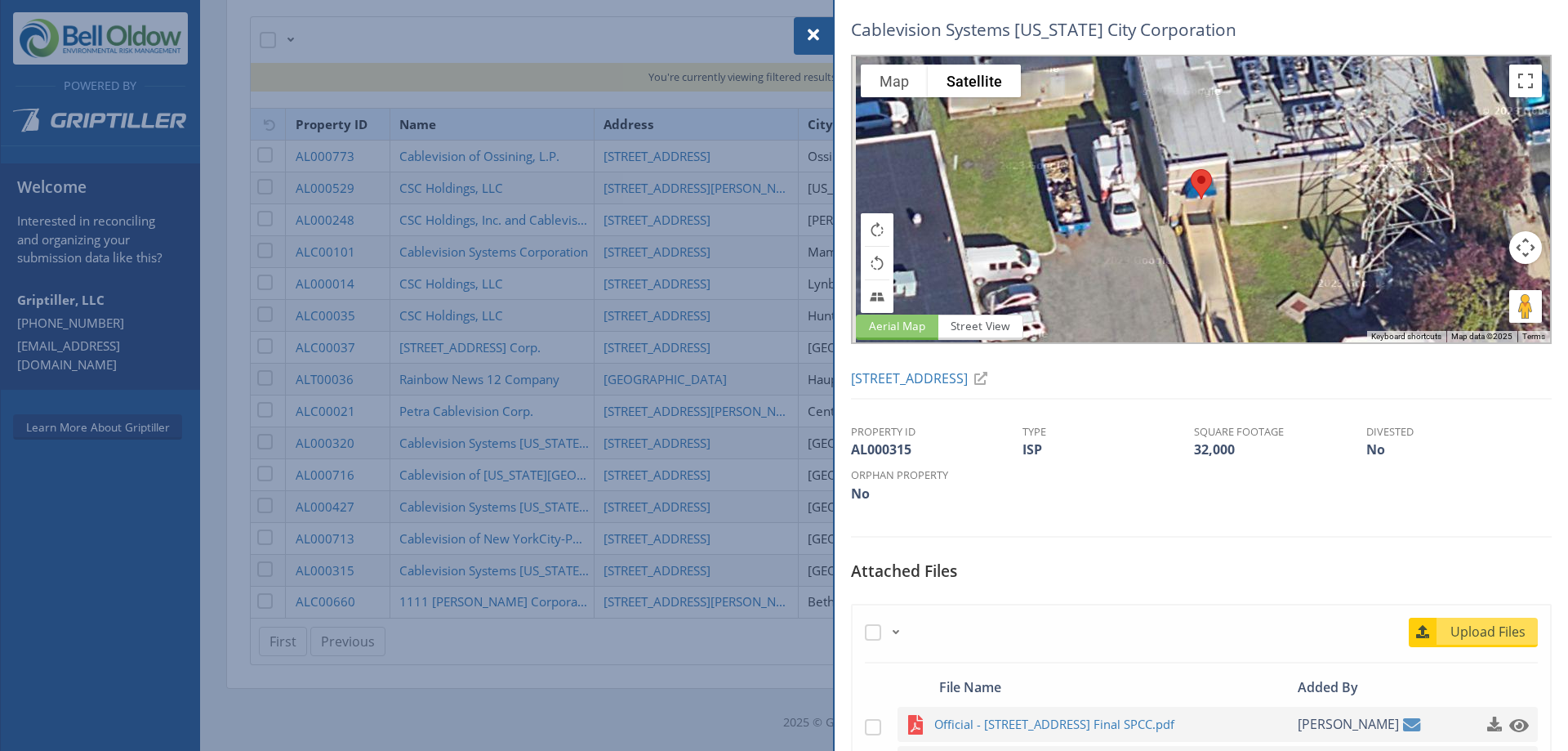
click at [750, 585] on div at bounding box center [784, 375] width 1568 height 751
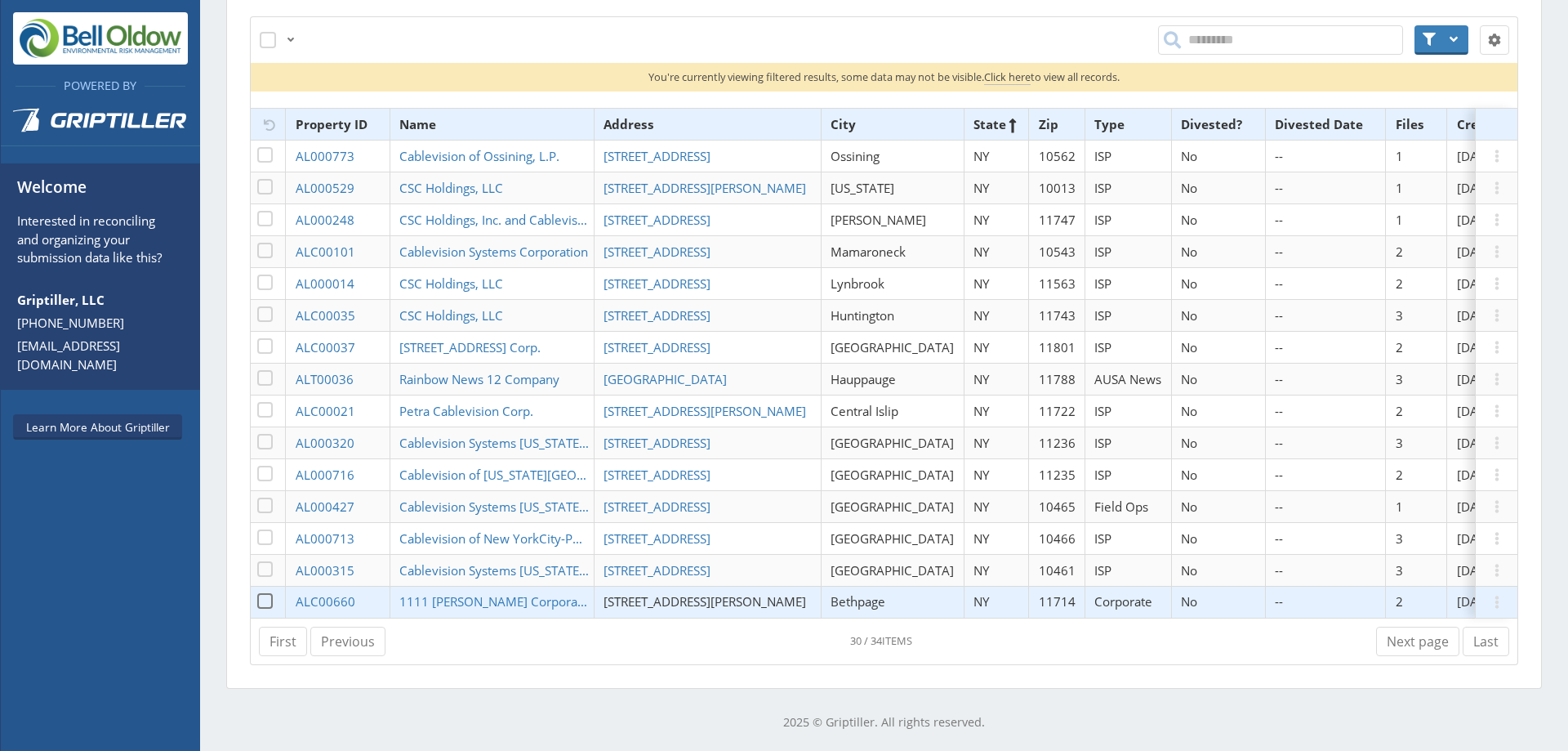
click at [675, 595] on span "[STREET_ADDRESS][PERSON_NAME]" at bounding box center [705, 601] width 202 height 17
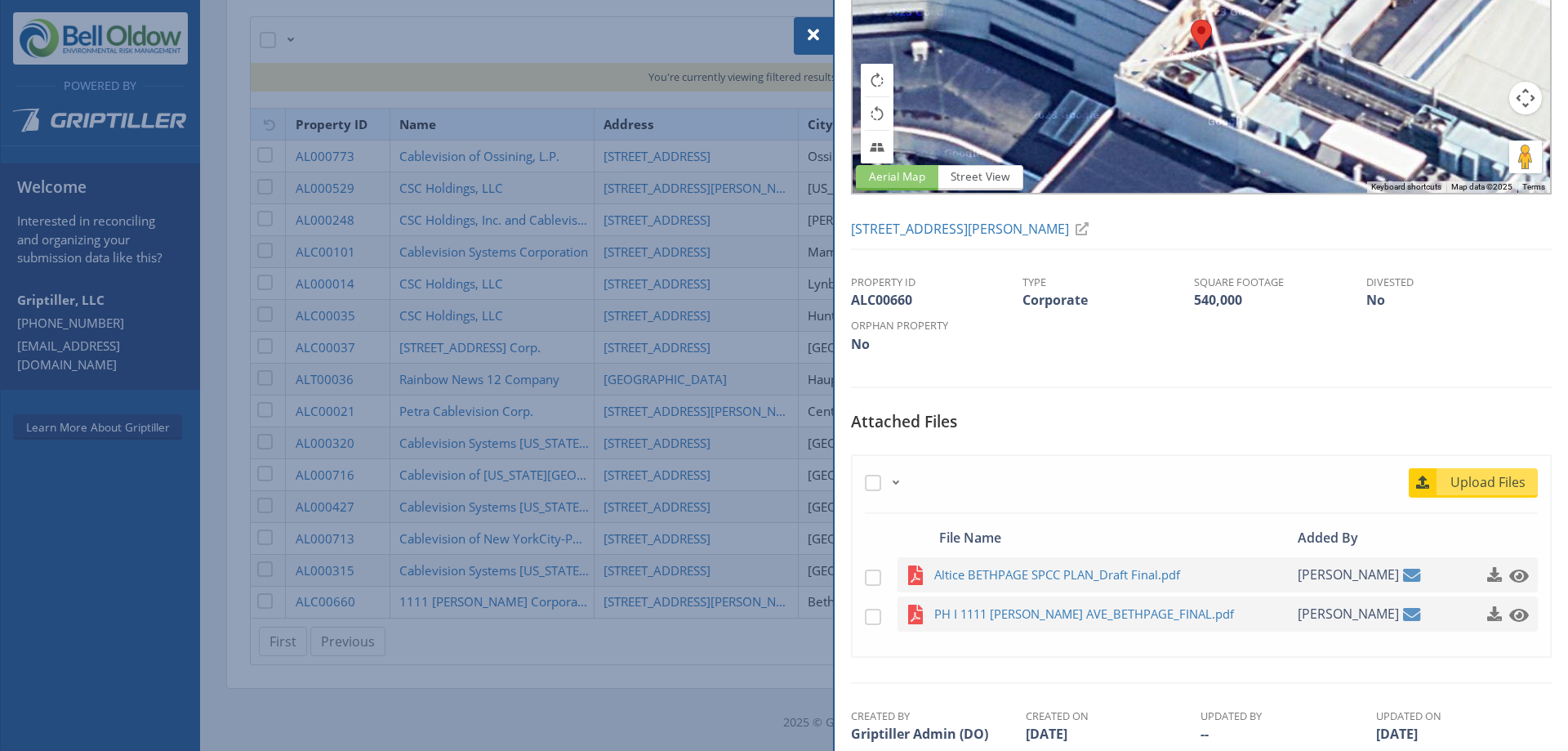
scroll to position [150, 0]
click at [1081, 609] on span "PH I 1111 [PERSON_NAME] AVE_BETHPAGE_FINAL.pdf" at bounding box center [1094, 613] width 320 height 21
